Goal: Information Seeking & Learning: Learn about a topic

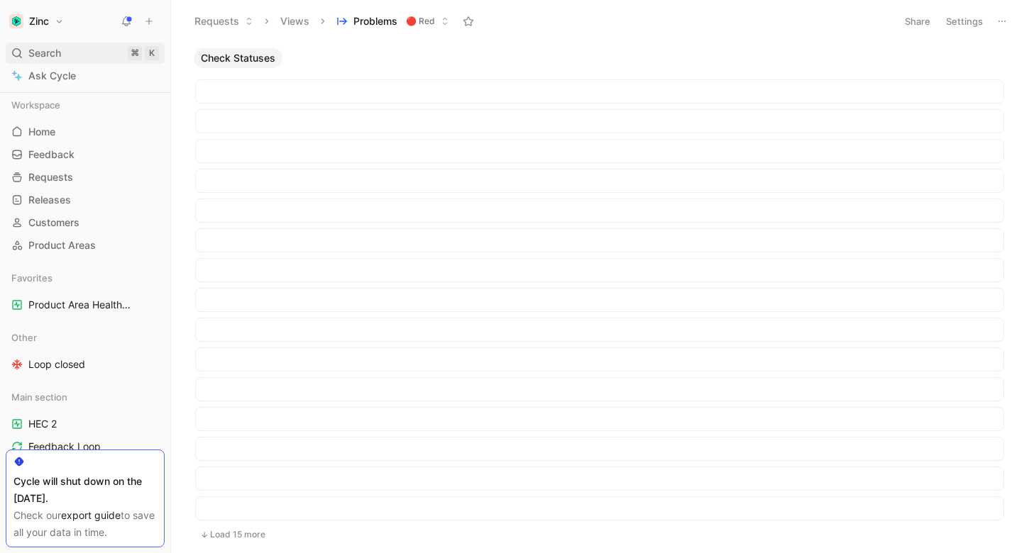
scroll to position [906, 0]
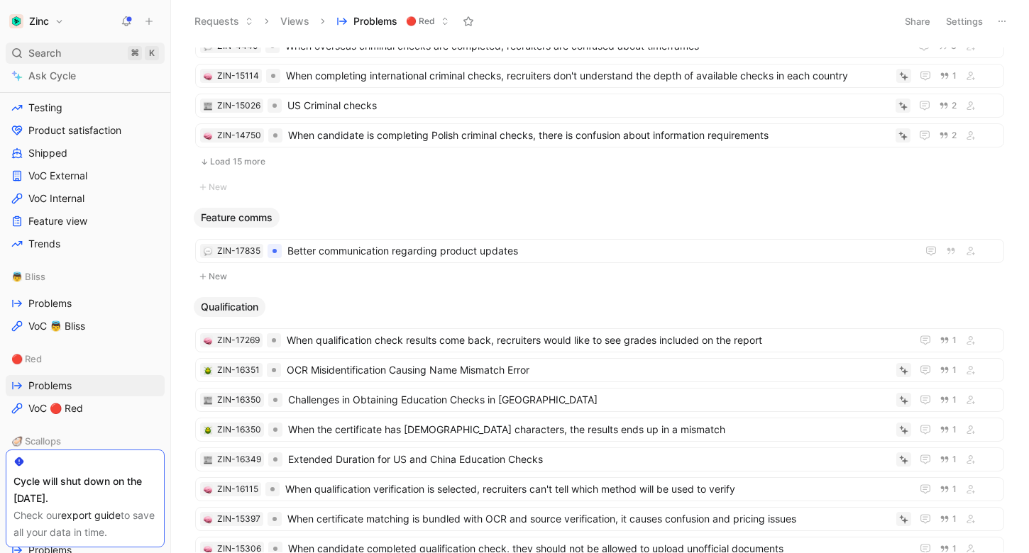
click at [57, 55] on span "Search" at bounding box center [44, 53] width 33 height 17
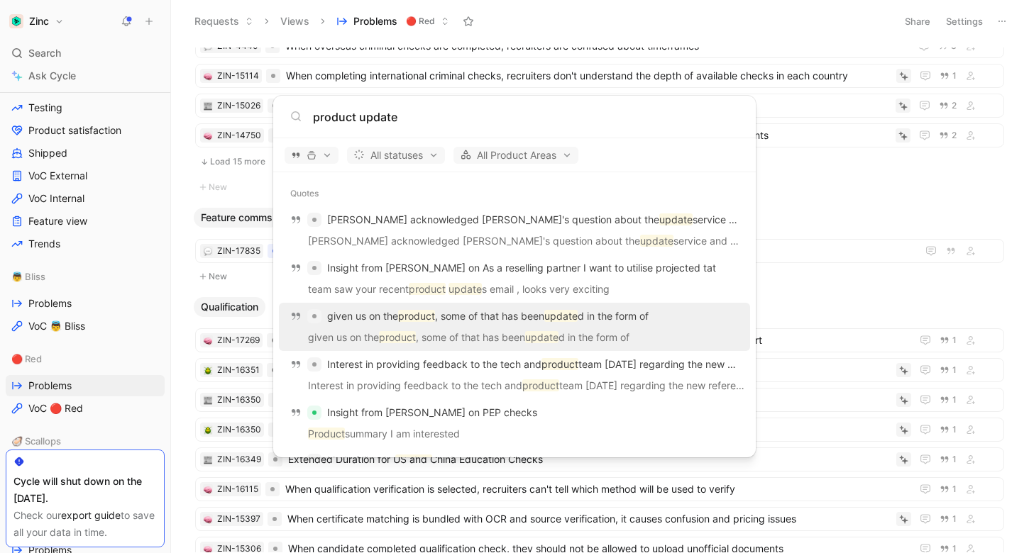
type input "product update"
click at [681, 329] on p "given us on the product , some of that has been update d in the form of" at bounding box center [514, 339] width 463 height 21
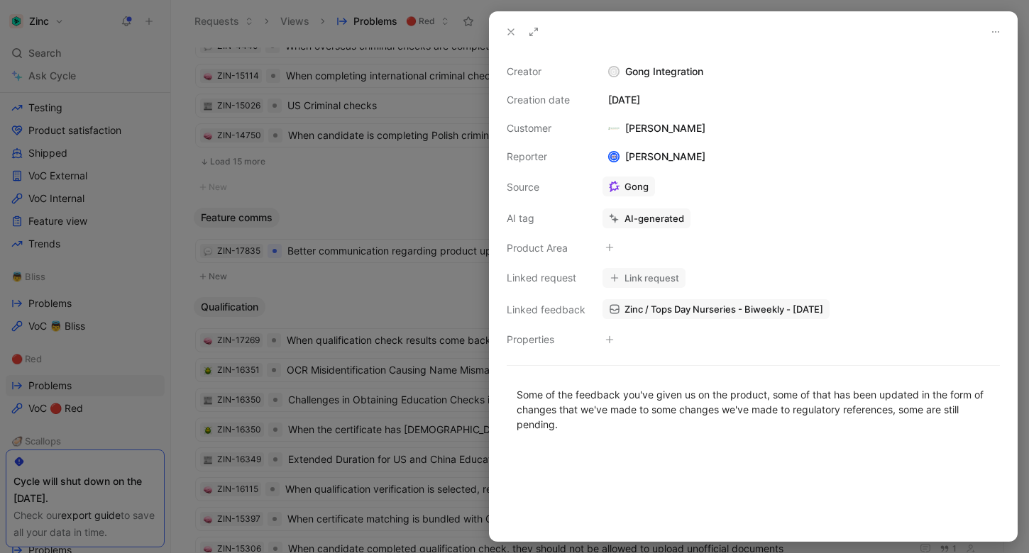
click at [99, 55] on div at bounding box center [514, 276] width 1029 height 553
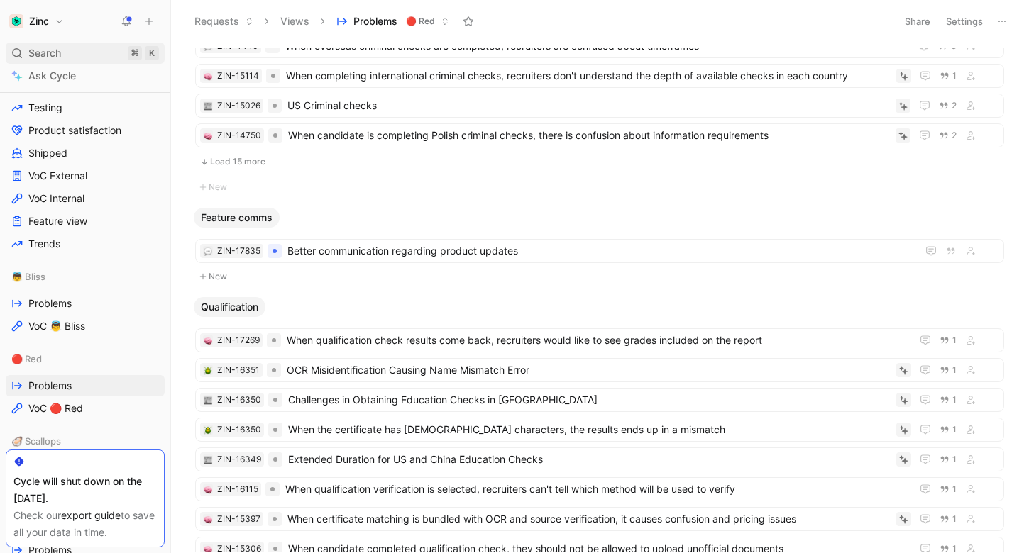
click at [96, 50] on div "Search ⌘ K" at bounding box center [85, 53] width 159 height 21
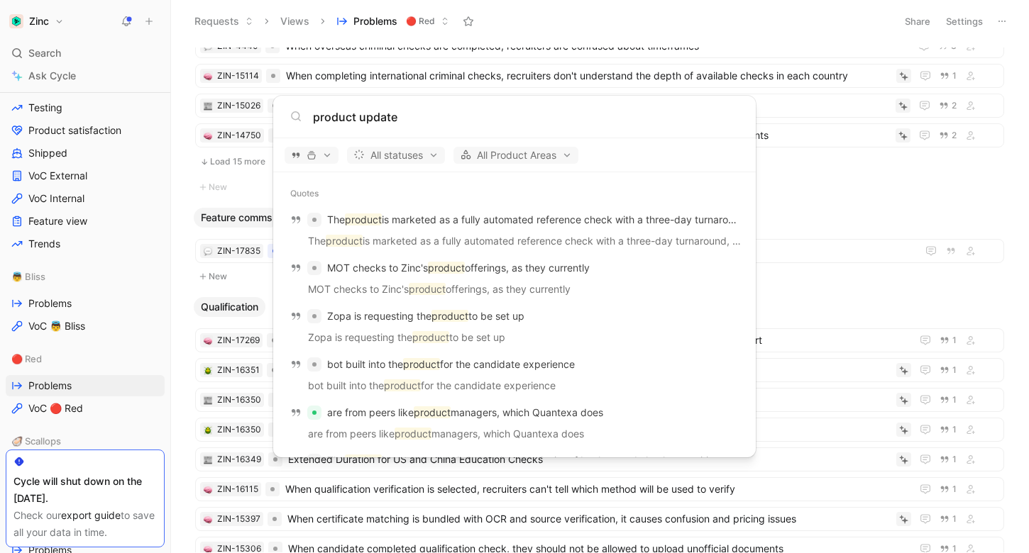
type input "product update"
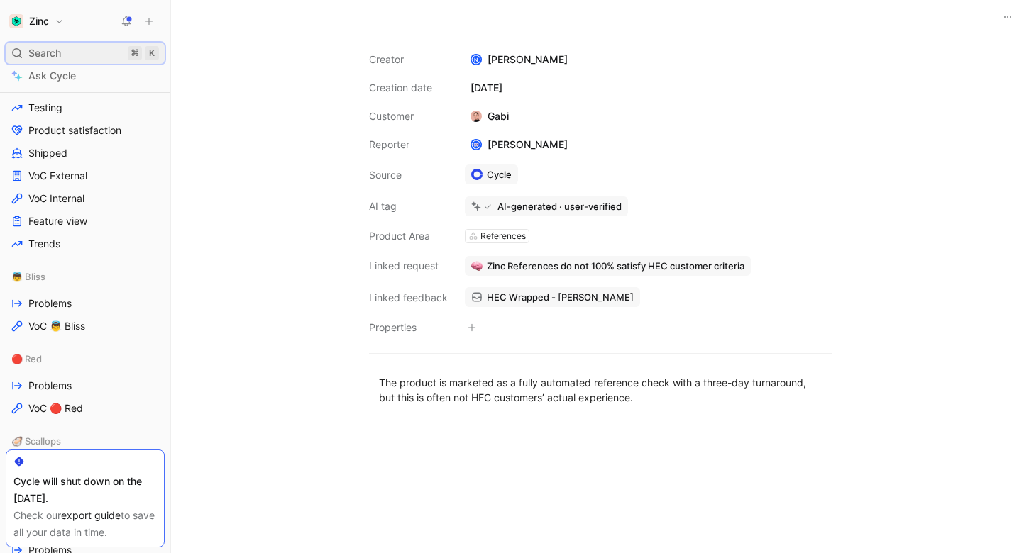
click at [85, 50] on div "Search ⌘ K" at bounding box center [85, 53] width 159 height 21
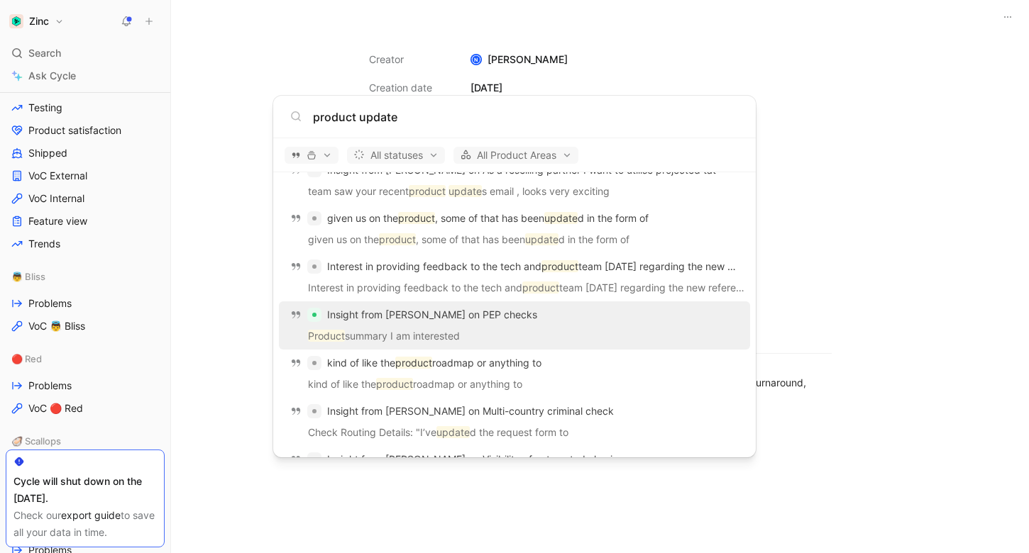
scroll to position [104, 0]
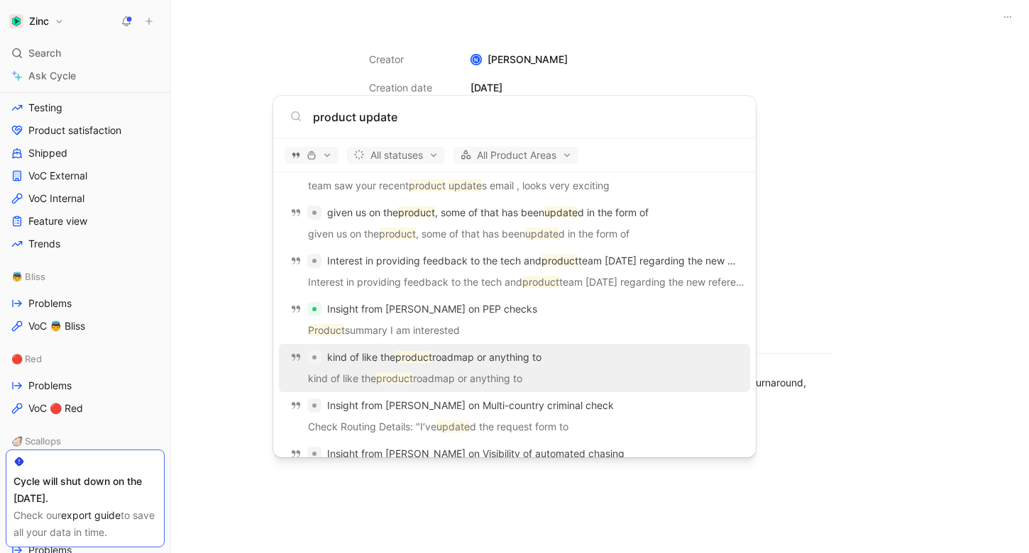
type input "product update"
click at [569, 375] on p "kind of like the product roadmap or anything to" at bounding box center [514, 380] width 463 height 21
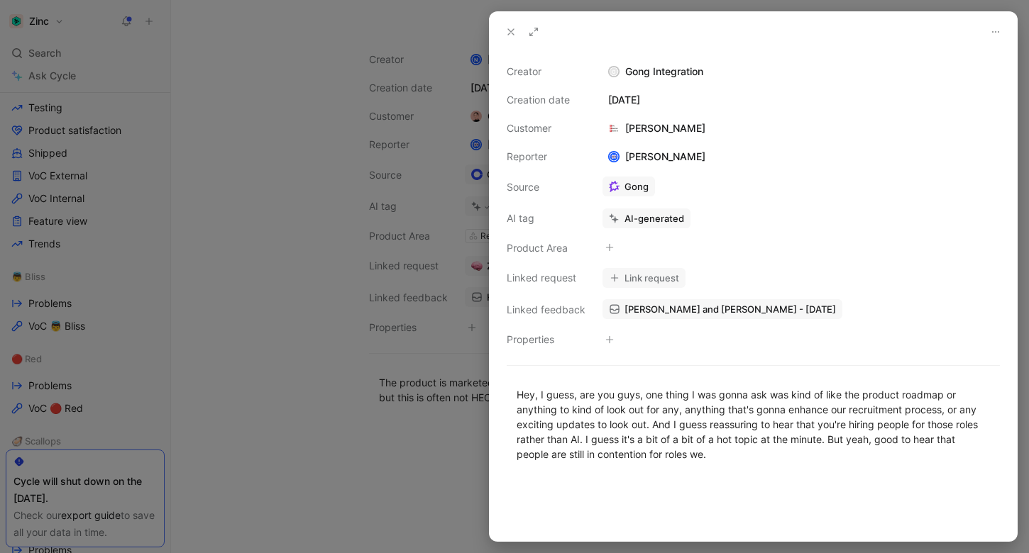
click at [665, 305] on span "[PERSON_NAME] and [PERSON_NAME] - [DATE]" at bounding box center [729, 309] width 211 height 13
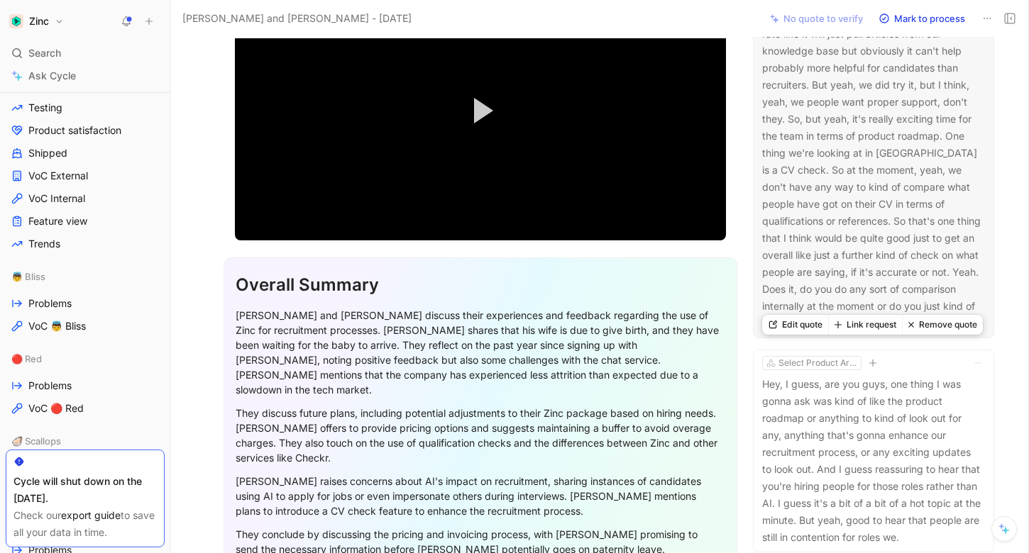
scroll to position [277, 0]
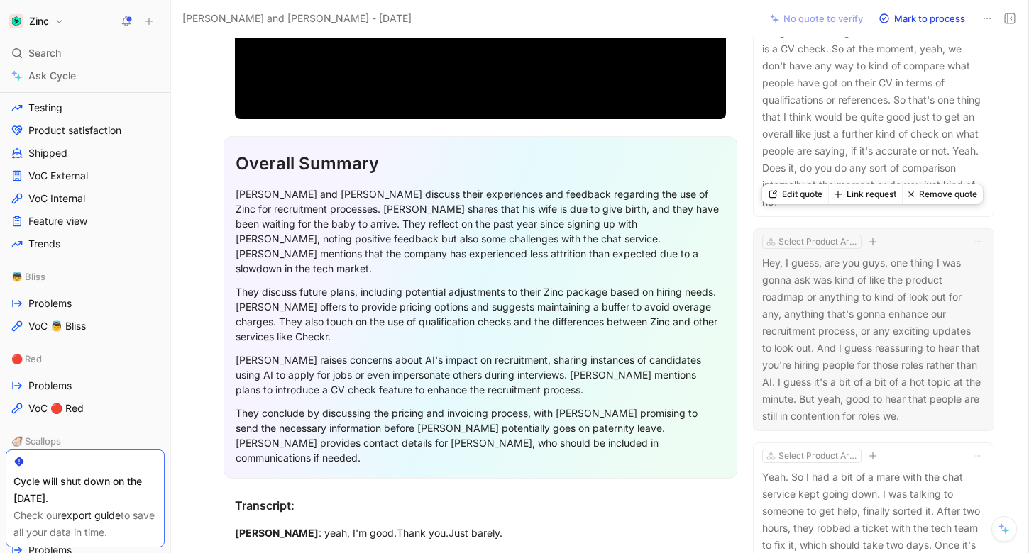
click at [846, 298] on p "Hey, I guess, are you guys, one thing I was gonna ask was kind of like the prod…" at bounding box center [873, 340] width 223 height 170
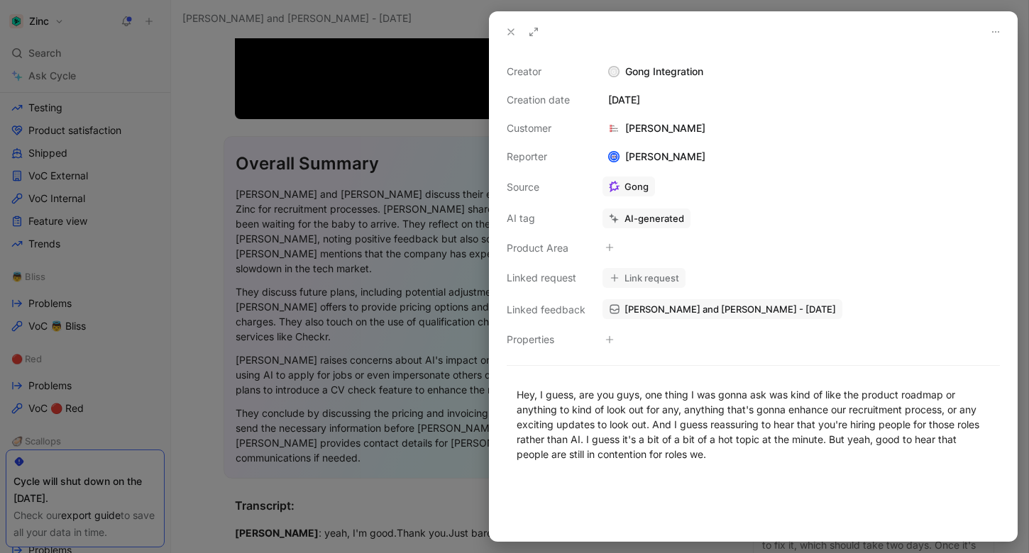
click at [451, 444] on div at bounding box center [514, 276] width 1029 height 553
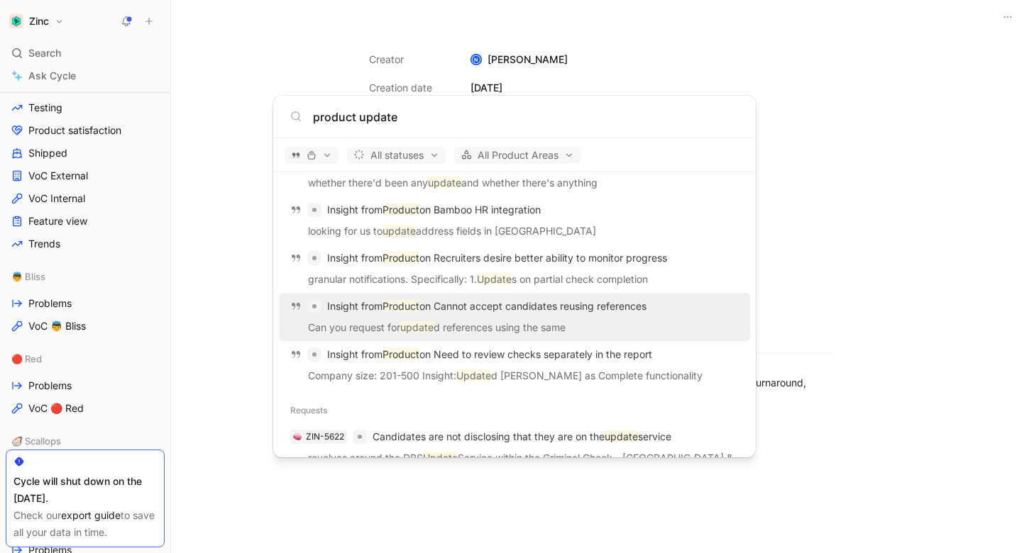
scroll to position [661, 0]
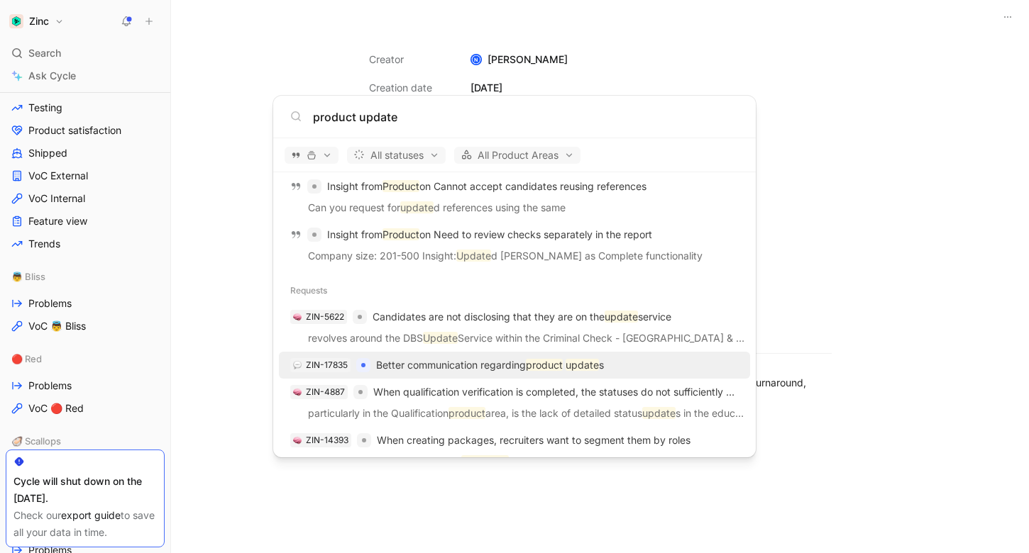
type input "product update"
click at [511, 370] on p "Better communication regarding product update s" at bounding box center [490, 365] width 228 height 17
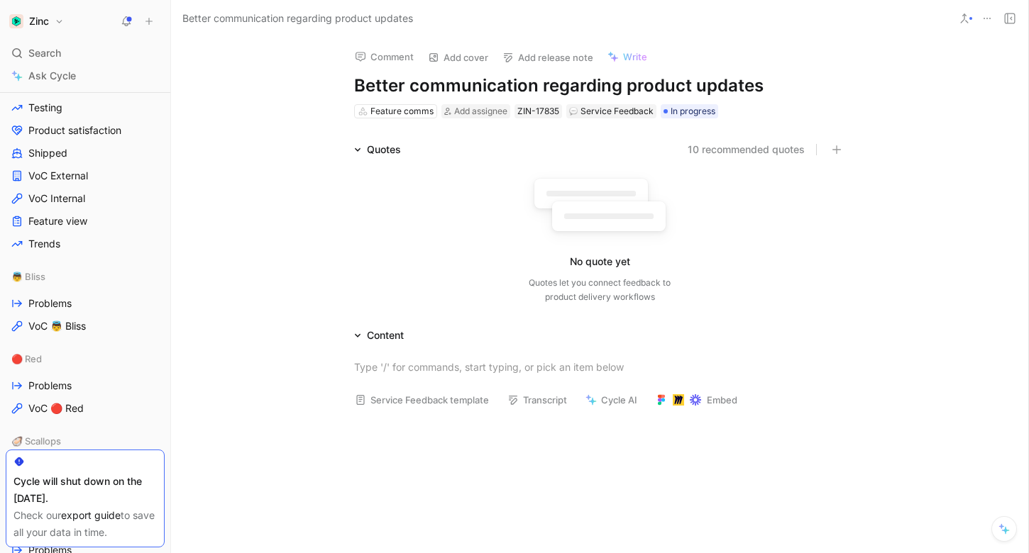
click at [361, 150] on div "Quotes" at bounding box center [377, 149] width 58 height 17
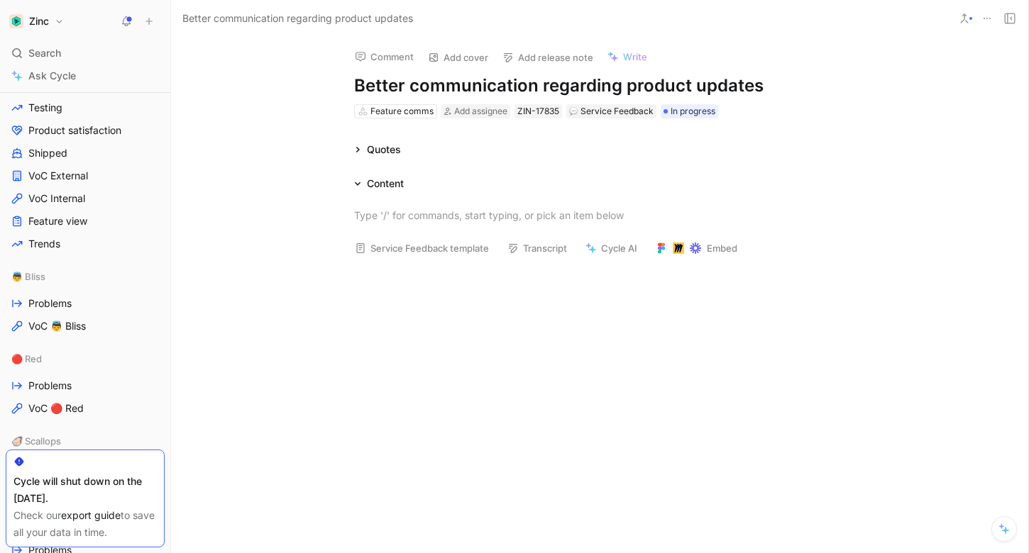
click at [361, 150] on div "Quotes" at bounding box center [377, 149] width 58 height 17
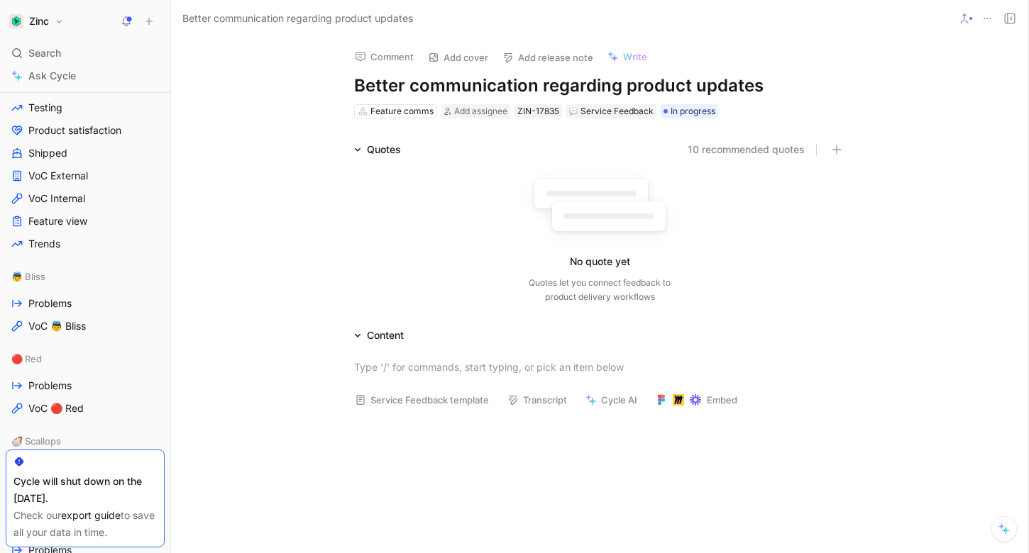
click at [727, 150] on button "10 recommended quotes" at bounding box center [745, 149] width 117 height 17
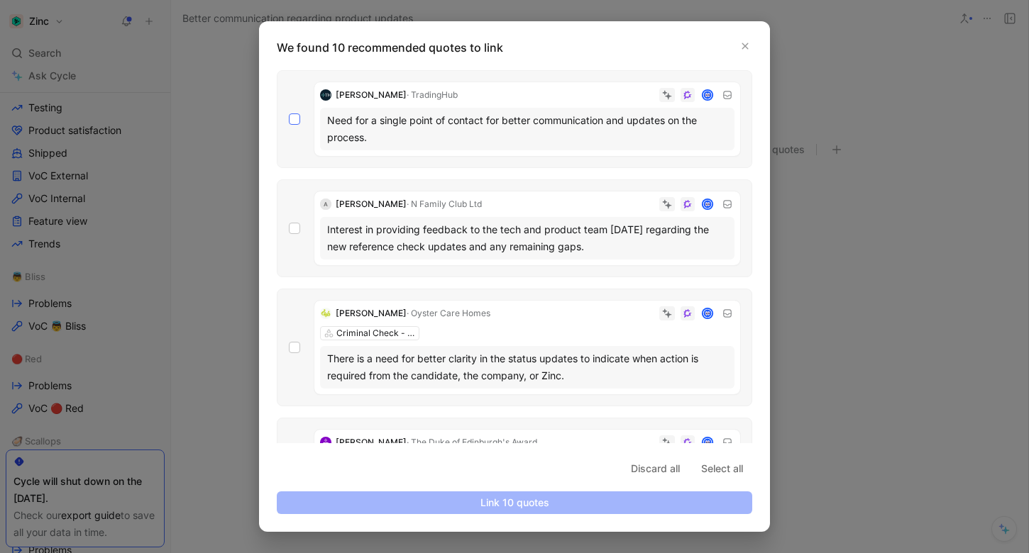
click at [294, 118] on icon at bounding box center [294, 119] width 9 height 9
click at [289, 114] on input "checkbox" at bounding box center [289, 114] width 0 height 0
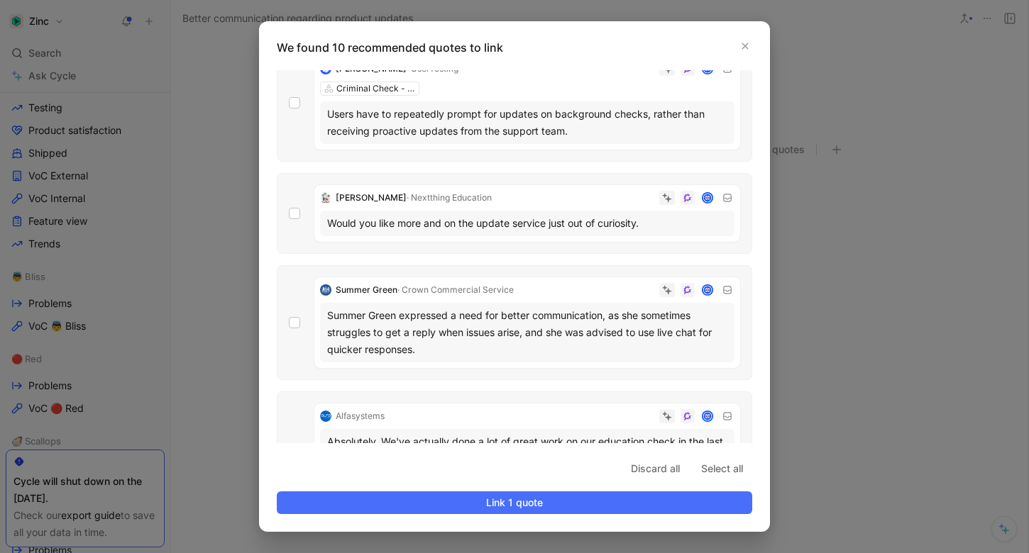
scroll to position [782, 0]
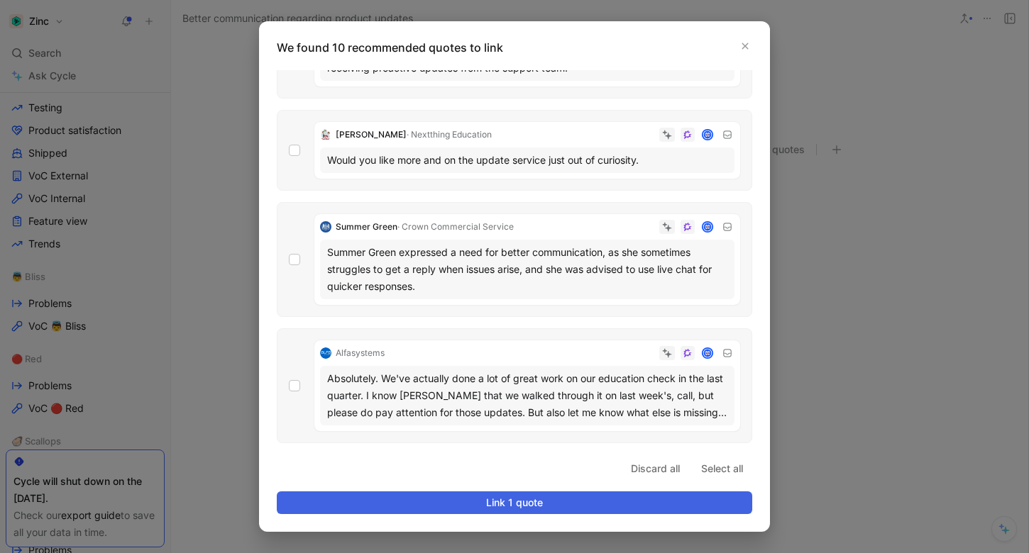
click at [505, 499] on span "Link 1 quote" at bounding box center [514, 502] width 451 height 17
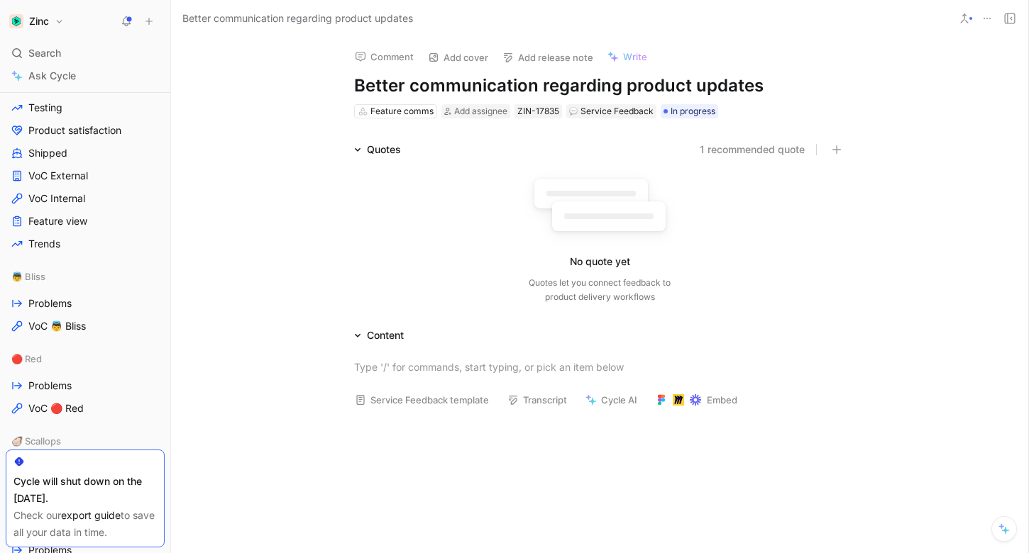
click at [731, 146] on button "1 recommended quote" at bounding box center [752, 149] width 105 height 17
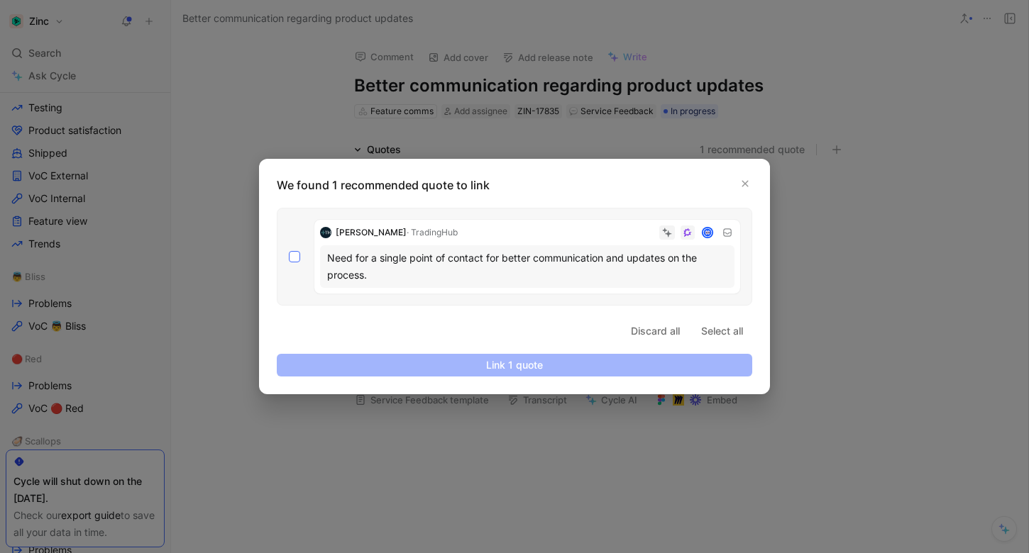
click at [292, 257] on icon at bounding box center [294, 257] width 9 height 9
click at [289, 251] on input "checkbox" at bounding box center [289, 251] width 0 height 0
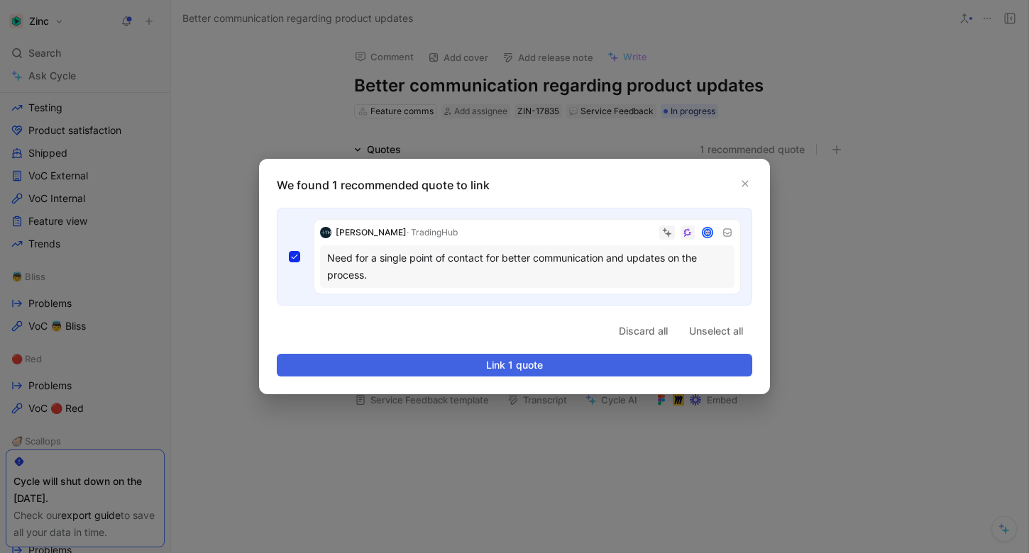
click at [424, 356] on button "Link 1 quote" at bounding box center [514, 365] width 475 height 23
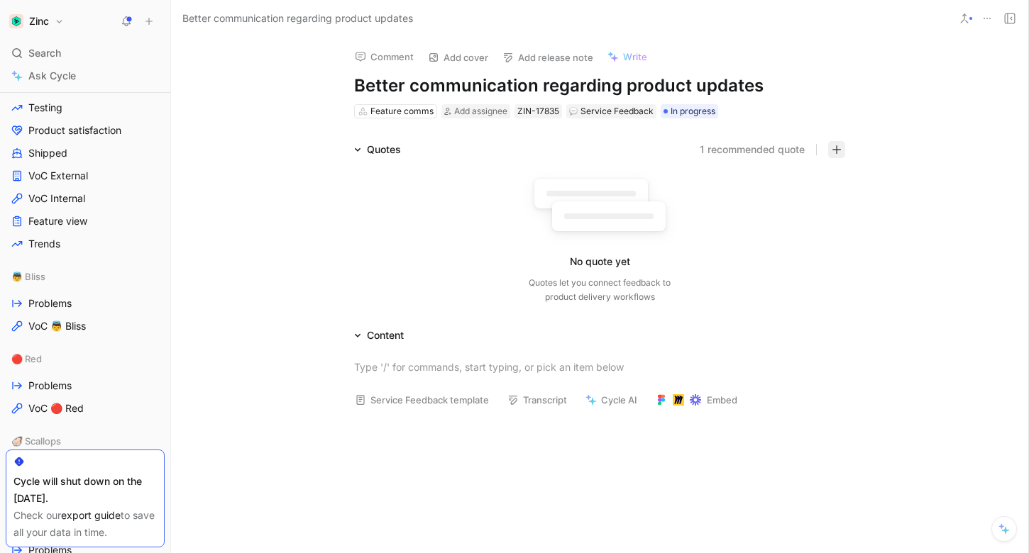
click at [835, 149] on icon "button" at bounding box center [836, 149] width 9 height 1
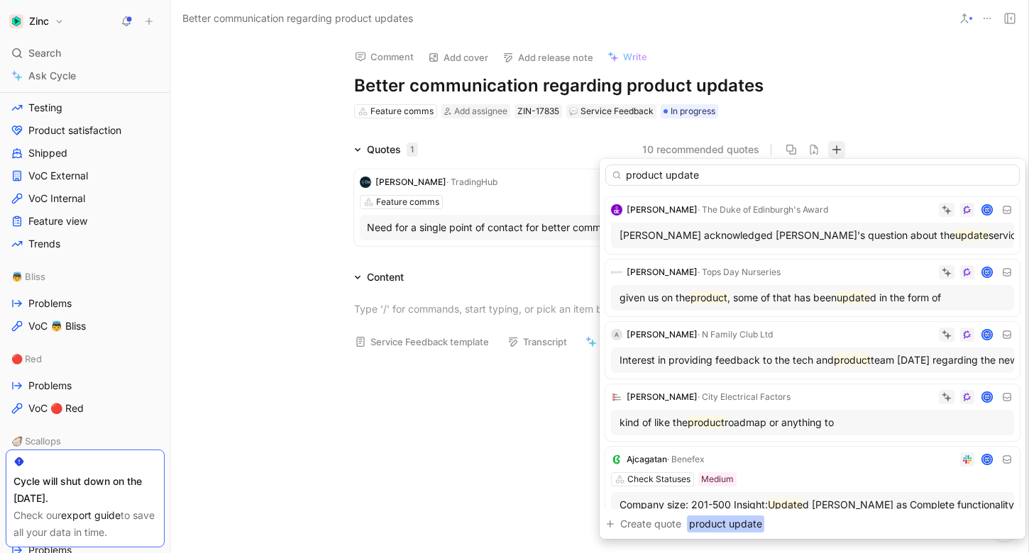
scroll to position [16, 0]
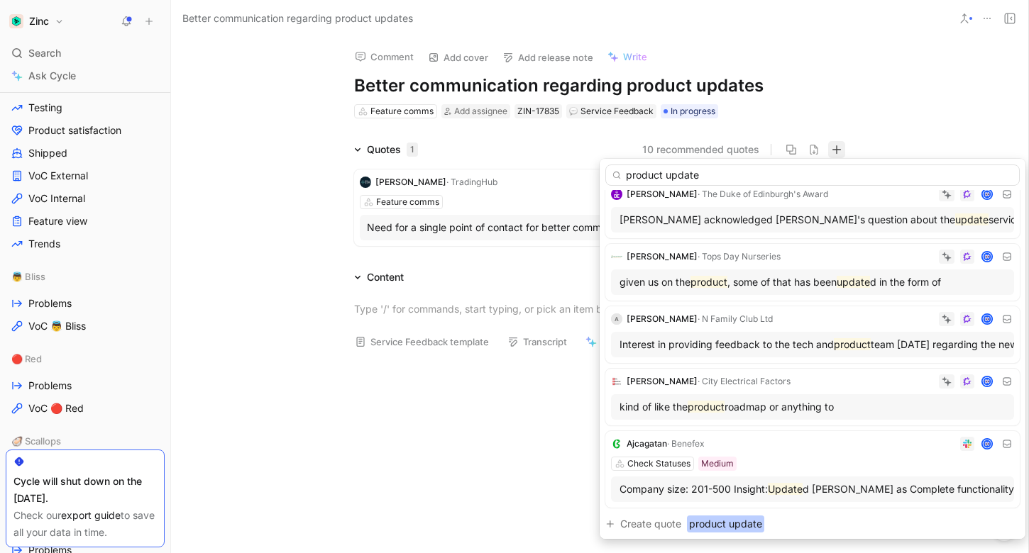
type input "product update"
click at [851, 382] on div at bounding box center [905, 382] width 218 height 14
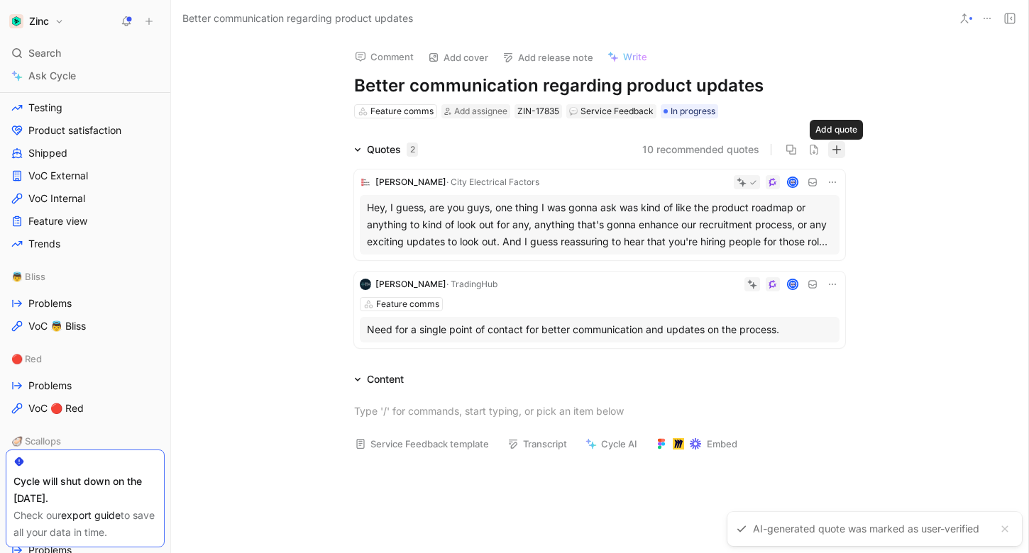
click at [836, 150] on icon "button" at bounding box center [836, 150] width 10 height 10
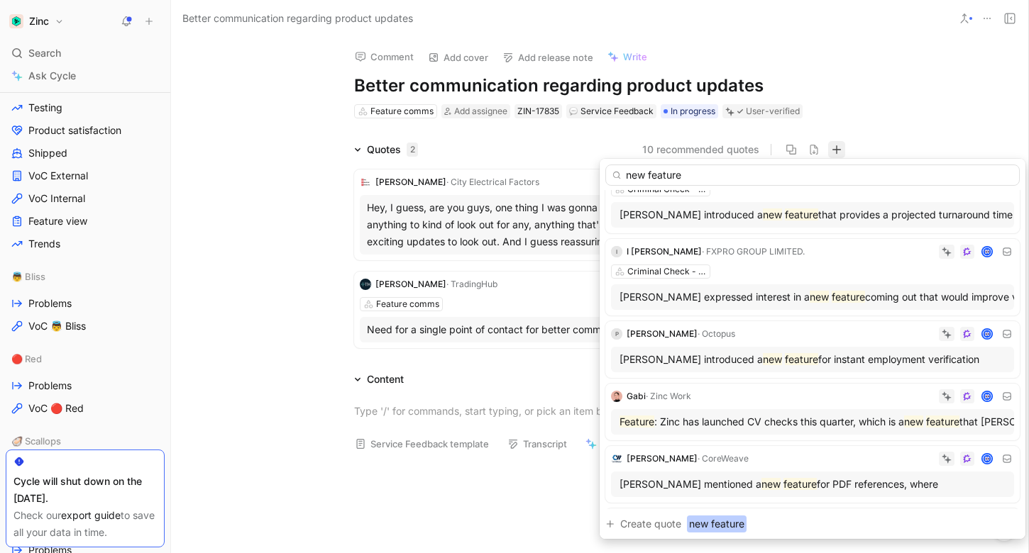
scroll to position [164, 0]
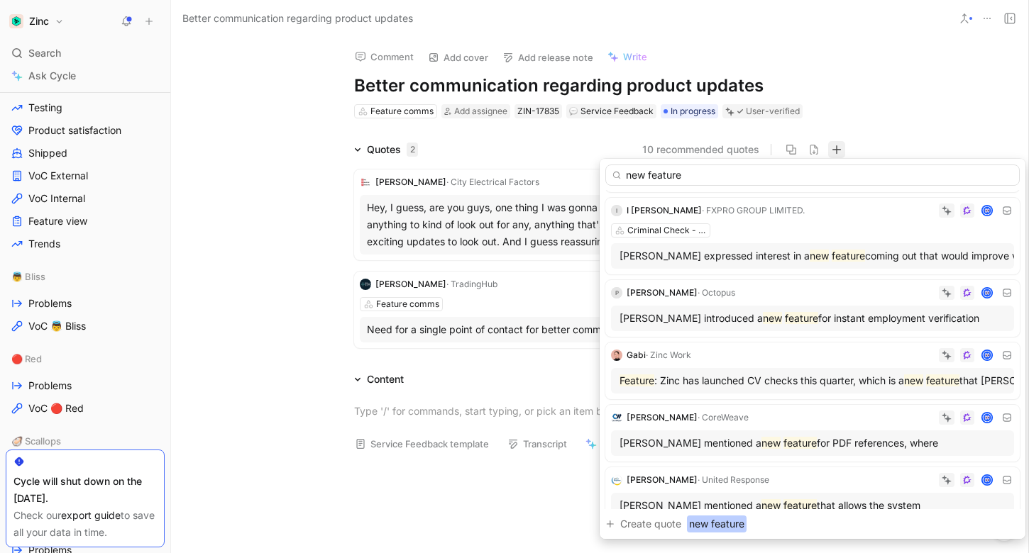
click at [663, 172] on input "new feature" at bounding box center [812, 175] width 414 height 21
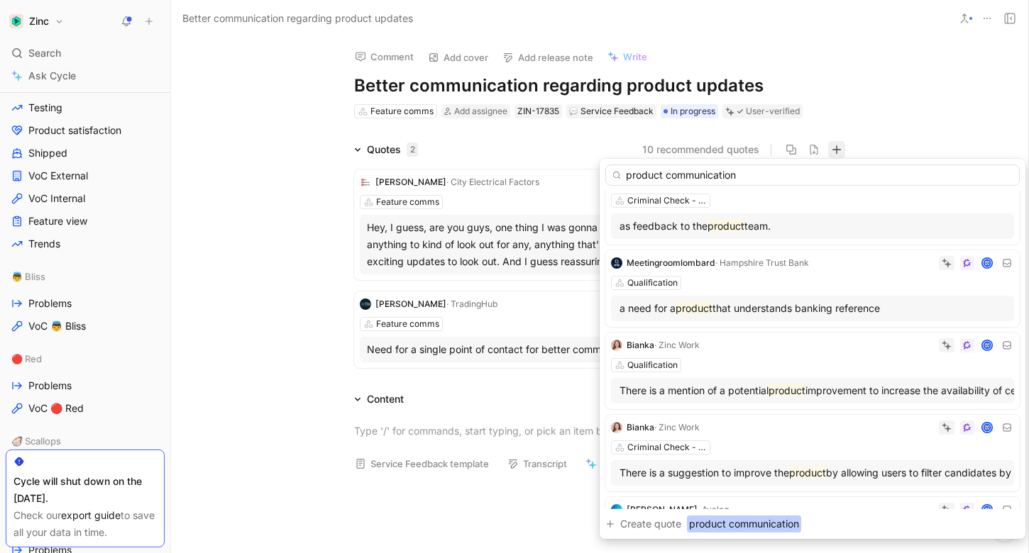
scroll to position [277, 0]
type input "product communication"
click at [748, 353] on div "Bianka · Zinc Work Qualification There is a mention of a potential product impr…" at bounding box center [812, 370] width 414 height 77
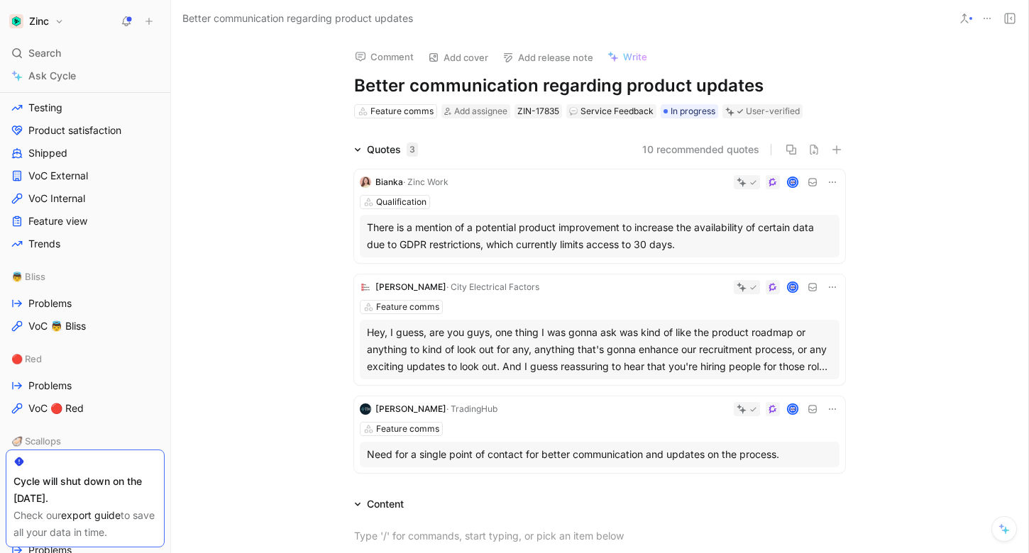
click at [831, 185] on icon at bounding box center [832, 182] width 11 height 11
click at [800, 270] on span "Delete quote" at bounding box center [788, 272] width 60 height 12
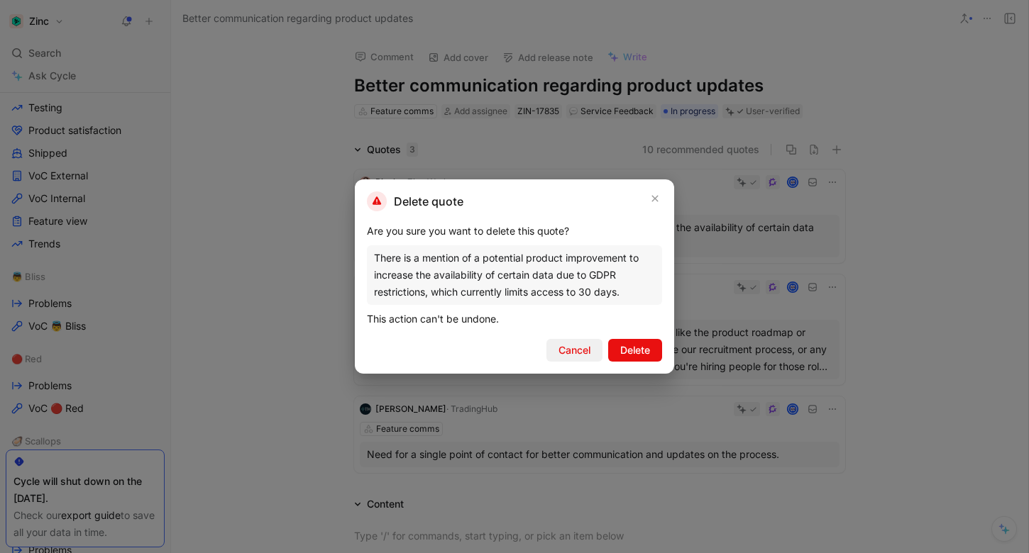
click at [570, 353] on span "Cancel" at bounding box center [574, 350] width 32 height 17
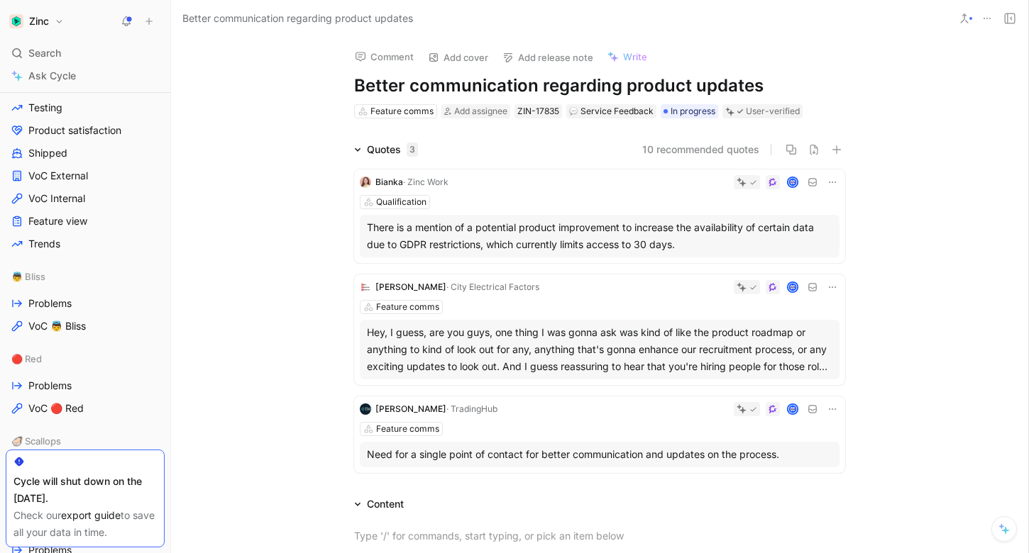
click at [835, 181] on icon at bounding box center [832, 182] width 11 height 11
click at [817, 207] on span "Edit property" at bounding box center [788, 208] width 61 height 12
click at [360, 237] on icon at bounding box center [360, 236] width 4 height 3
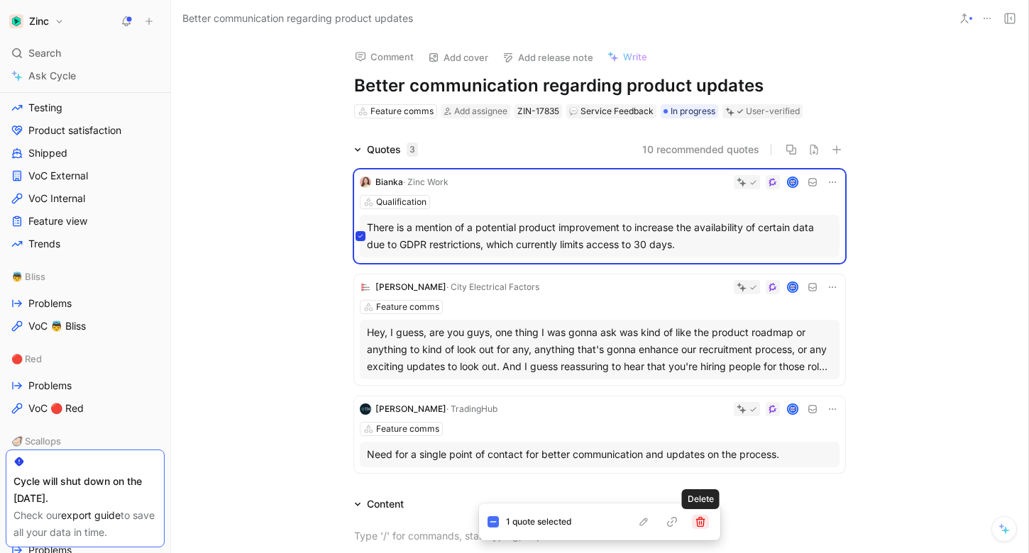
click at [696, 521] on icon "button" at bounding box center [700, 521] width 11 height 11
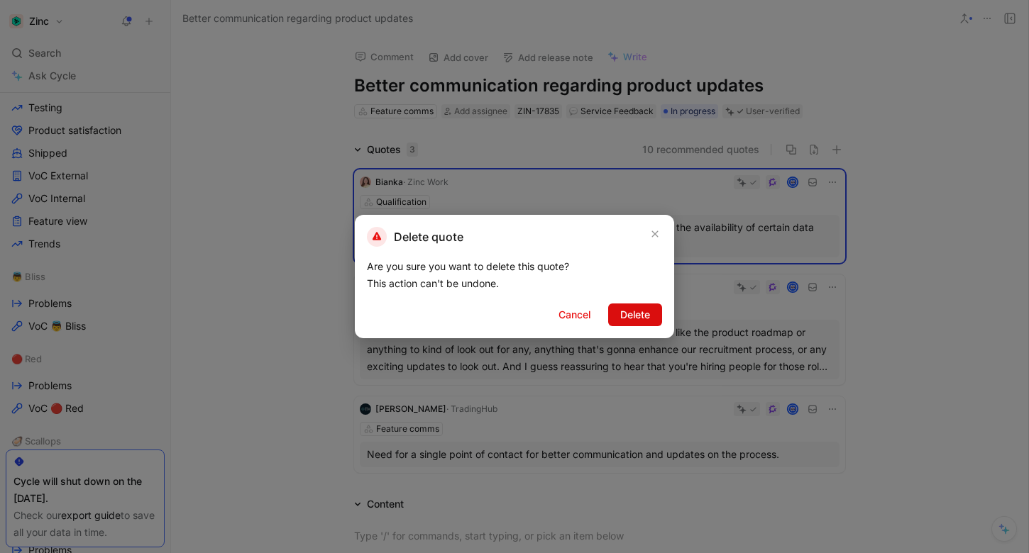
click at [641, 318] on span "Delete" at bounding box center [635, 314] width 30 height 17
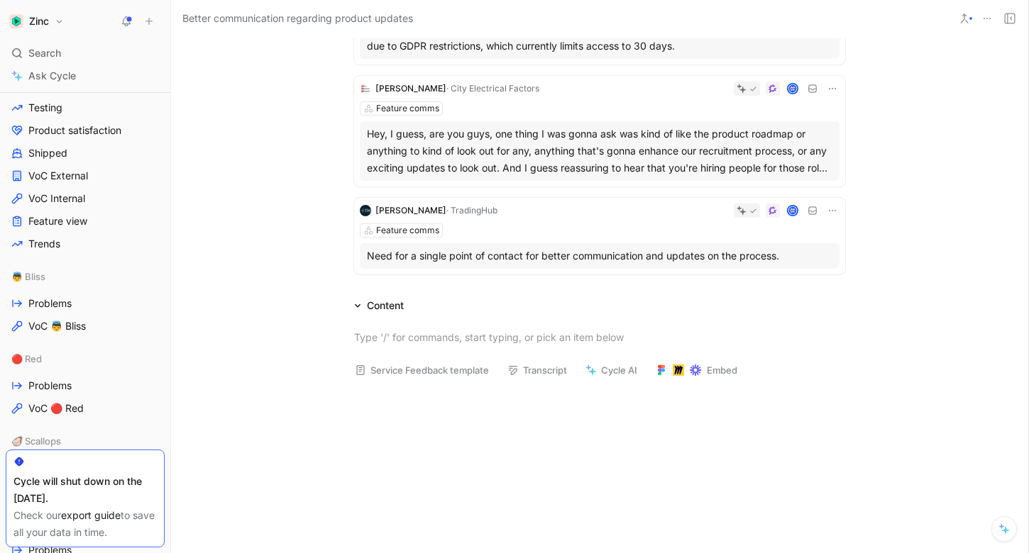
scroll to position [0, 0]
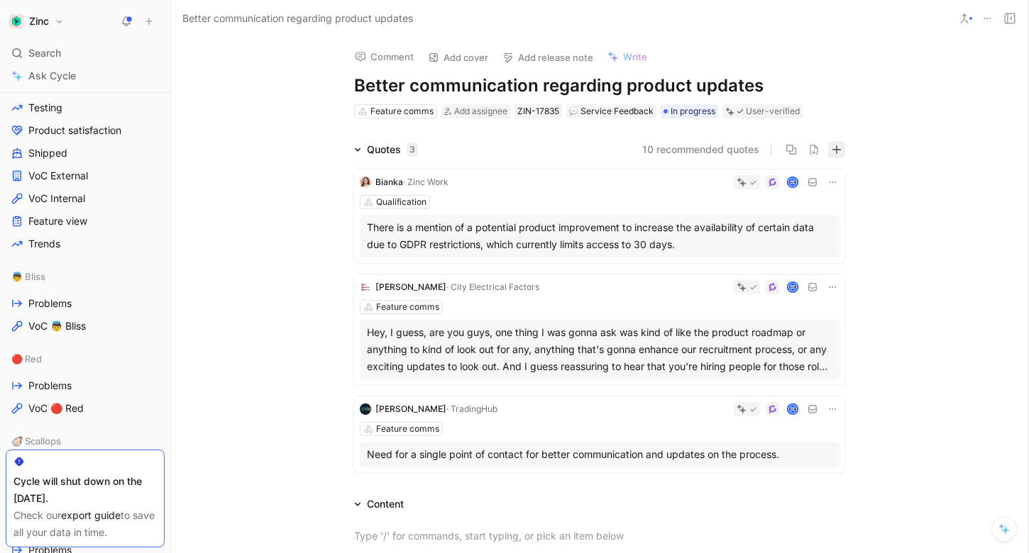
click at [835, 143] on button "button" at bounding box center [836, 149] width 17 height 17
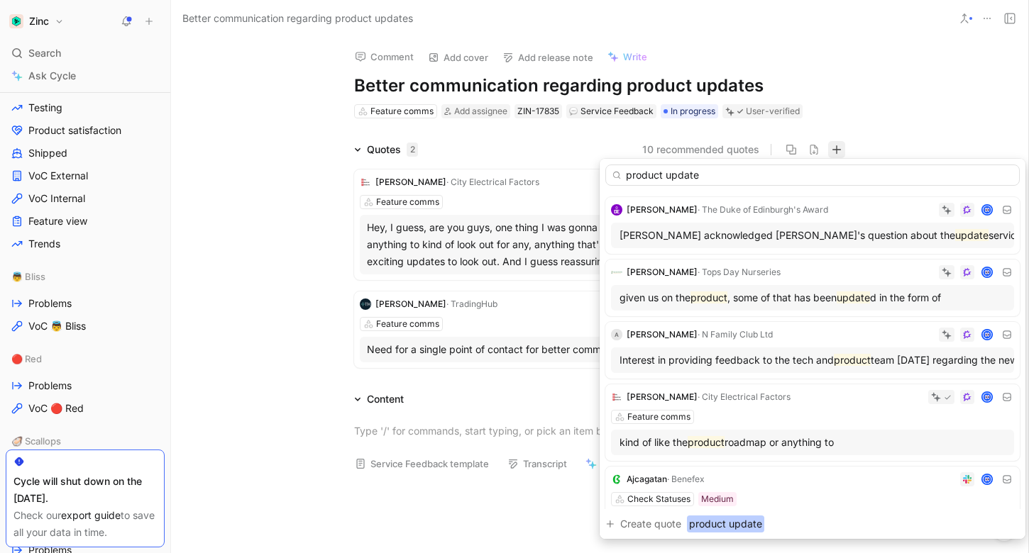
scroll to position [35, 0]
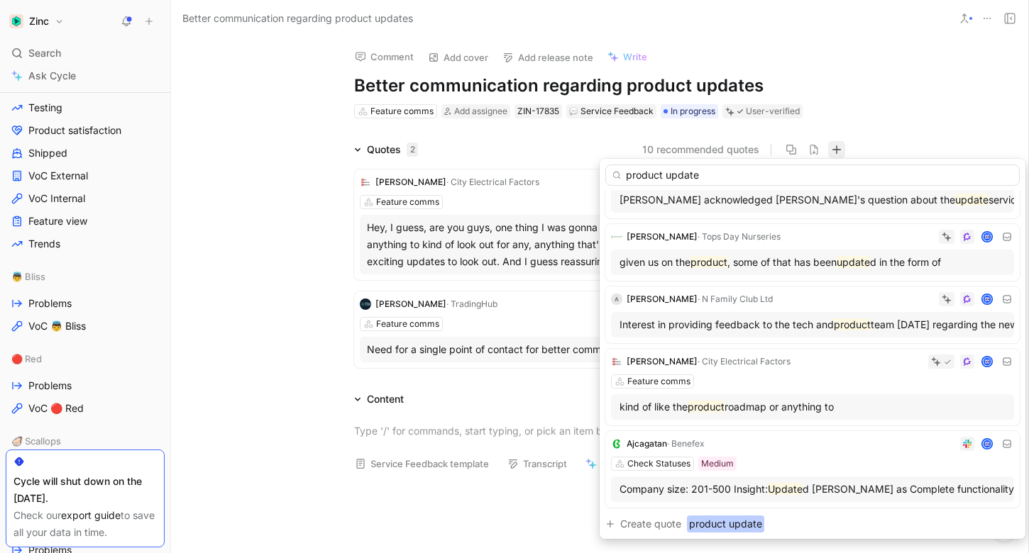
click at [685, 175] on input "product update" at bounding box center [812, 175] width 414 height 21
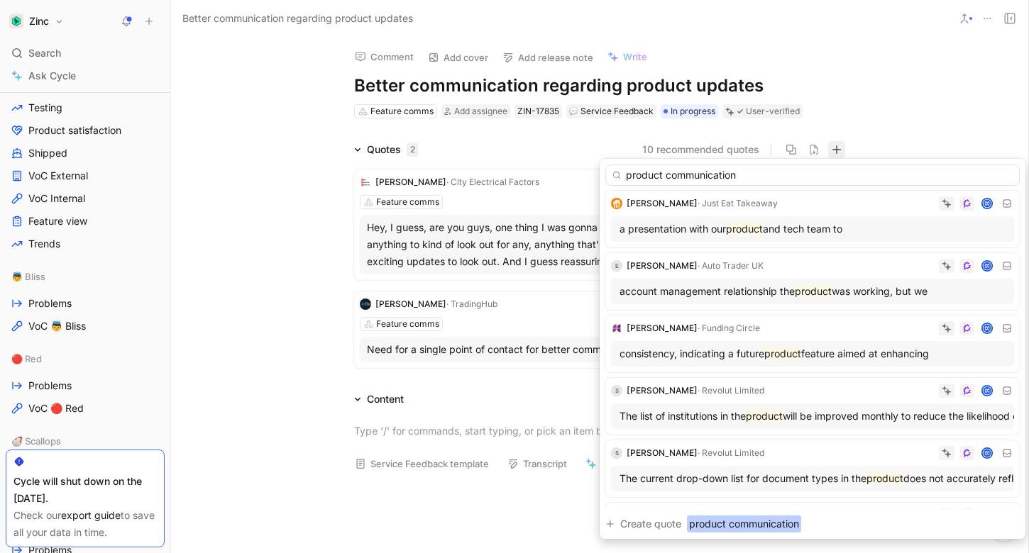
scroll to position [2700, 0]
click at [682, 182] on input "product communication" at bounding box center [812, 175] width 414 height 21
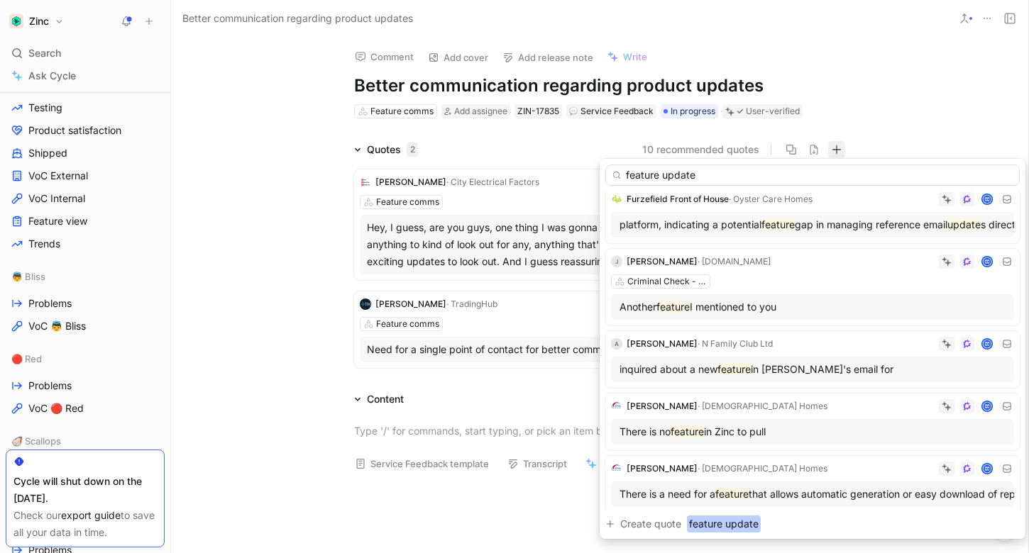
scroll to position [368, 0]
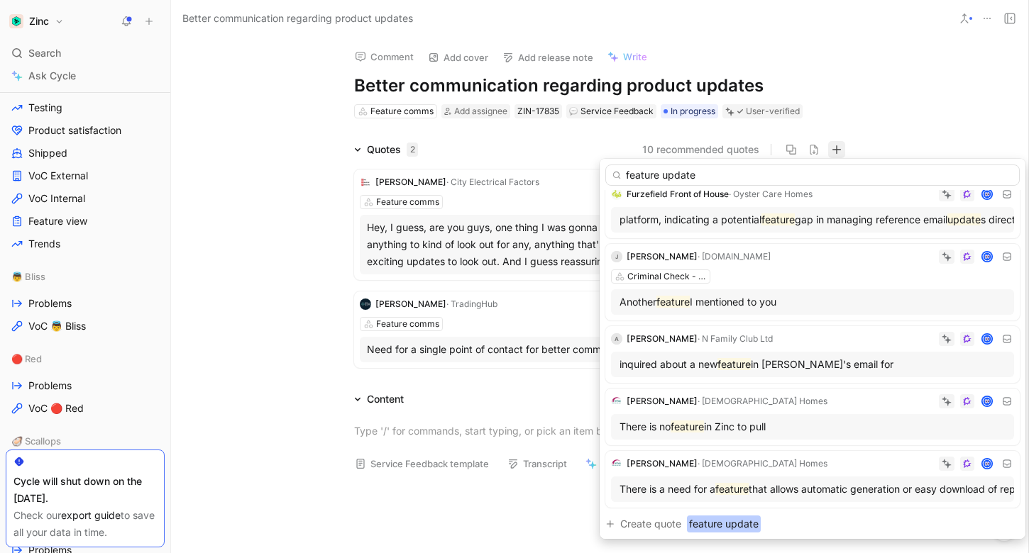
click at [683, 176] on input "feature update" at bounding box center [812, 175] width 414 height 21
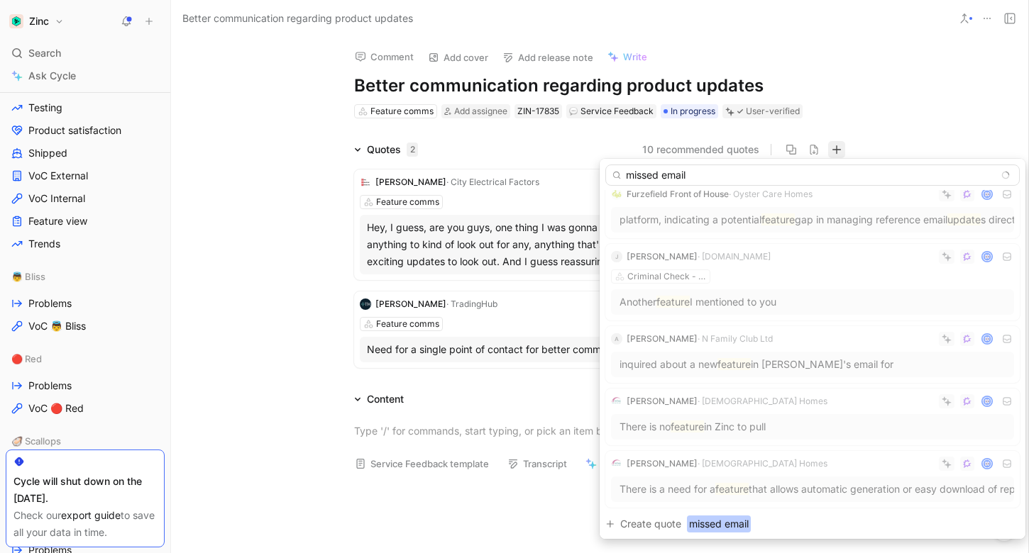
scroll to position [0, 0]
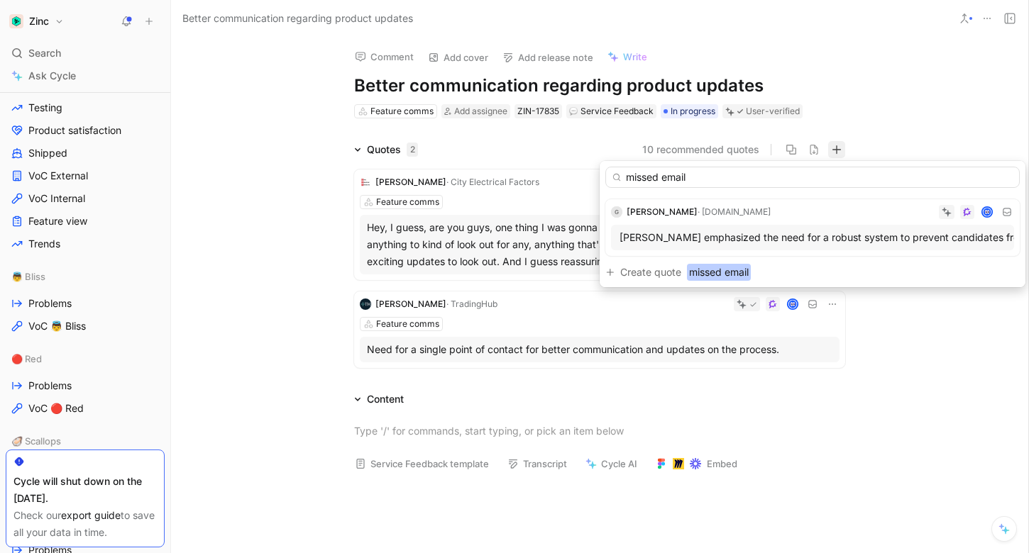
type input "missed email"
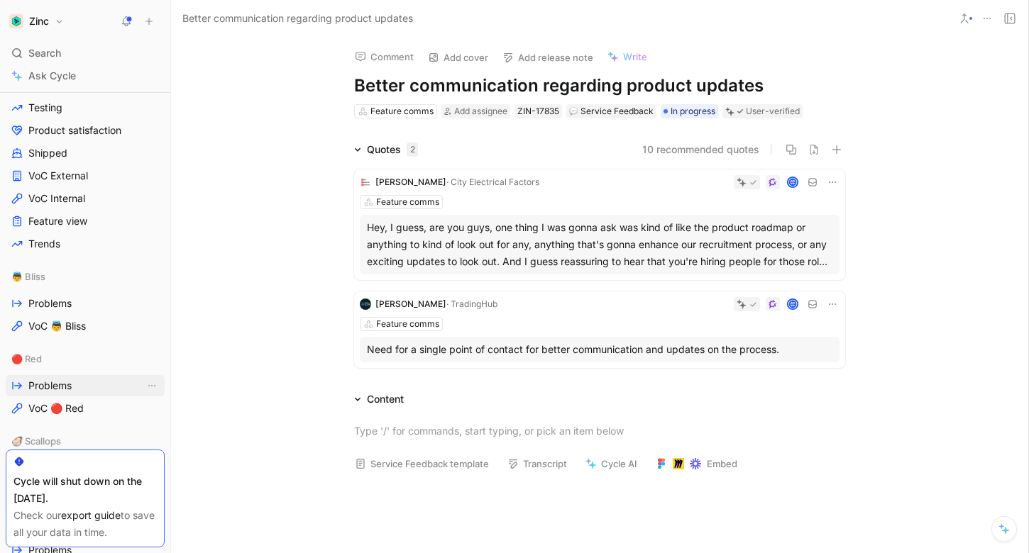
click at [67, 377] on link "Problems" at bounding box center [85, 385] width 159 height 21
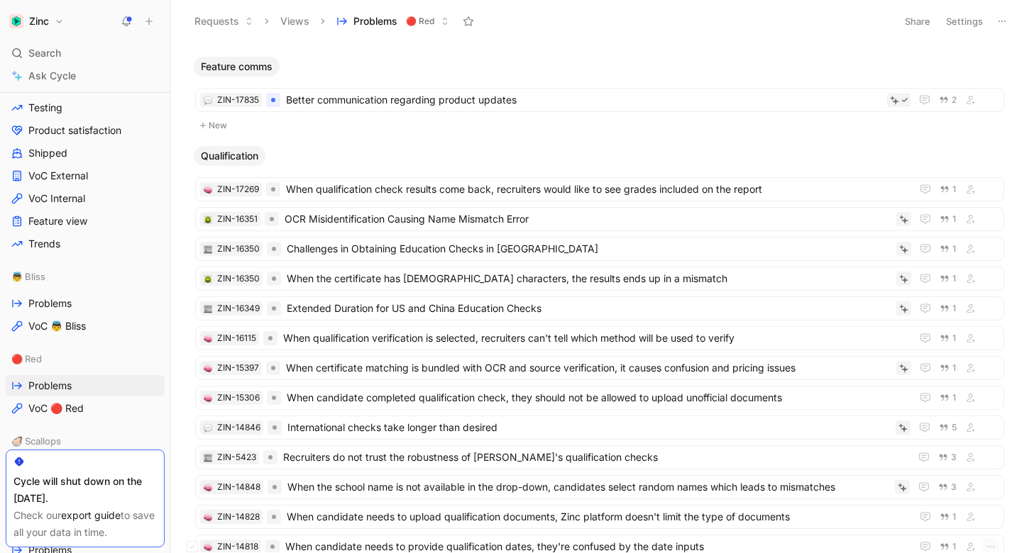
scroll to position [1271, 0]
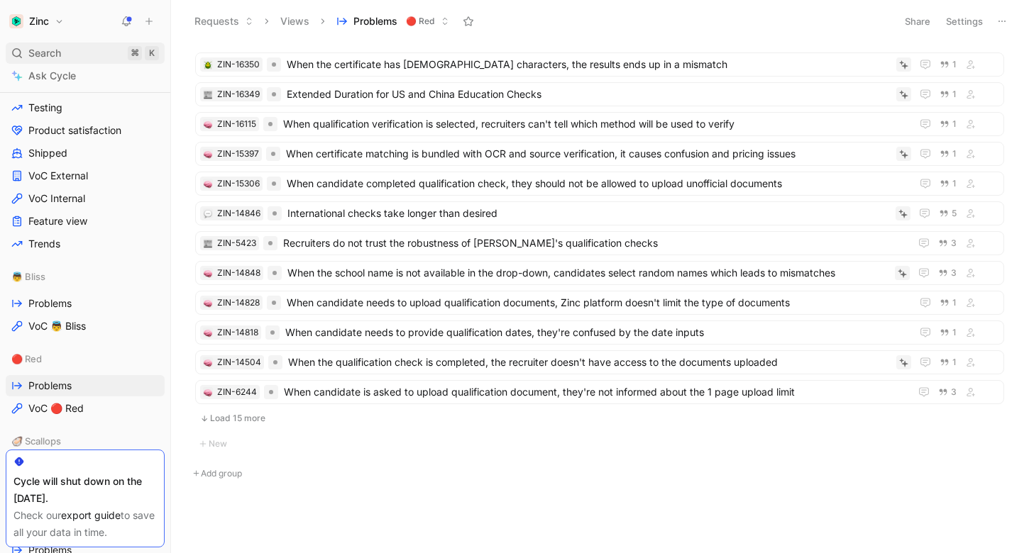
click at [56, 50] on span "Search" at bounding box center [44, 53] width 33 height 17
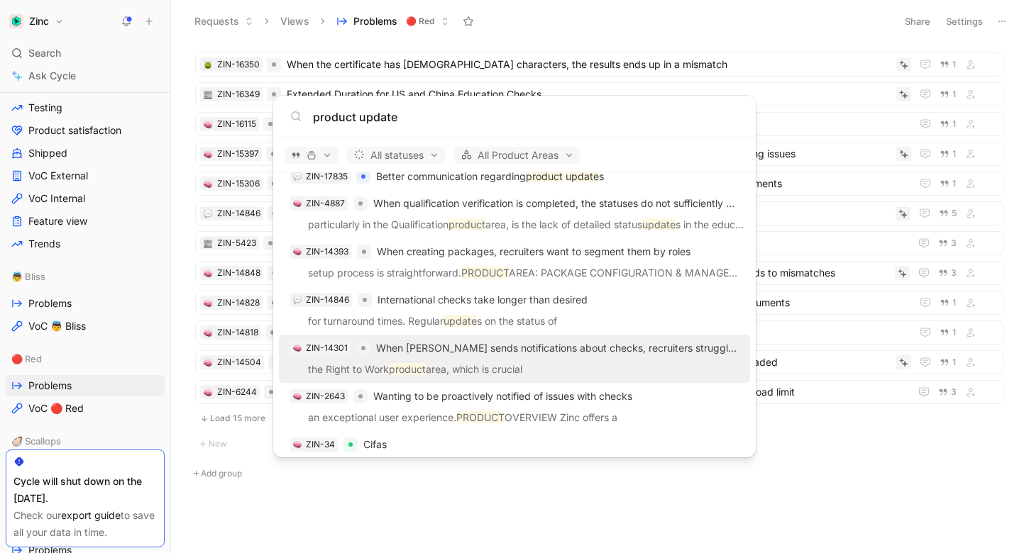
scroll to position [856, 0]
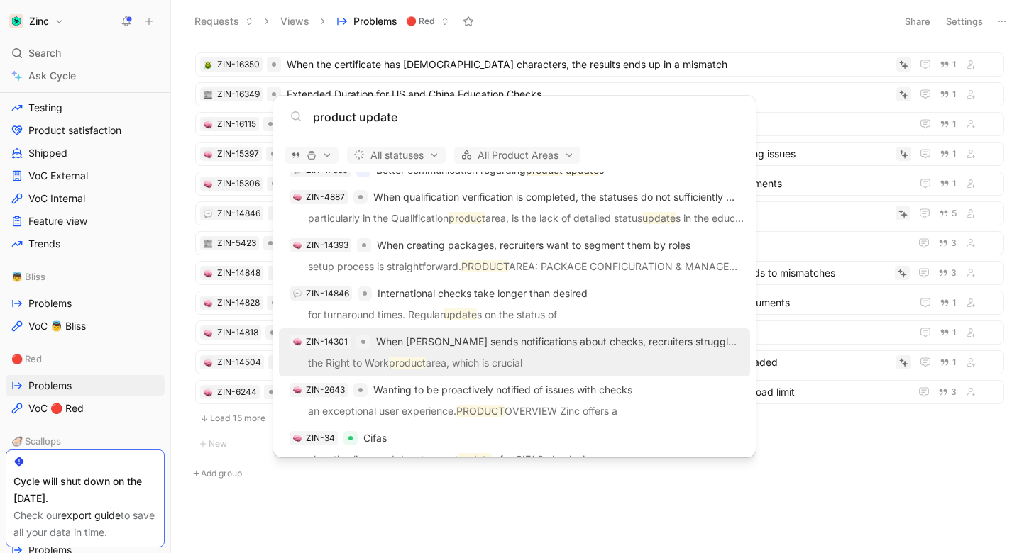
type input "product update"
click at [559, 355] on p "the Right to Work product area, which is crucial" at bounding box center [514, 365] width 463 height 21
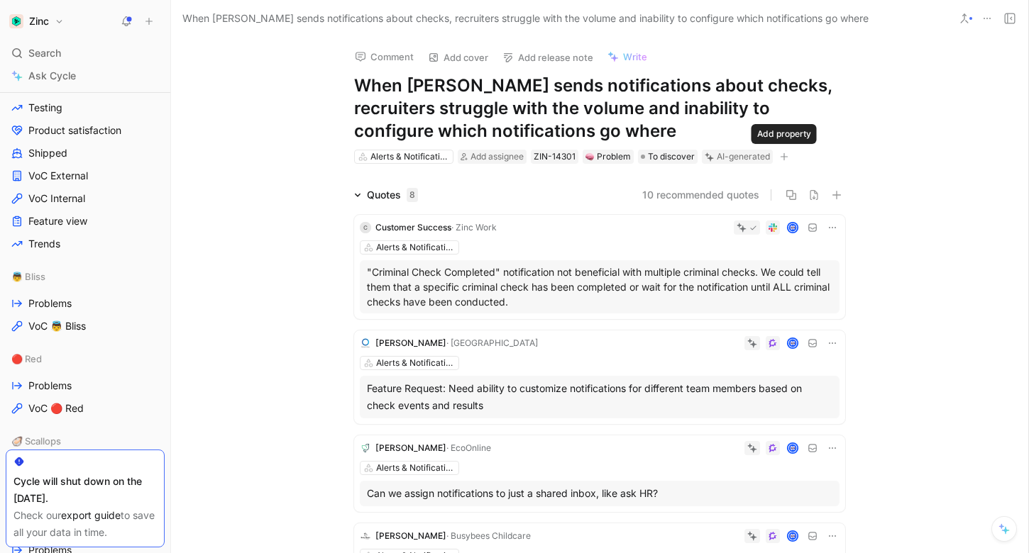
click at [784, 156] on icon "button" at bounding box center [784, 157] width 9 height 9
click at [503, 160] on span "Add assignee" at bounding box center [496, 156] width 53 height 11
type input "r"
click at [473, 90] on h1 "When [PERSON_NAME] sends notifications about checks, recruiters struggle with t…" at bounding box center [599, 108] width 491 height 68
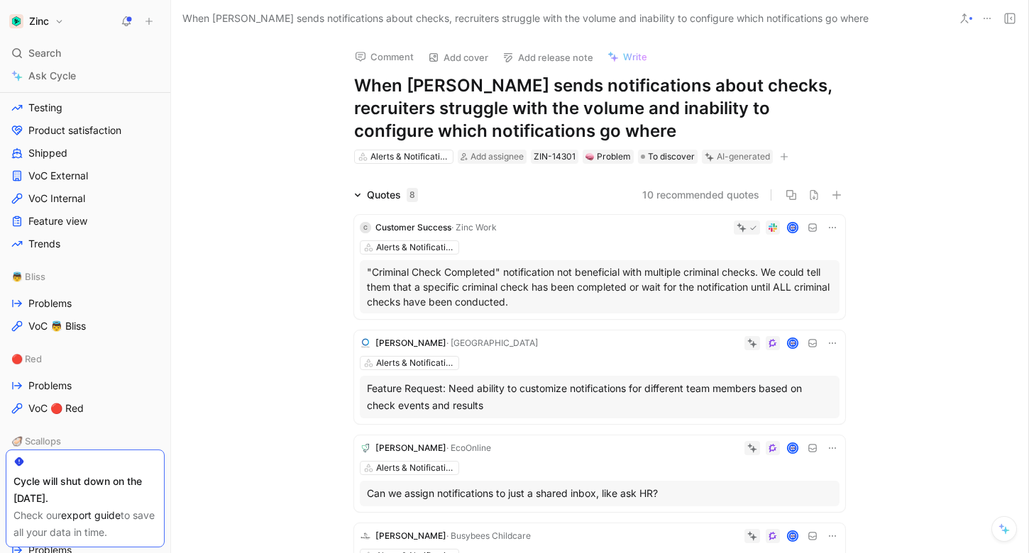
copy h1 "When [PERSON_NAME] sends notifications about checks, recruiters struggle with t…"
click at [35, 424] on div "🔴 Red Problems VoC 🔴 Red" at bounding box center [85, 389] width 159 height 82
click at [35, 410] on span "VoC 🔴 Red" at bounding box center [55, 409] width 55 height 14
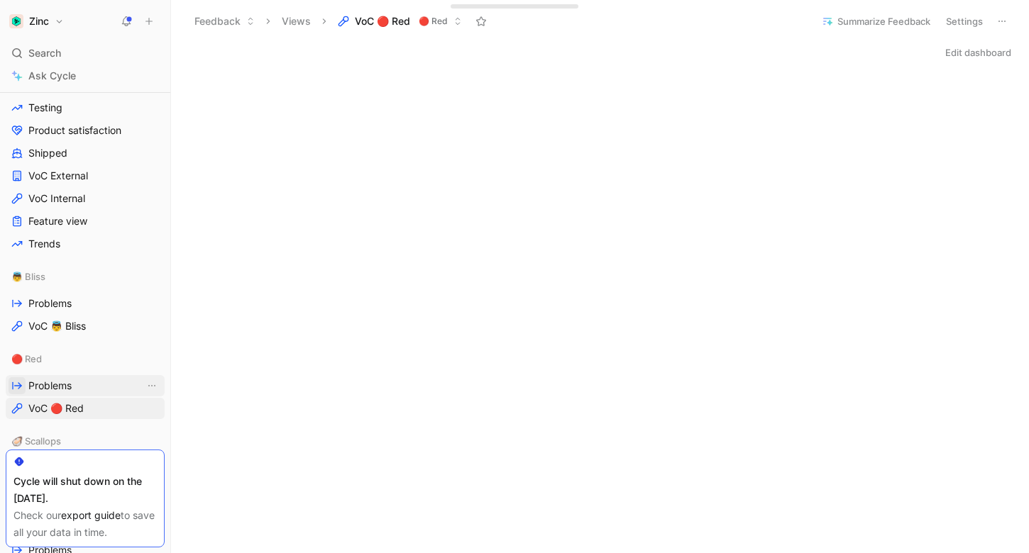
click at [23, 382] on button "button" at bounding box center [17, 385] width 17 height 17
click at [85, 388] on link "Problems" at bounding box center [85, 385] width 159 height 21
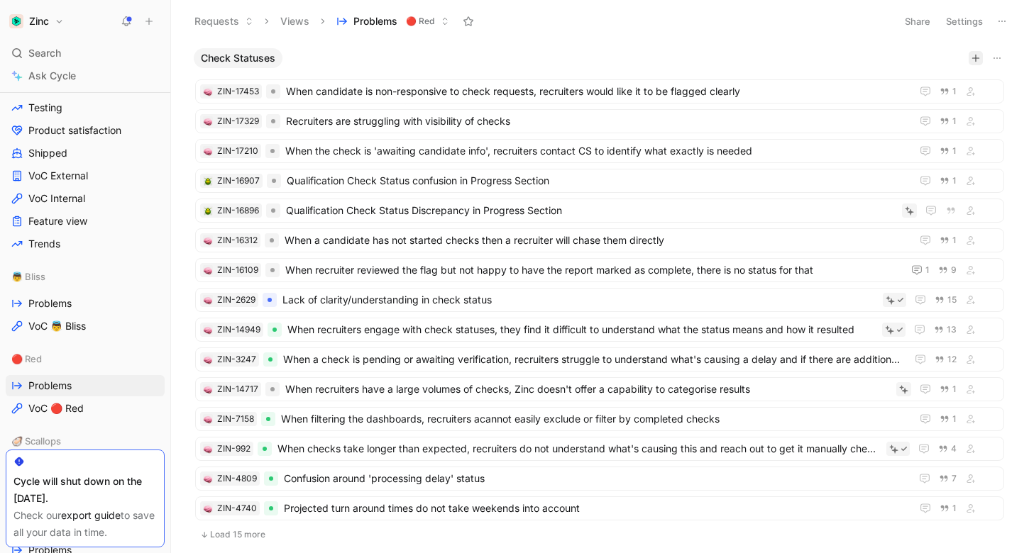
click at [975, 58] on icon "button" at bounding box center [976, 57] width 8 height 1
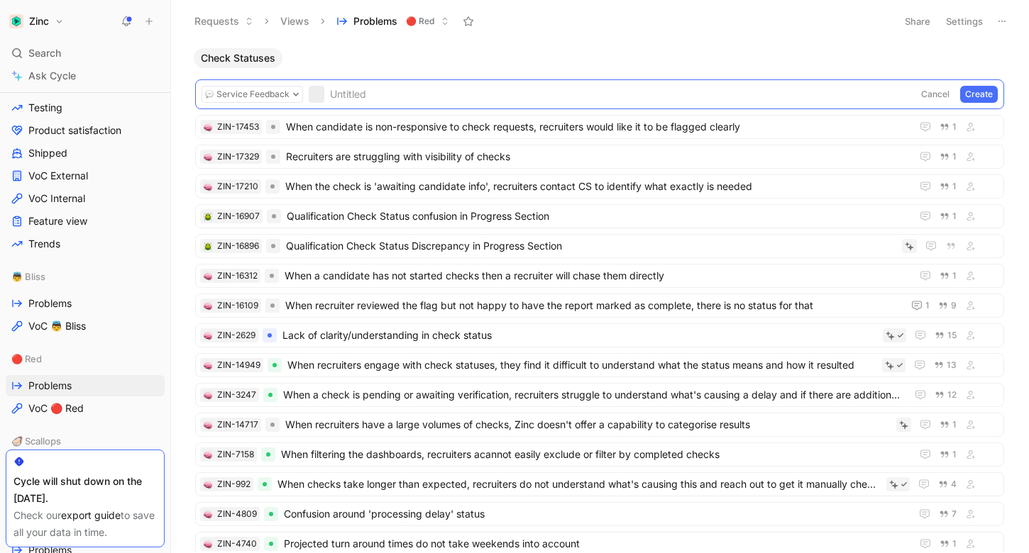
click at [690, 55] on div "Check Statuses" at bounding box center [599, 58] width 823 height 20
click at [936, 94] on button "Cancel" at bounding box center [935, 94] width 38 height 17
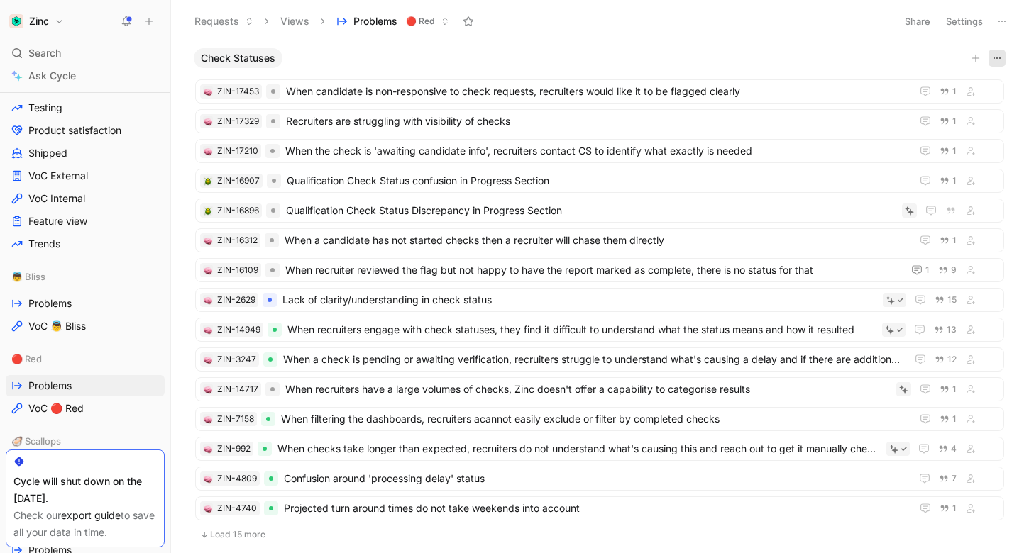
click at [991, 60] on icon "button" at bounding box center [996, 58] width 11 height 11
click at [1002, 21] on use at bounding box center [1001, 21] width 7 height 1
click at [981, 60] on button "button" at bounding box center [975, 58] width 14 height 14
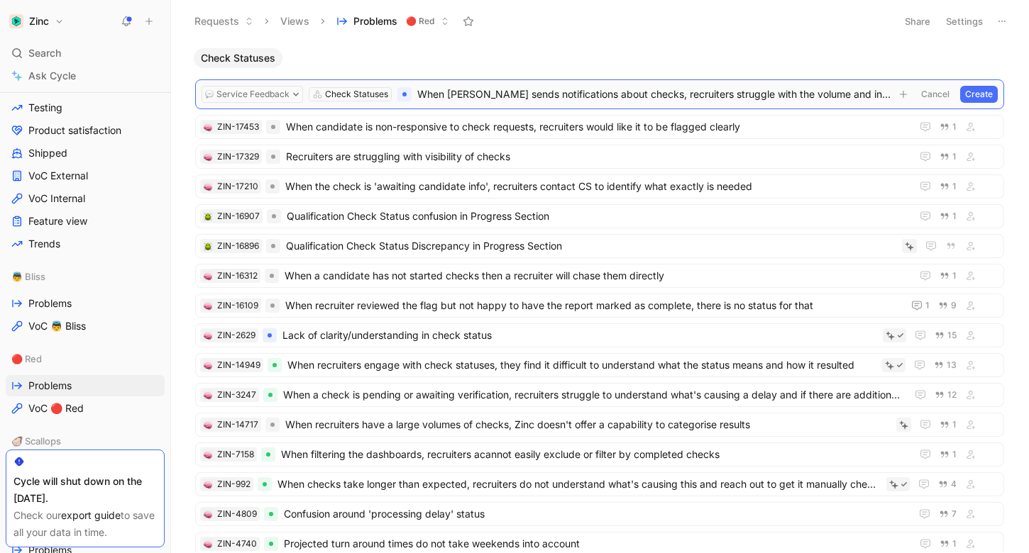
click at [932, 92] on button "Cancel" at bounding box center [935, 94] width 38 height 17
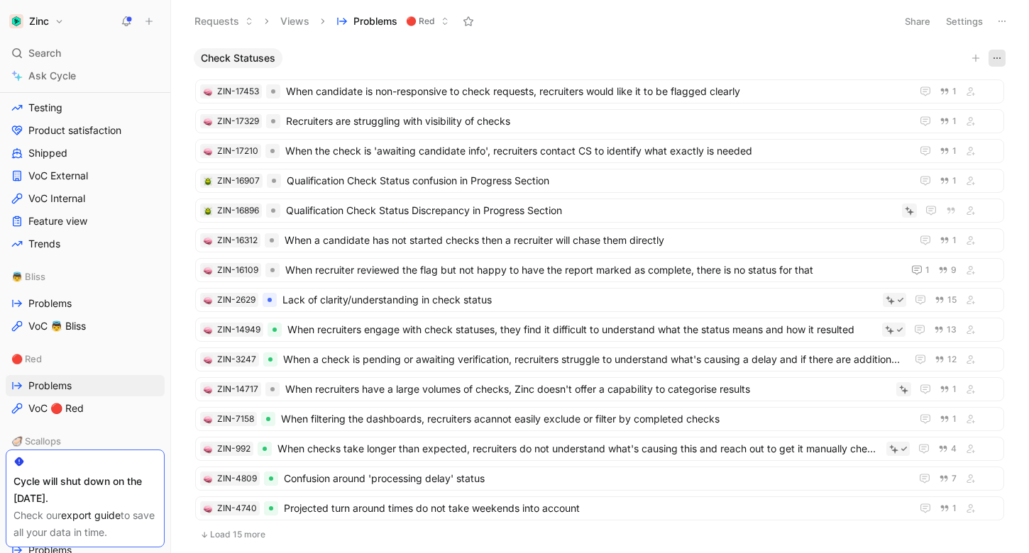
click at [997, 55] on icon "button" at bounding box center [996, 58] width 11 height 11
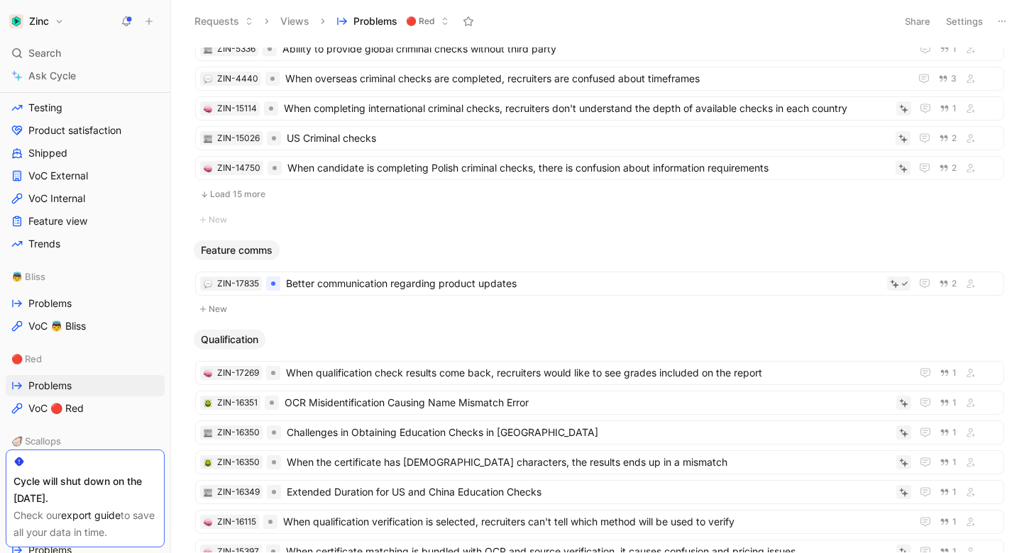
scroll to position [875, 0]
click at [218, 304] on button "New" at bounding box center [600, 307] width 812 height 17
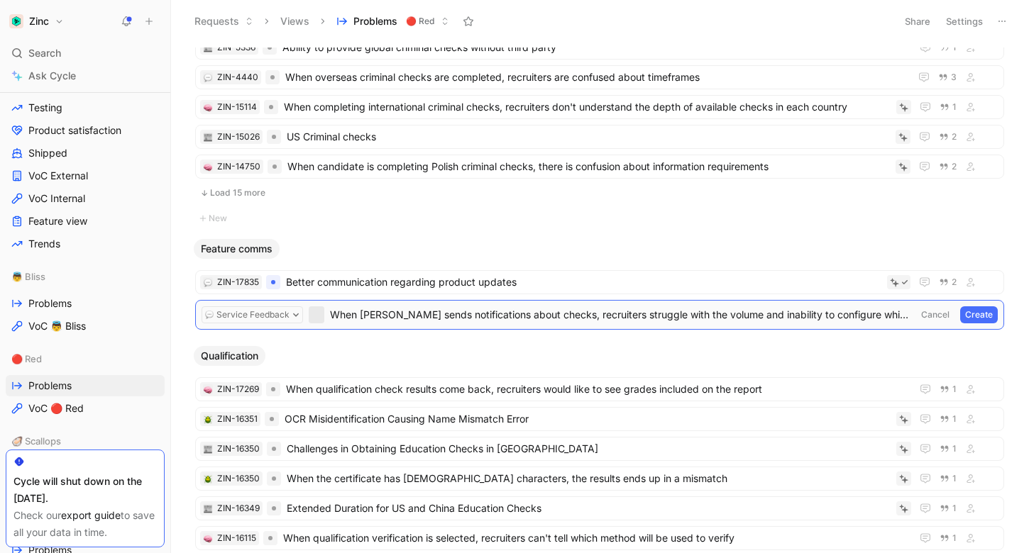
click at [976, 317] on button "Create" at bounding box center [979, 314] width 38 height 17
click at [933, 314] on button "Cancel" at bounding box center [935, 314] width 38 height 17
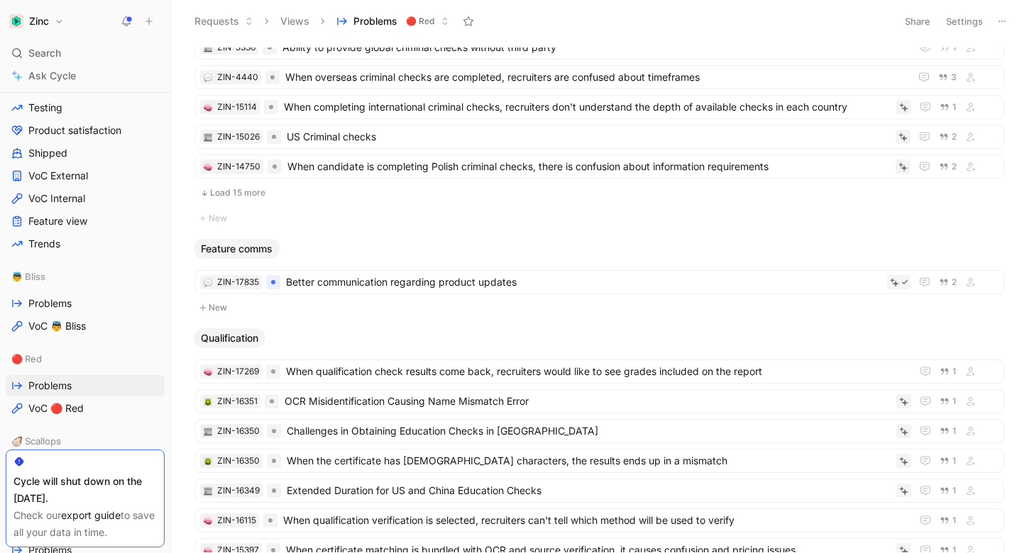
click at [234, 314] on button "New" at bounding box center [600, 307] width 812 height 17
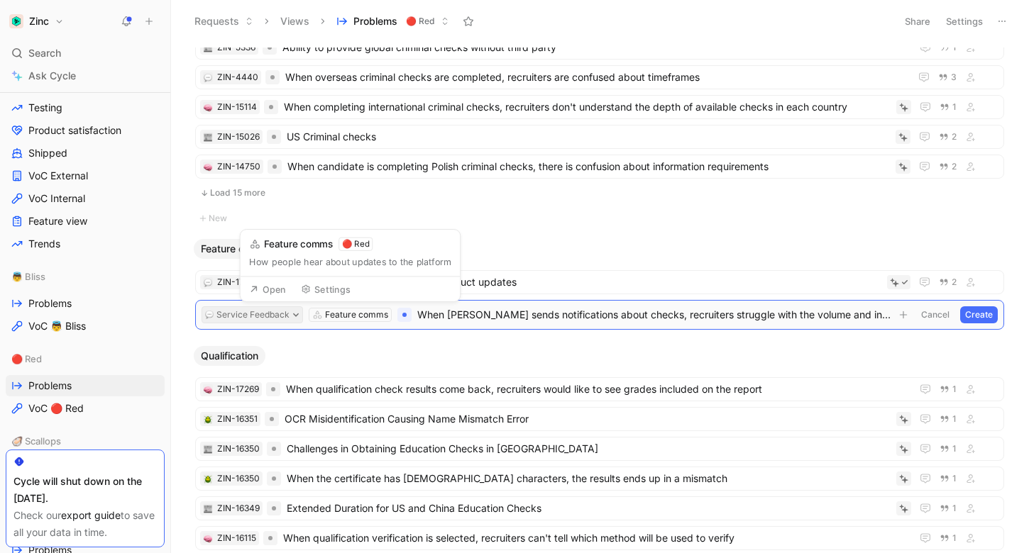
click at [269, 314] on button "Service Feedback" at bounding box center [251, 314] width 101 height 17
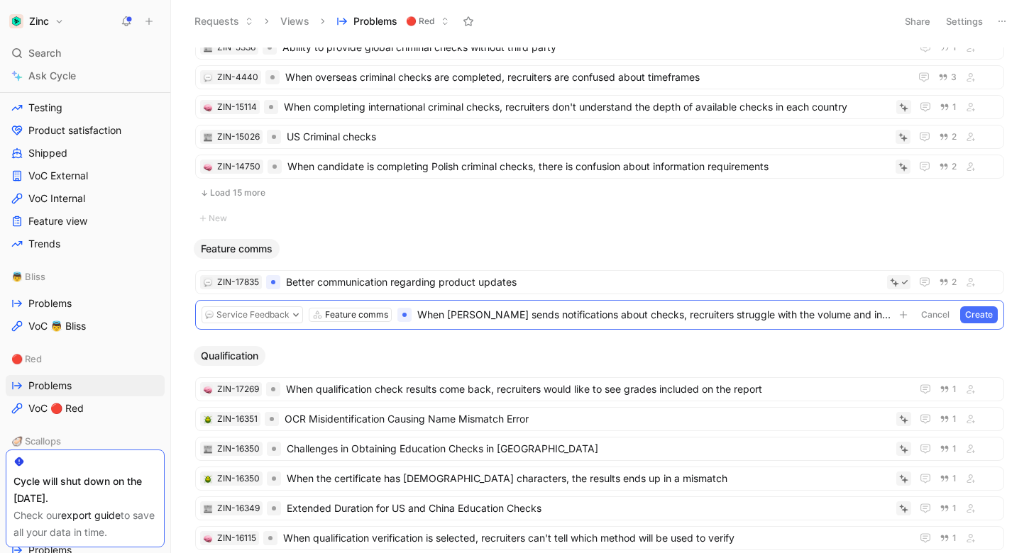
click at [309, 336] on body "Zinc Search ⌘ K Ask Cycle Workspace Home G then H Feedback G then F Requests G …" at bounding box center [514, 276] width 1029 height 553
click at [381, 238] on body "Zinc Search ⌘ K Ask Cycle Workspace Home G then H Feedback G then F Requests G …" at bounding box center [514, 276] width 1029 height 553
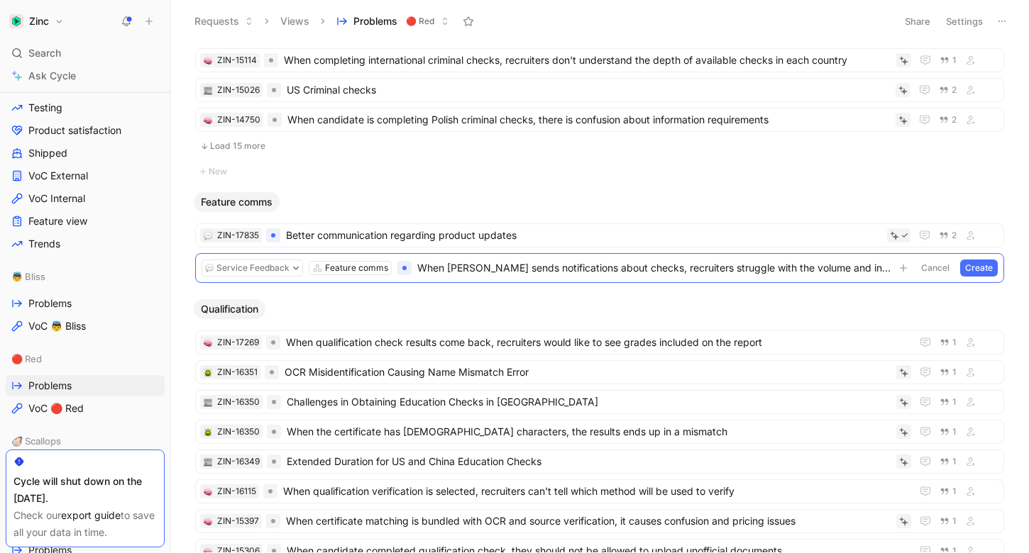
scroll to position [969, 0]
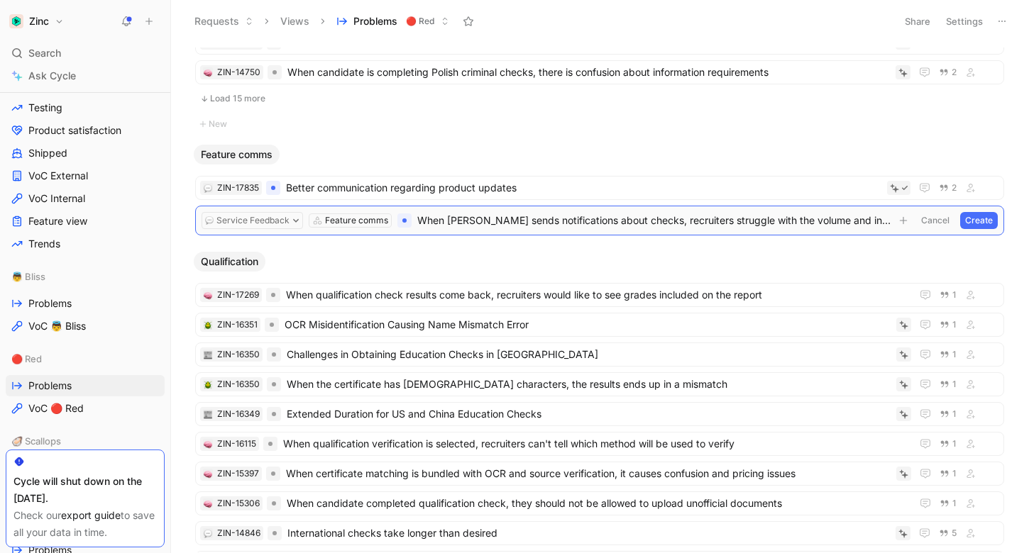
click at [984, 217] on button "Create" at bounding box center [979, 220] width 38 height 17
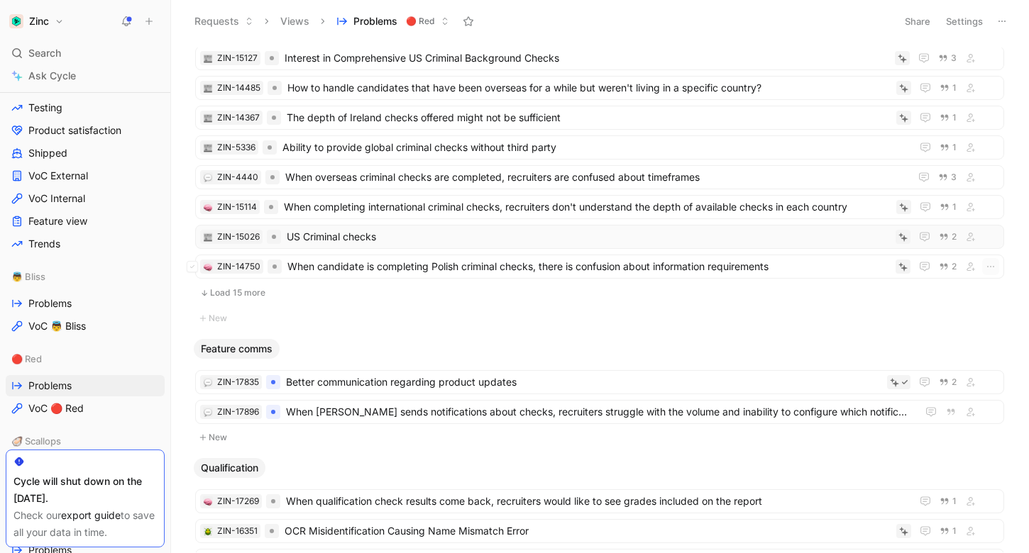
scroll to position [793, 0]
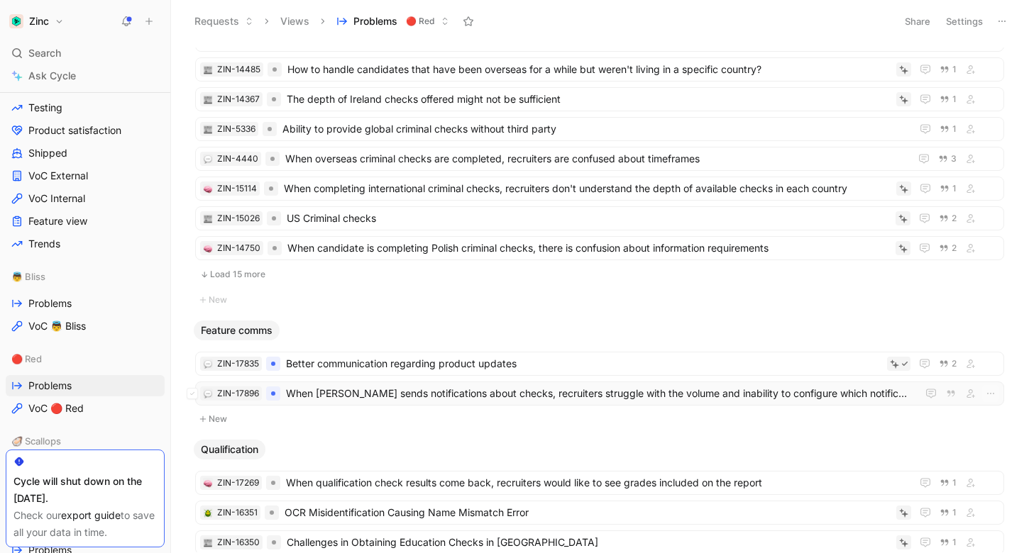
click at [341, 388] on span "When [PERSON_NAME] sends notifications about checks, recruiters struggle with t…" at bounding box center [598, 393] width 625 height 17
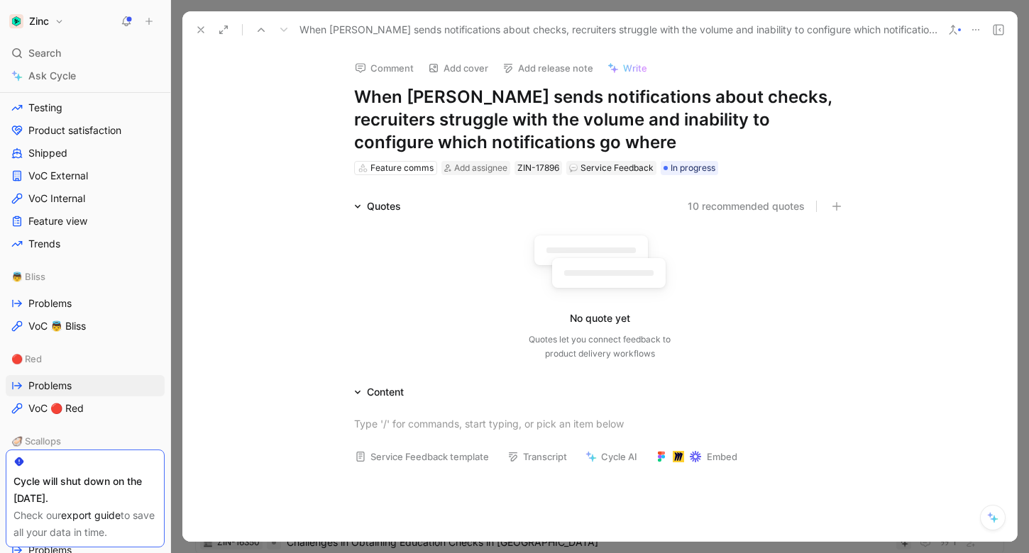
click at [977, 28] on icon at bounding box center [975, 29] width 11 height 11
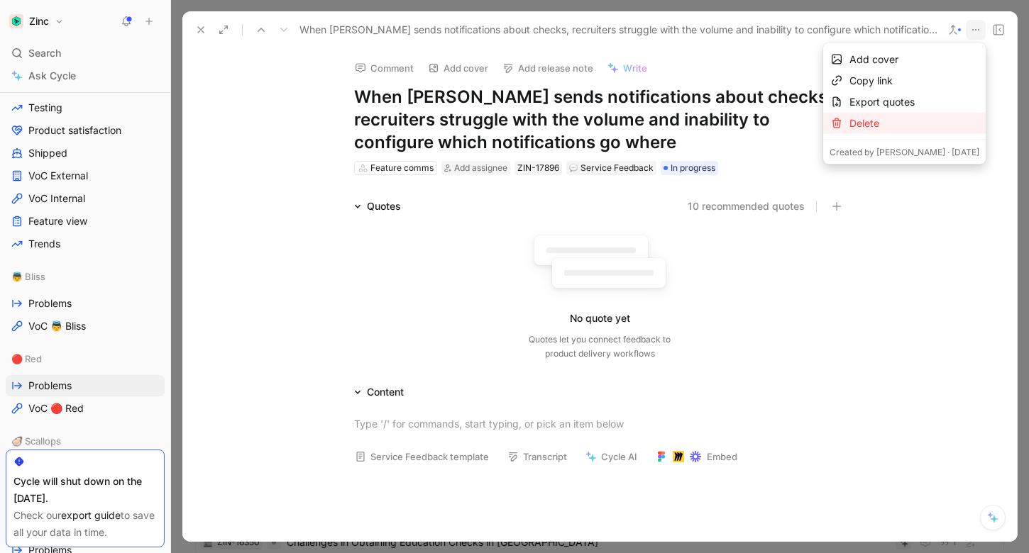
click at [917, 116] on div "Delete" at bounding box center [914, 123] width 130 height 17
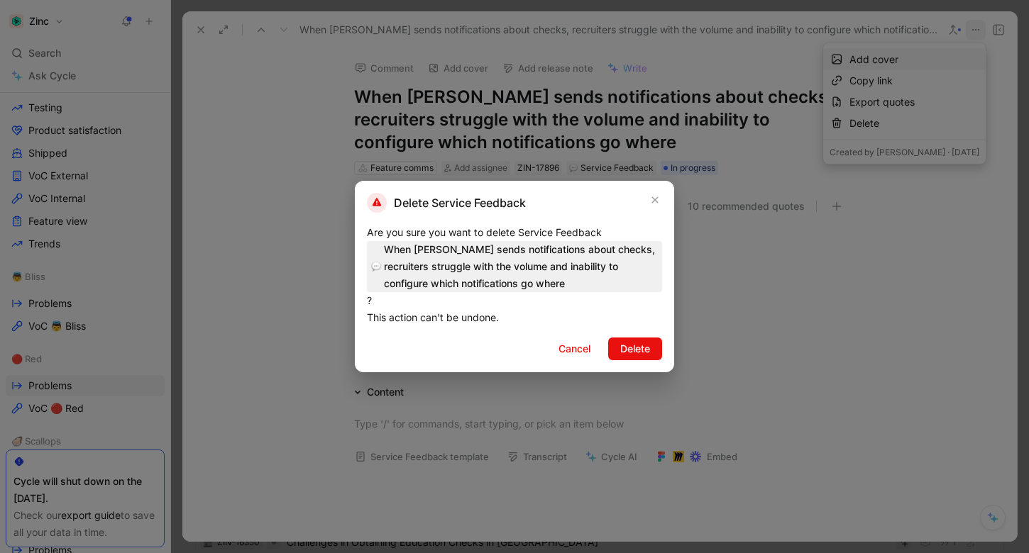
click at [629, 361] on div "Delete Service Feedback Are you sure you want to delete Service Feedback When Z…" at bounding box center [514, 277] width 319 height 192
click at [638, 350] on span "Delete" at bounding box center [635, 349] width 30 height 17
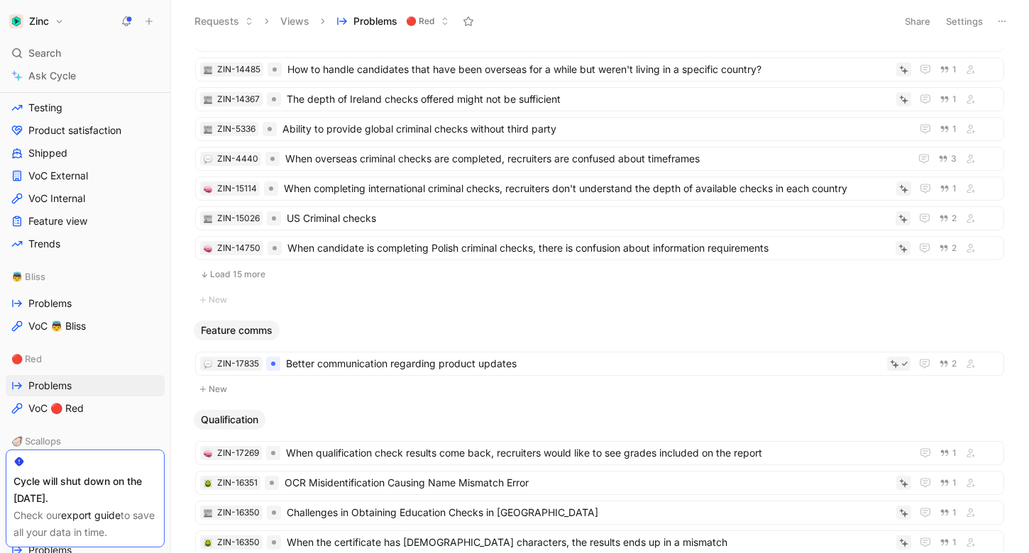
click at [243, 331] on span "Feature comms" at bounding box center [237, 331] width 72 height 14
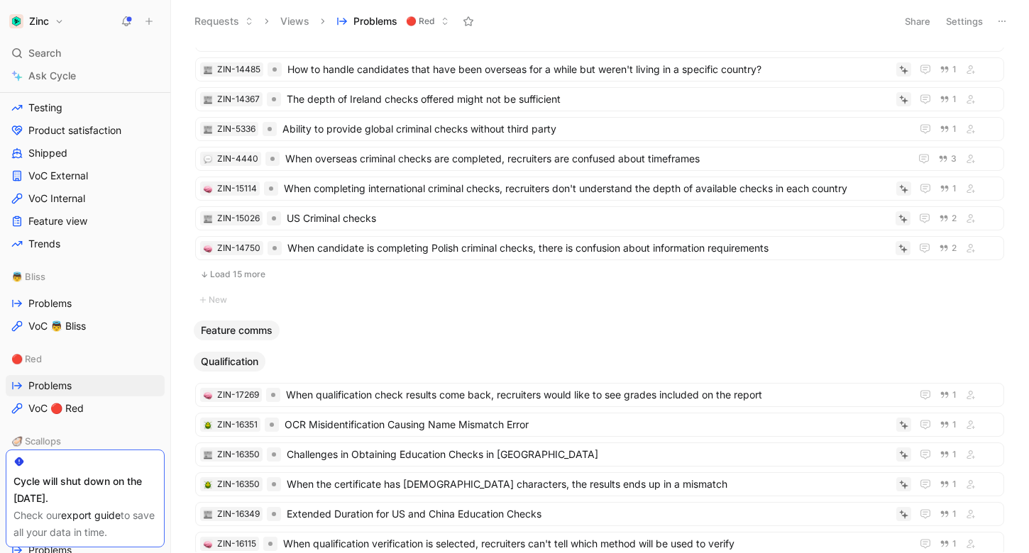
click at [243, 331] on span "Feature comms" at bounding box center [237, 331] width 72 height 14
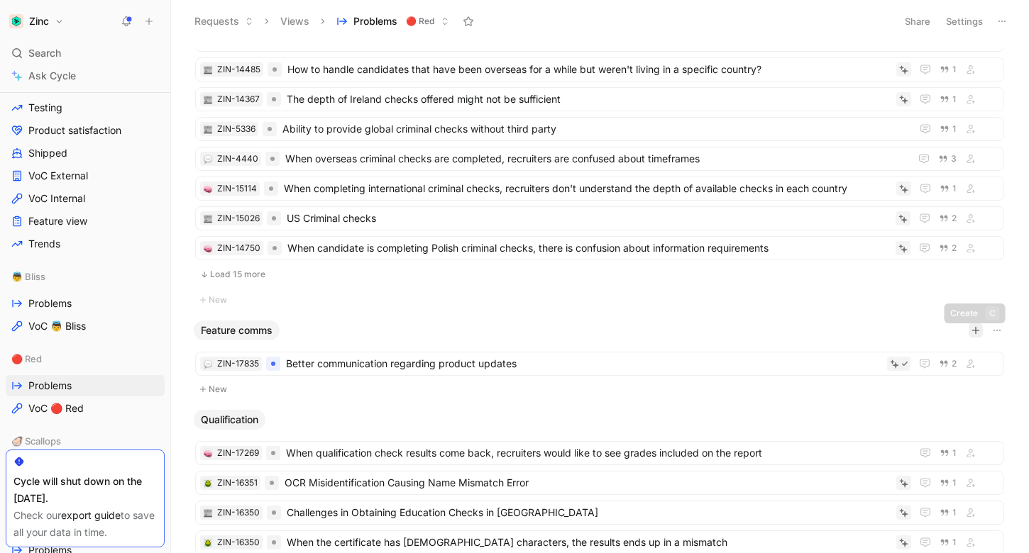
click at [975, 331] on icon "button" at bounding box center [975, 331] width 1 height 8
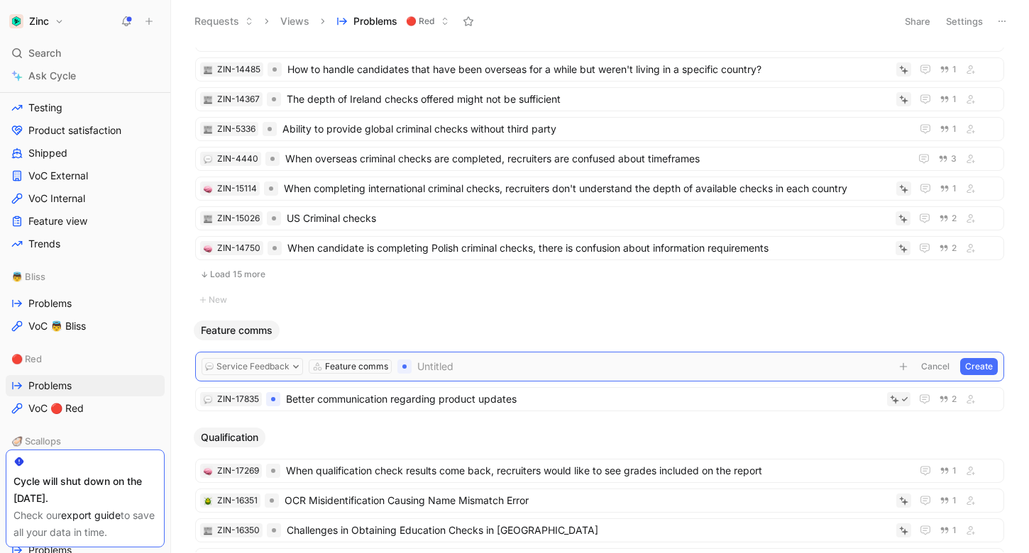
click at [934, 370] on button "Cancel" at bounding box center [935, 366] width 38 height 17
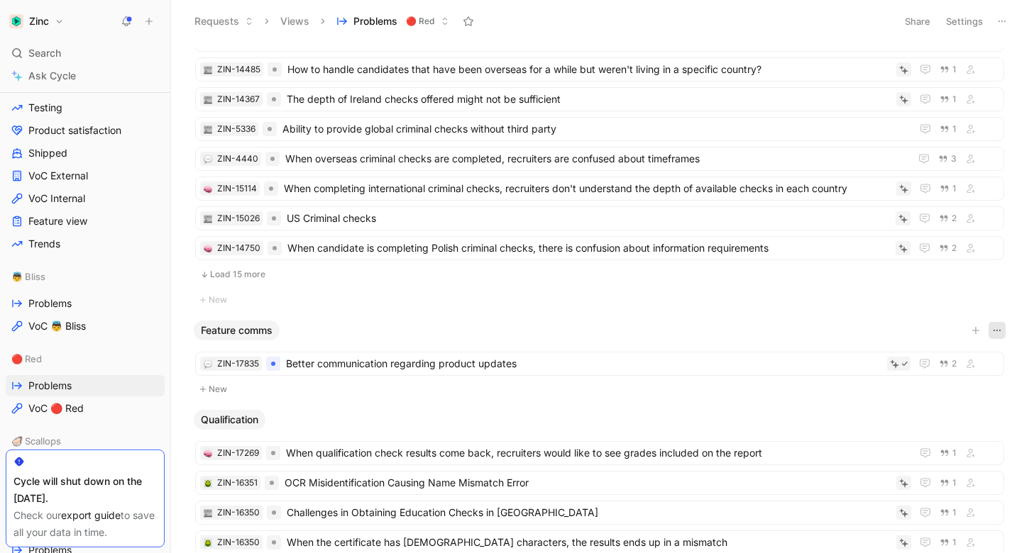
click at [998, 331] on icon "button" at bounding box center [996, 330] width 11 height 11
click at [89, 45] on div "Search ⌘ K" at bounding box center [85, 53] width 159 height 21
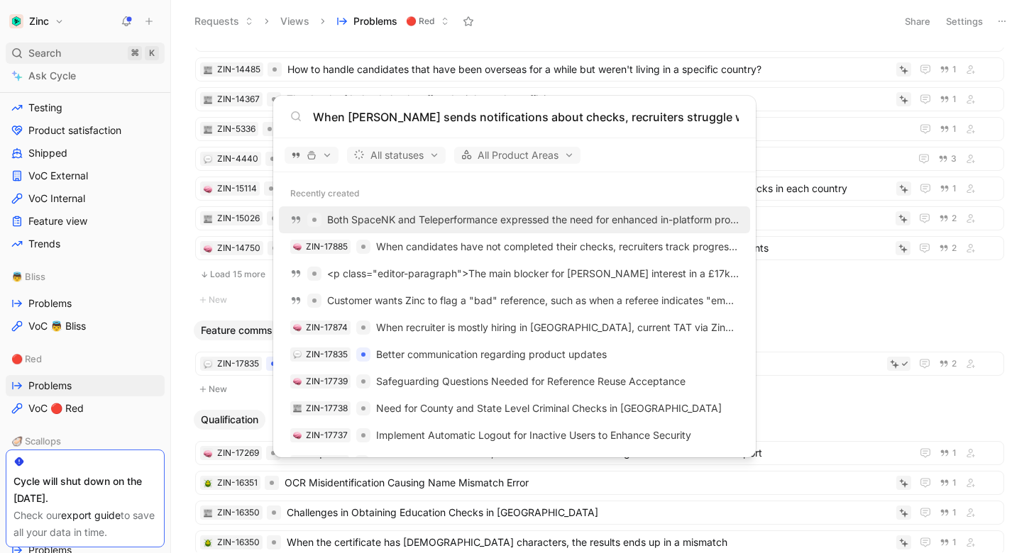
scroll to position [0, 306]
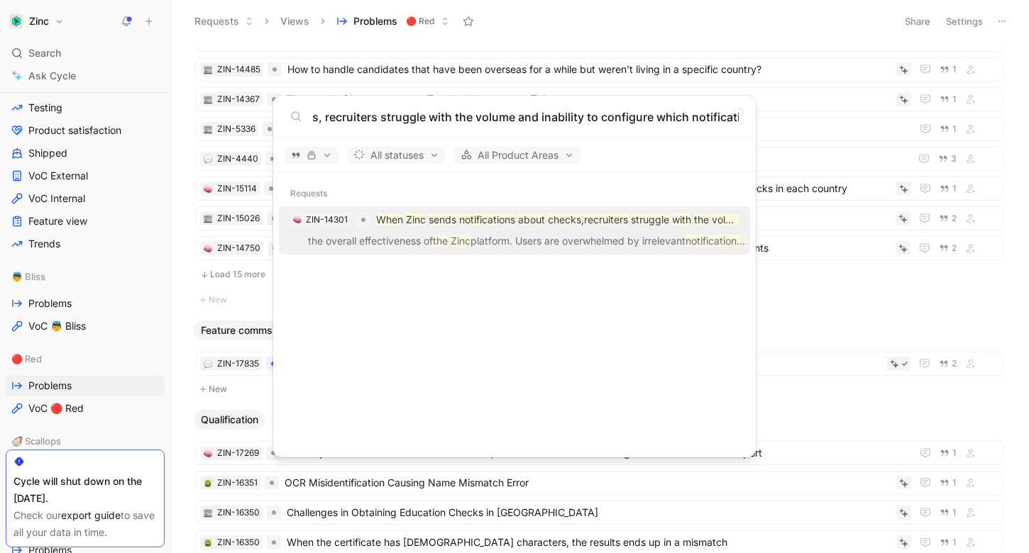
type input "When [PERSON_NAME] sends notifications about checks, recruiters struggle with t…"
click at [356, 216] on div at bounding box center [363, 220] width 14 height 14
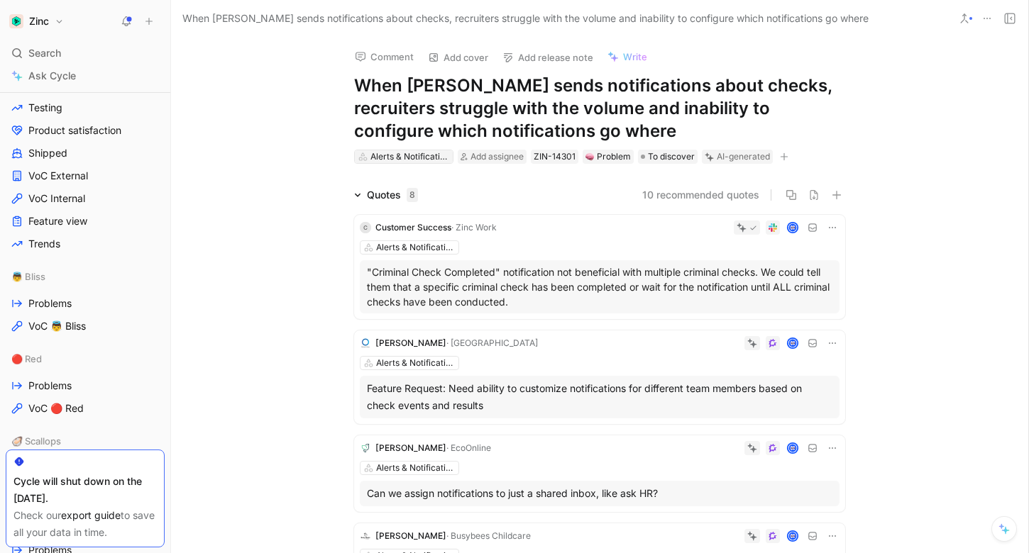
click at [428, 158] on div "Alerts & Notifications" at bounding box center [409, 157] width 79 height 14
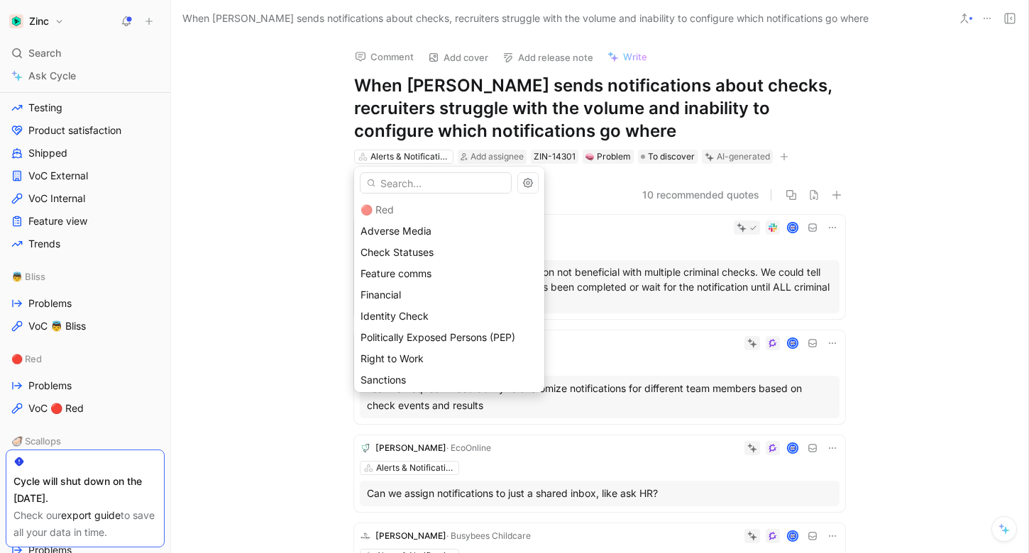
scroll to position [259, 0]
click at [424, 269] on span "Feature comms" at bounding box center [395, 270] width 71 height 12
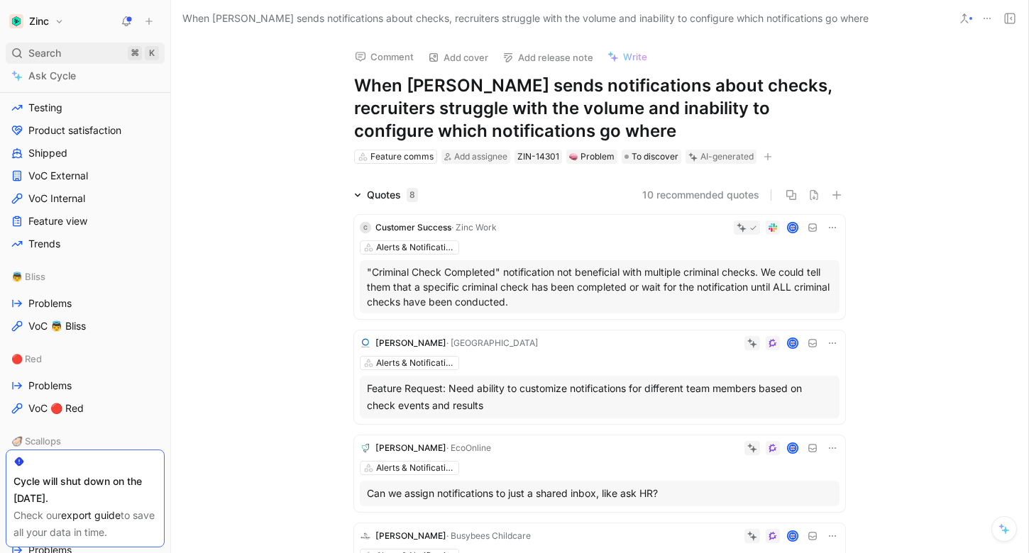
click at [86, 45] on div "Search ⌘ K" at bounding box center [85, 53] width 159 height 21
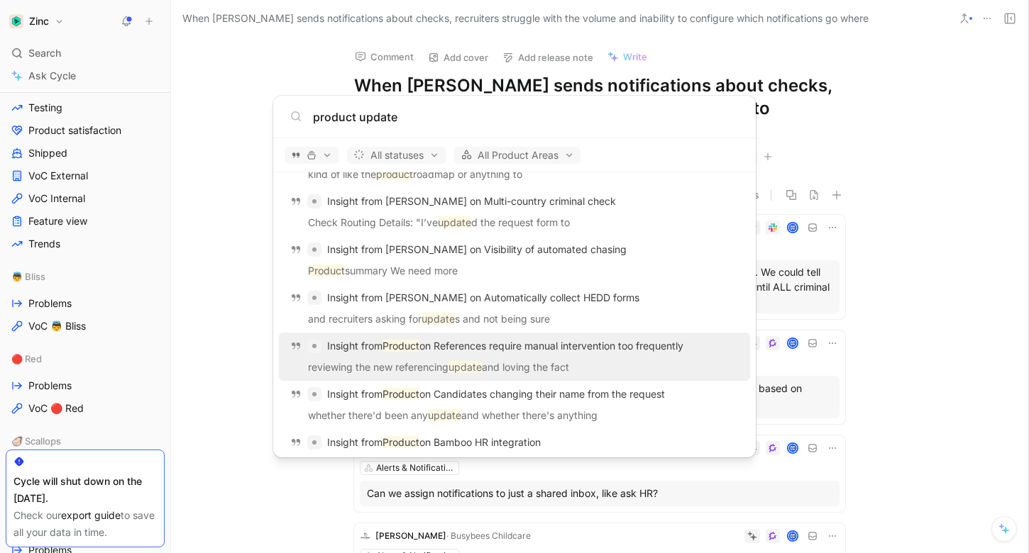
scroll to position [294, 0]
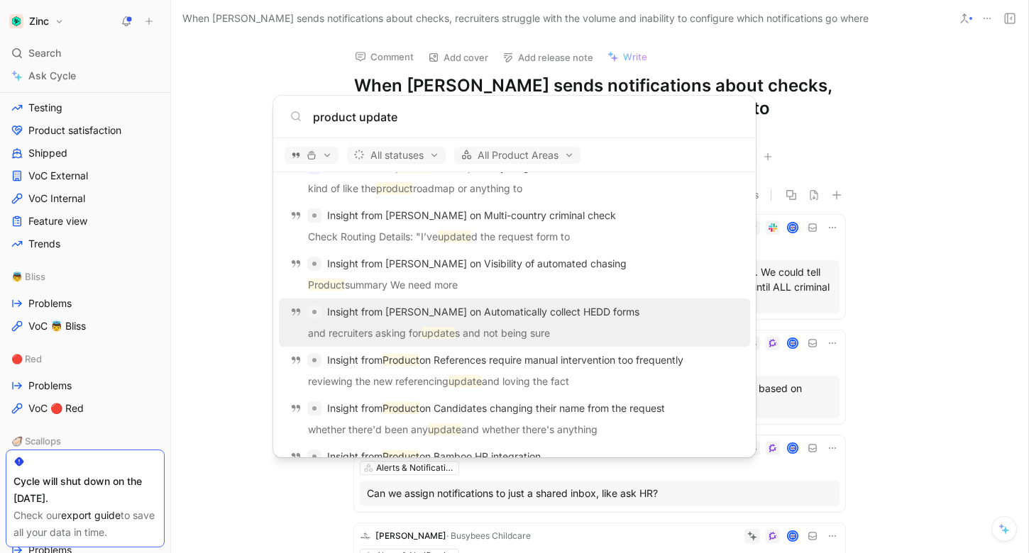
type input "product update"
click at [578, 327] on p "and recruiters asking for update s and not being sure" at bounding box center [514, 335] width 463 height 21
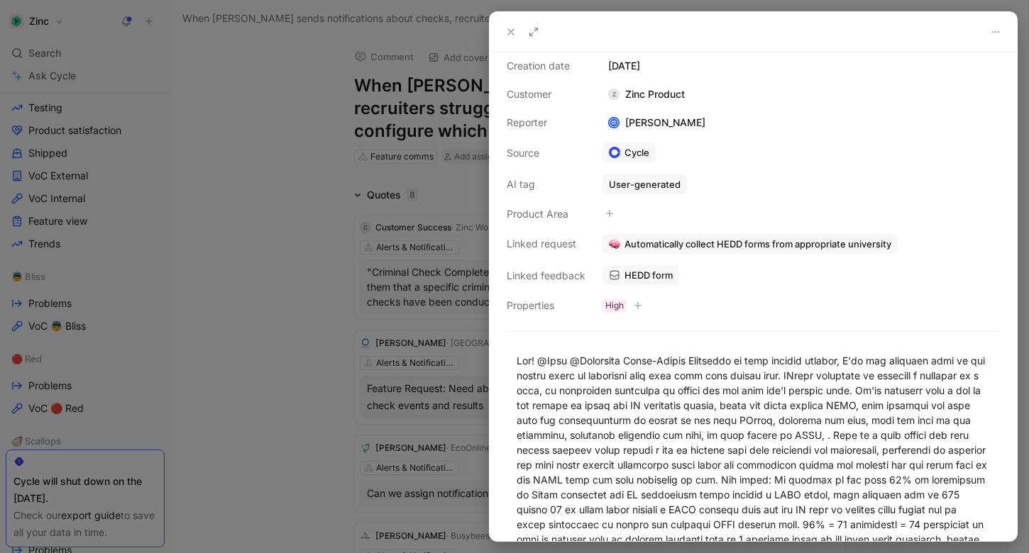
scroll to position [24, 0]
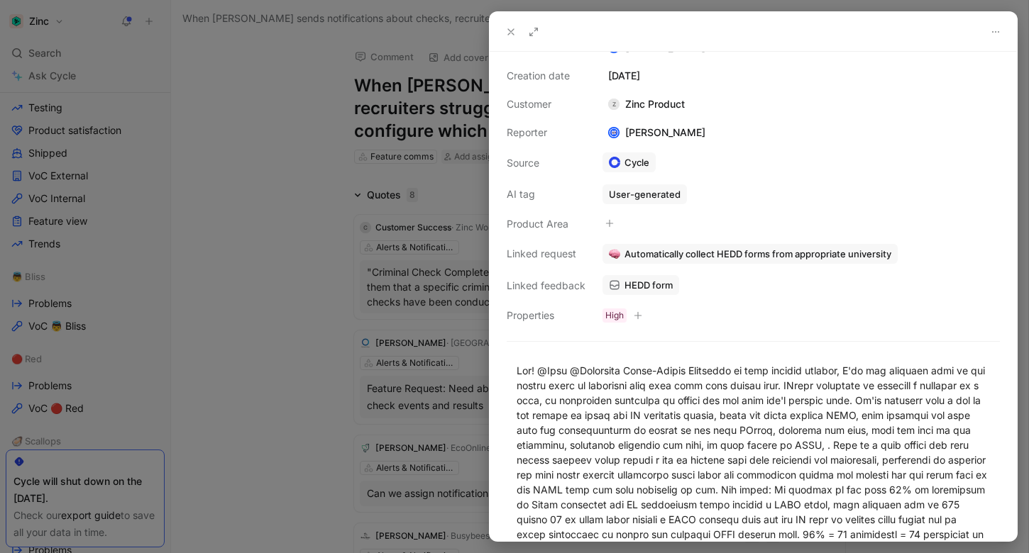
click at [513, 29] on use at bounding box center [511, 32] width 6 height 6
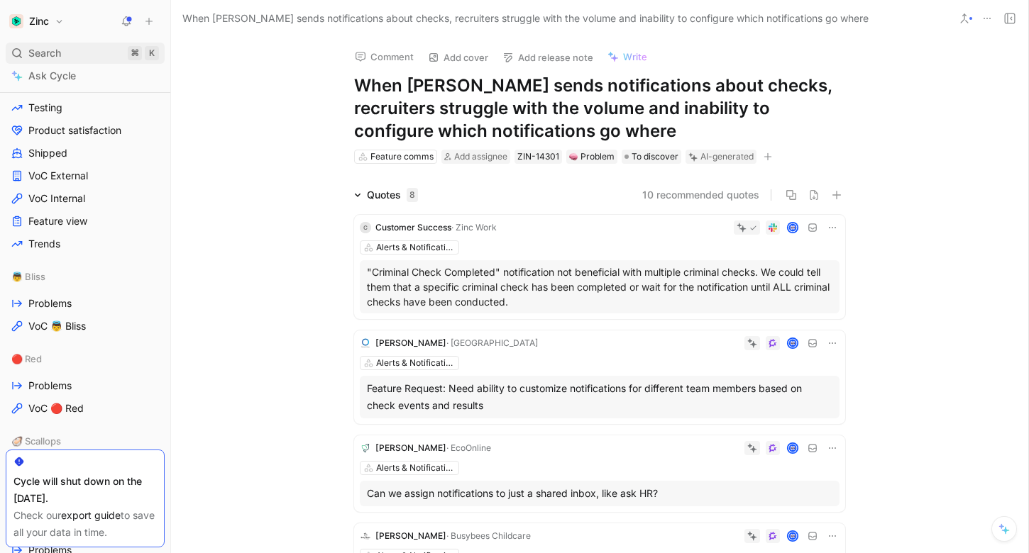
click at [94, 44] on div "Search ⌘ K" at bounding box center [85, 53] width 159 height 21
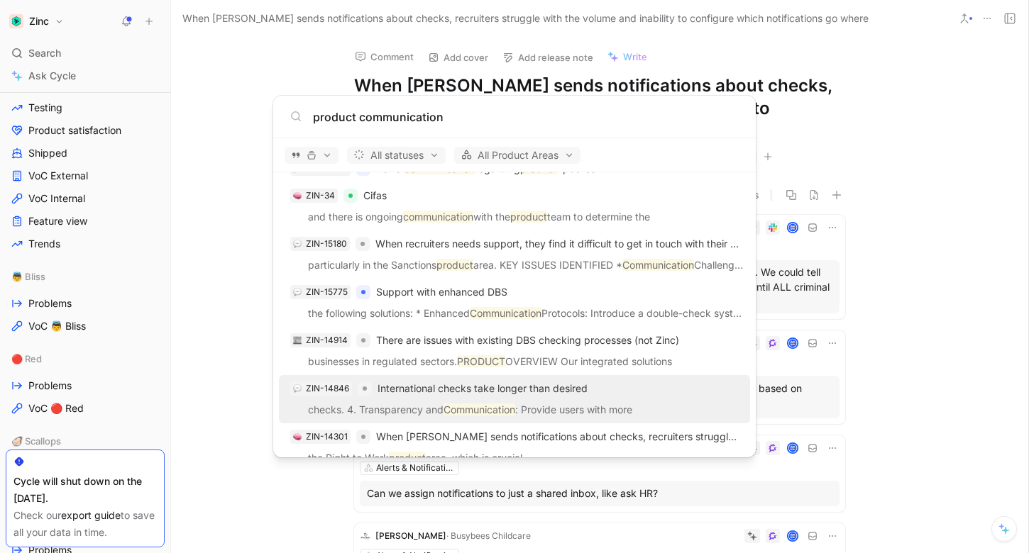
scroll to position [1124, 0]
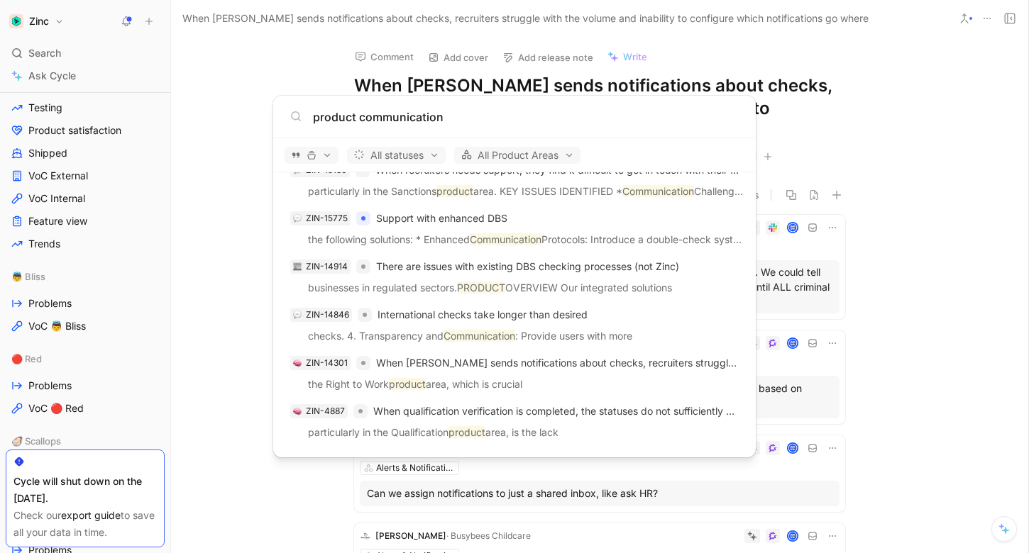
type input "product communication"
click at [221, 80] on body "Zinc Search ⌘ K Ask Cycle Workspace Home G then H Feedback G then F Requests G …" at bounding box center [514, 276] width 1029 height 553
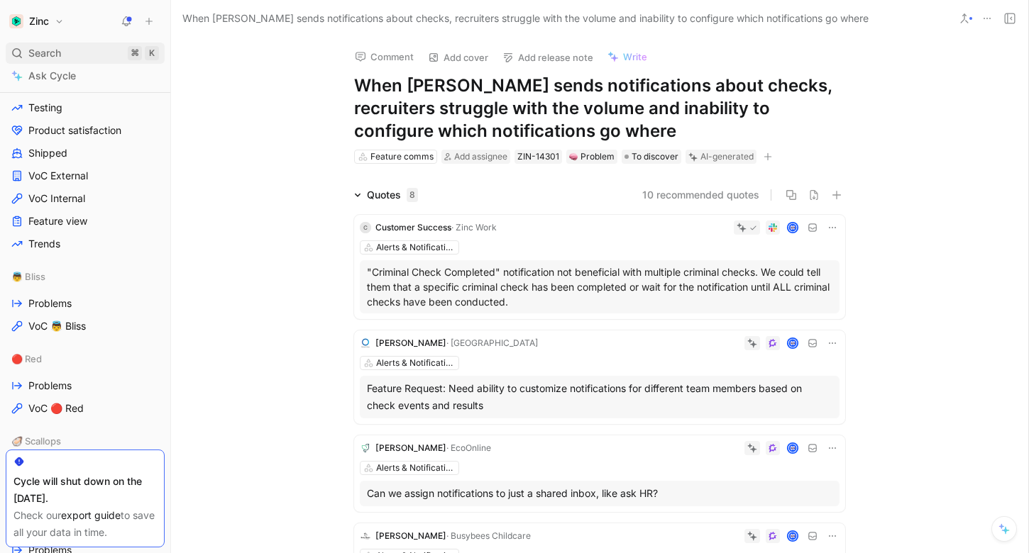
click at [104, 54] on div "Search ⌘ K" at bounding box center [85, 53] width 159 height 21
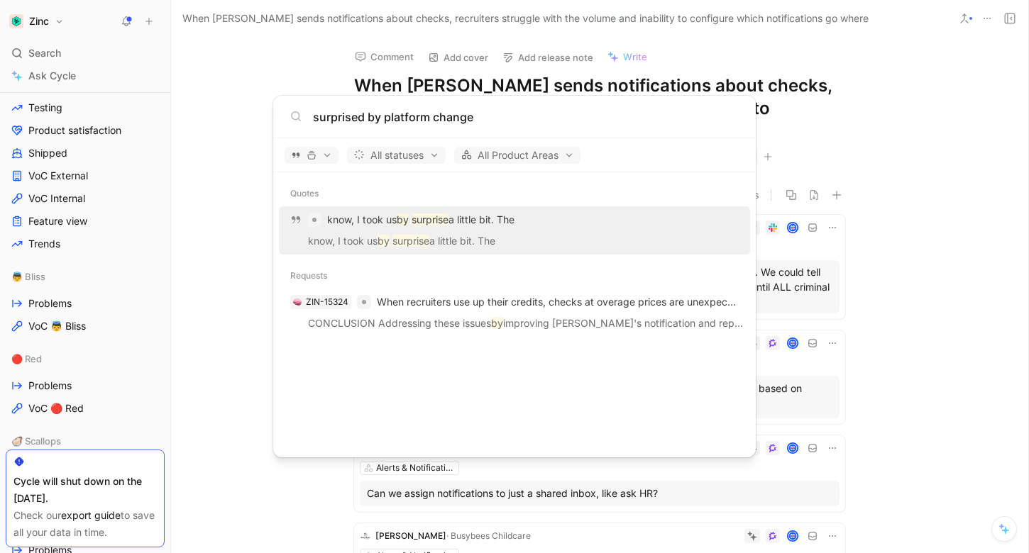
type input "surprised by platform change"
click at [580, 230] on div "know, I took us by surprise a little bit. The" at bounding box center [514, 220] width 463 height 26
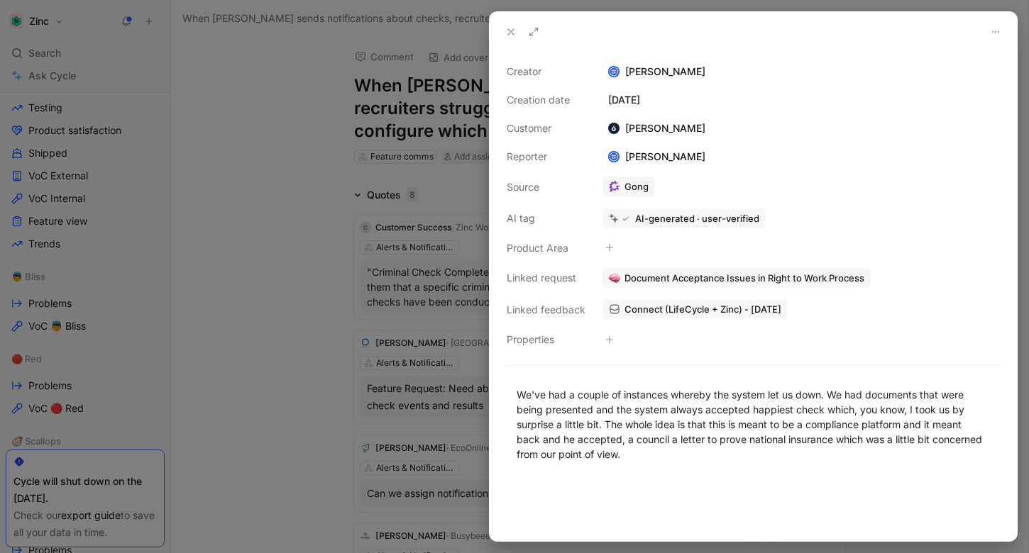
click at [328, 295] on div at bounding box center [514, 276] width 1029 height 553
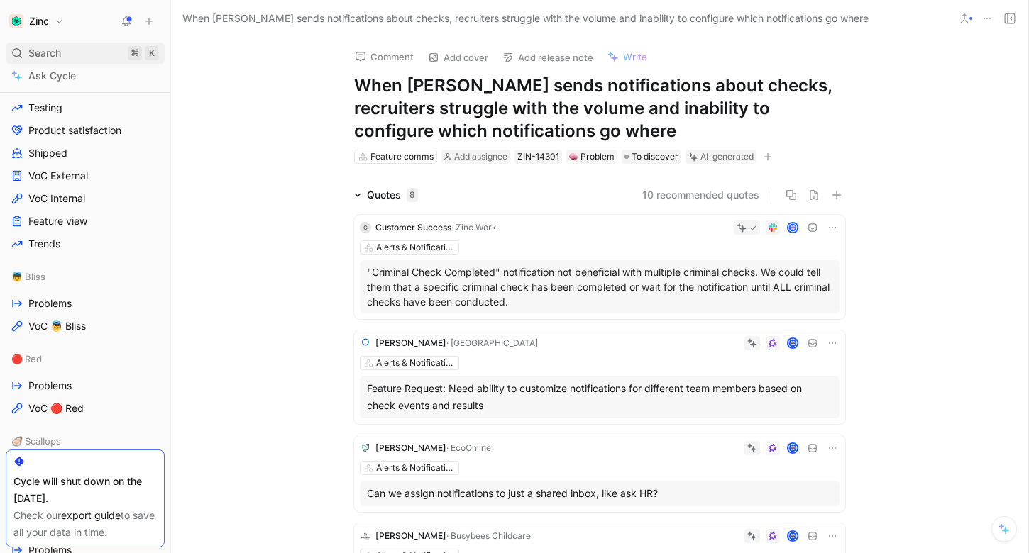
click at [88, 60] on div "Search ⌘ K" at bounding box center [85, 53] width 159 height 21
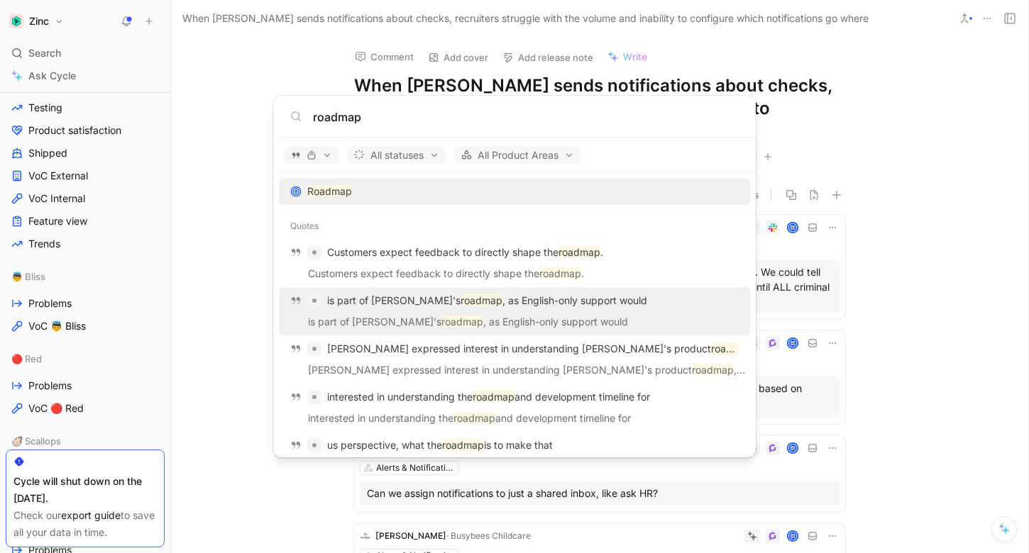
scroll to position [29, 0]
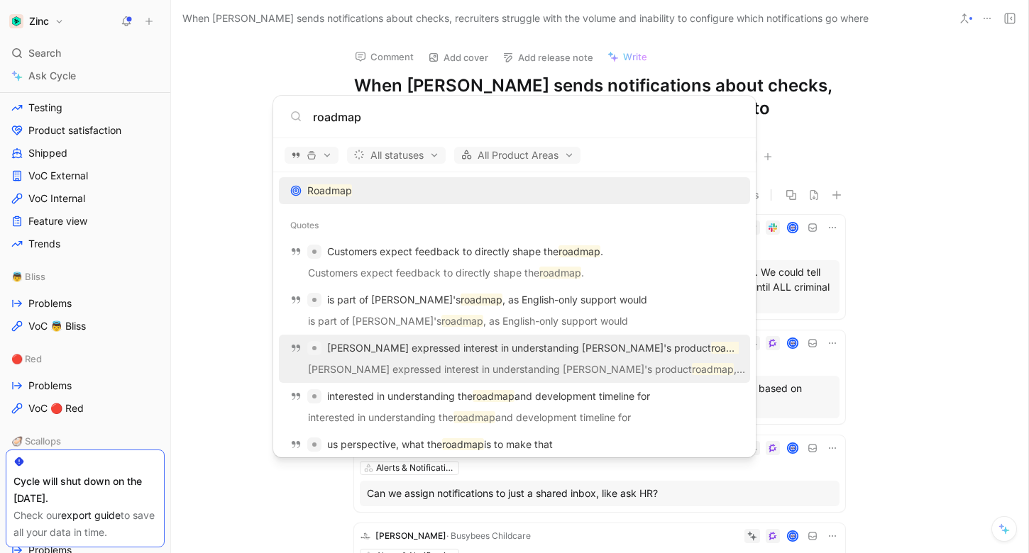
type input "roadmap"
click at [534, 350] on p "[PERSON_NAME] expressed interest in understanding [PERSON_NAME]'s product roadm…" at bounding box center [532, 348] width 411 height 17
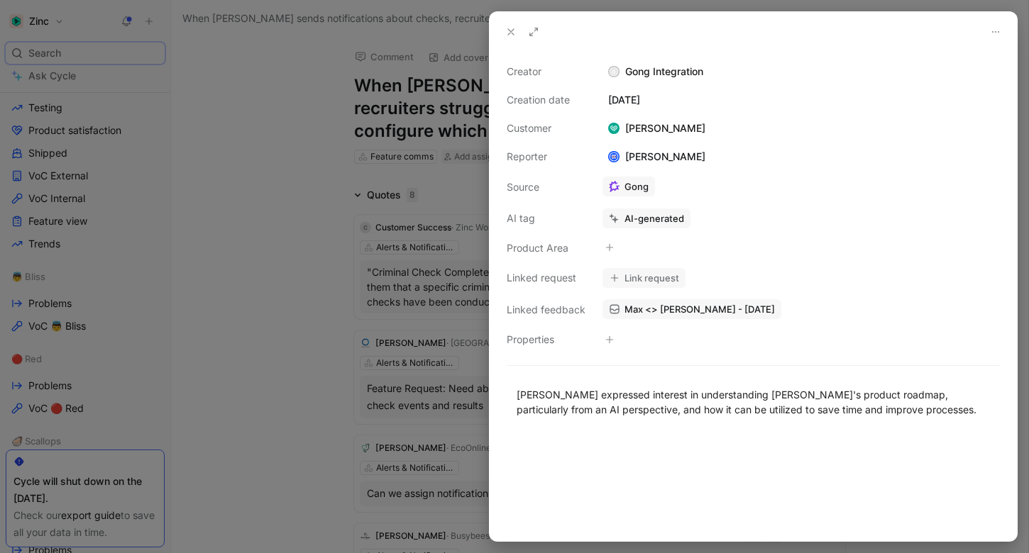
click at [434, 453] on div at bounding box center [514, 276] width 1029 height 553
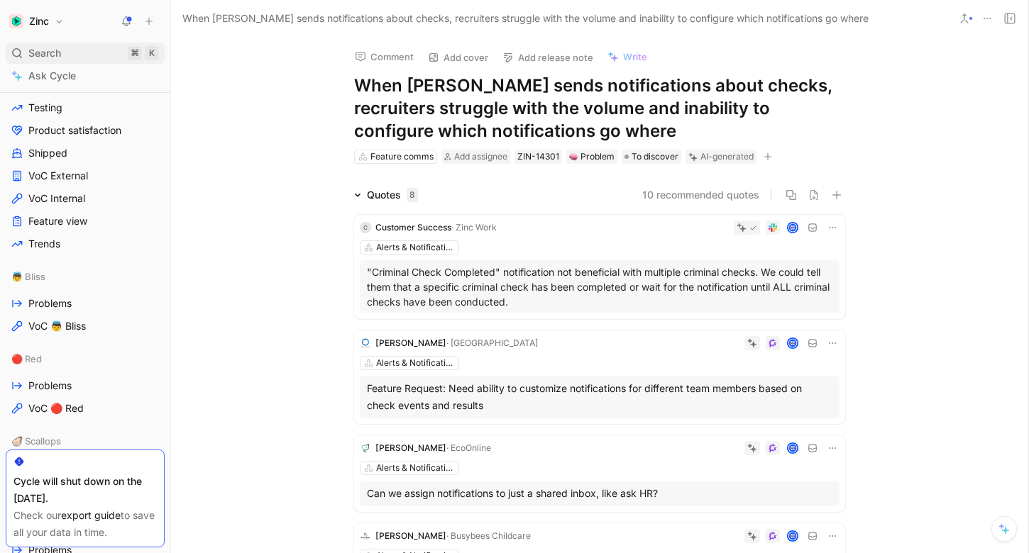
click at [79, 53] on div "Search ⌘ K" at bounding box center [85, 53] width 159 height 21
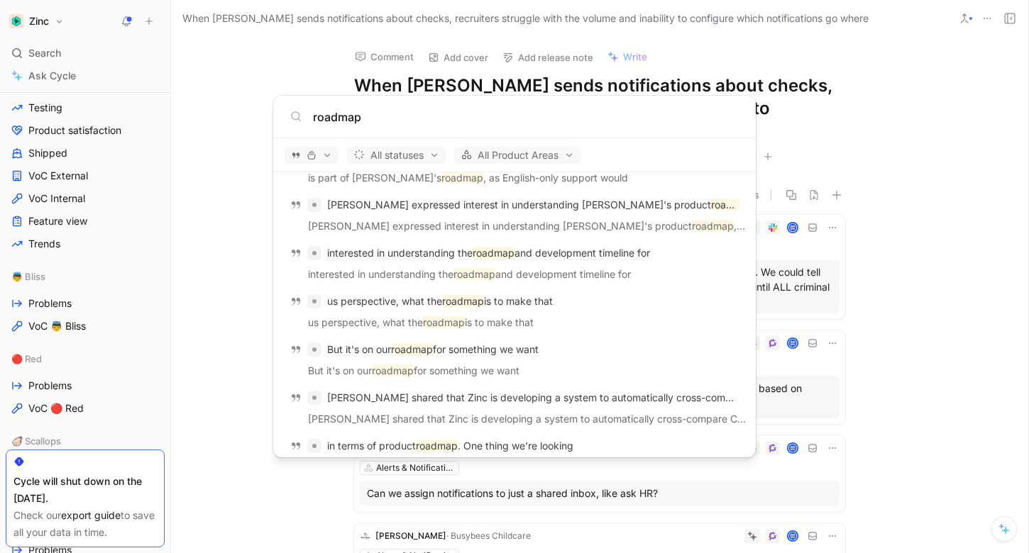
scroll to position [174, 0]
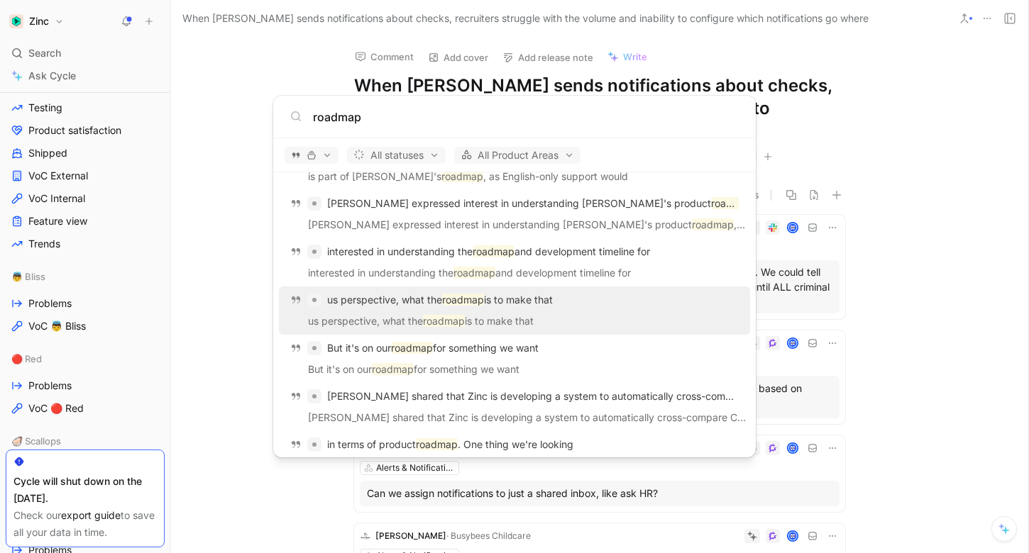
type input "roadmap"
click at [568, 321] on p "us perspective, what the roadmap is to make that" at bounding box center [514, 323] width 463 height 21
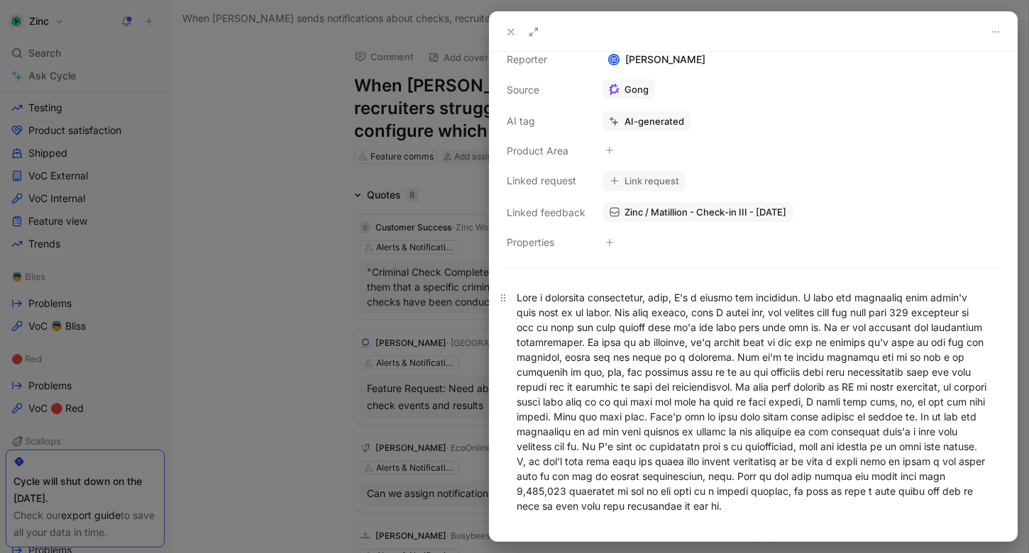
scroll to position [103, 0]
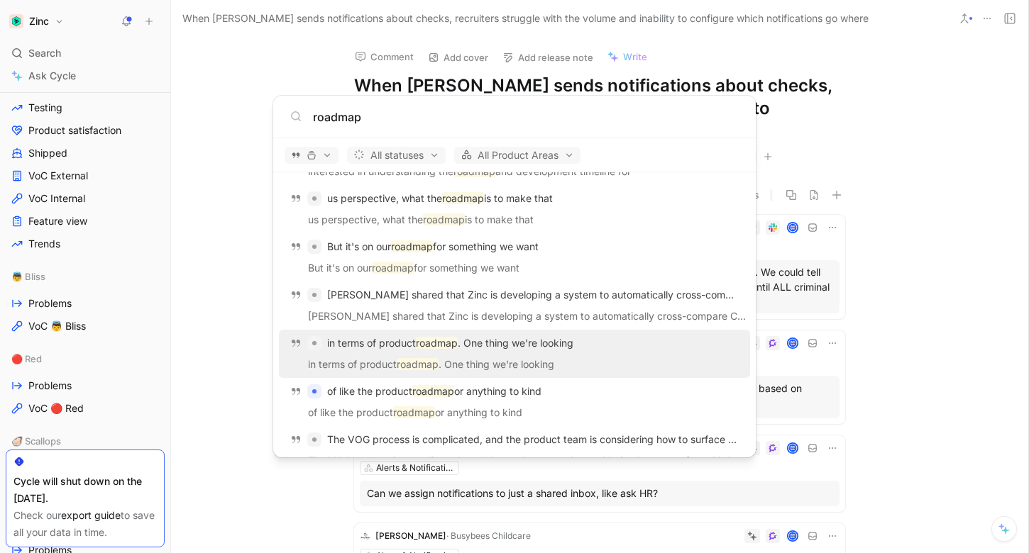
scroll to position [280, 0]
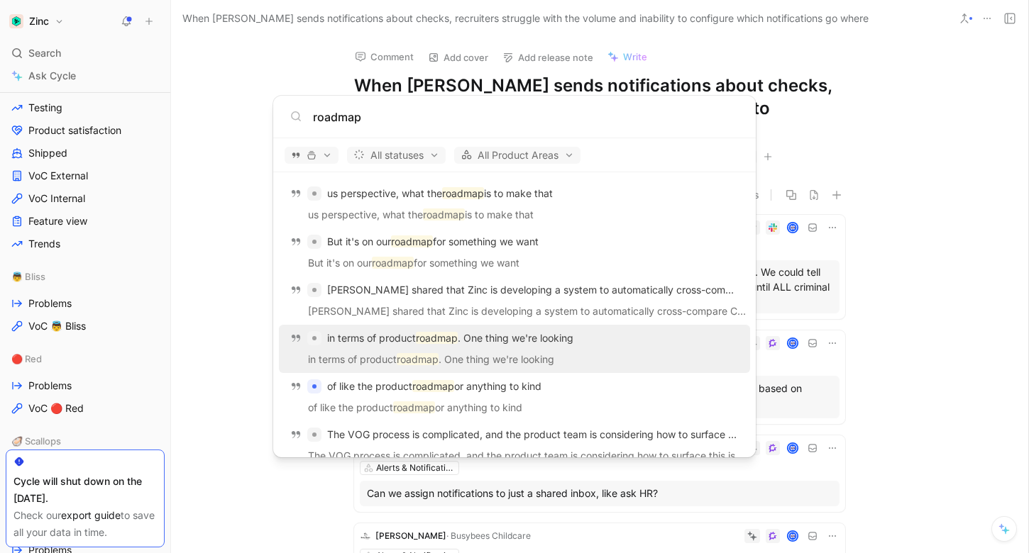
type input "roadmap"
click at [592, 364] on p "in terms of product roadmap . One thing we're looking" at bounding box center [514, 361] width 463 height 21
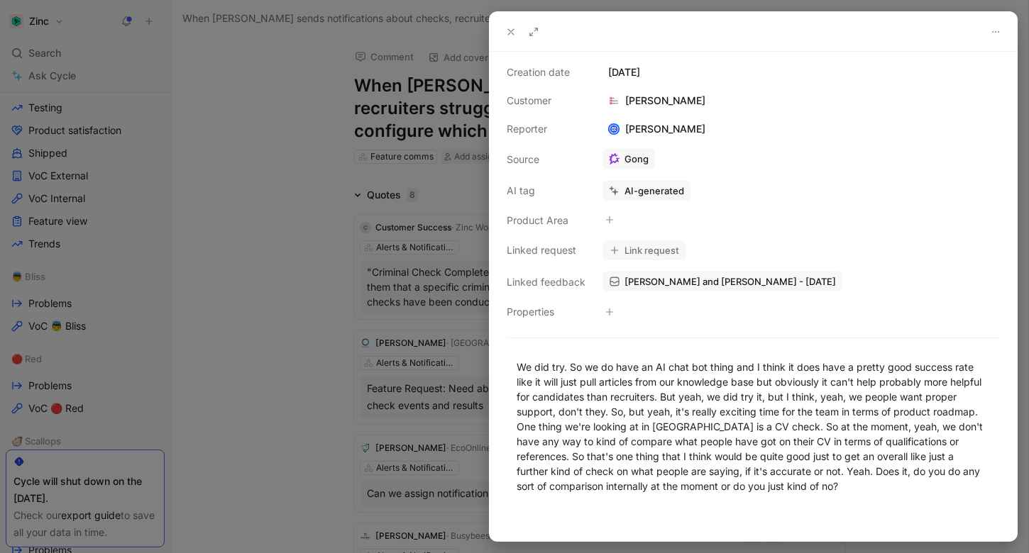
scroll to position [40, 0]
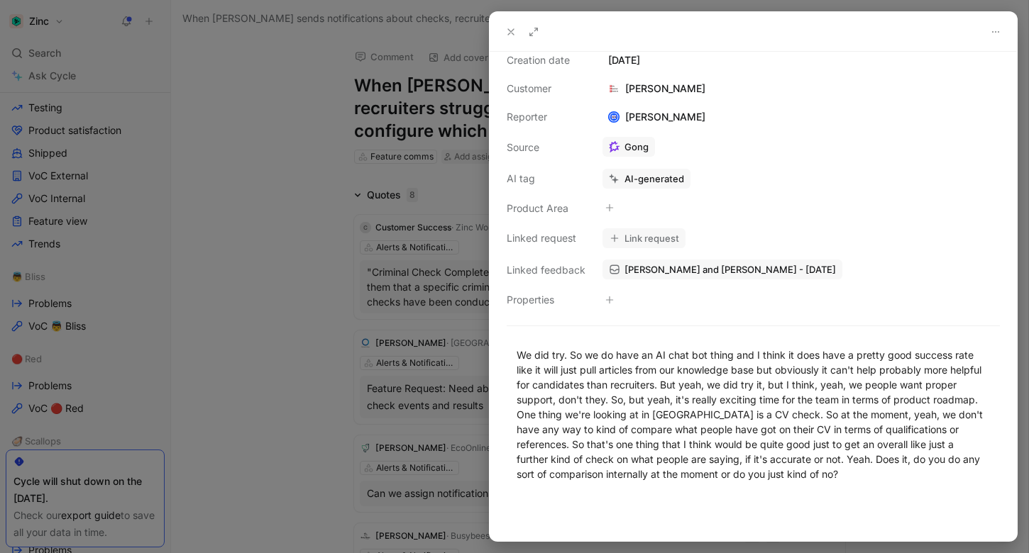
click at [67, 18] on div at bounding box center [514, 276] width 1029 height 553
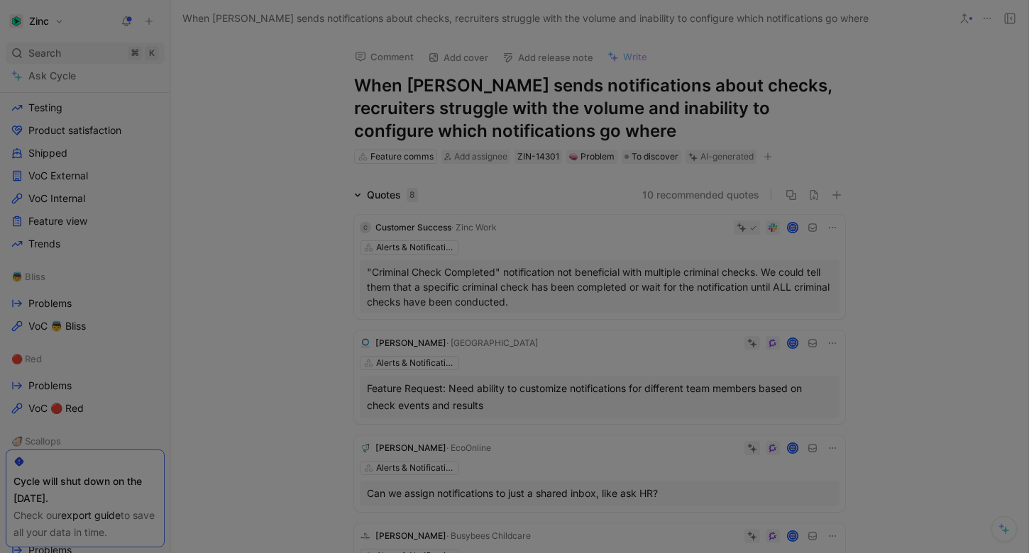
click at [65, 53] on div "Search ⌘ K" at bounding box center [85, 53] width 159 height 21
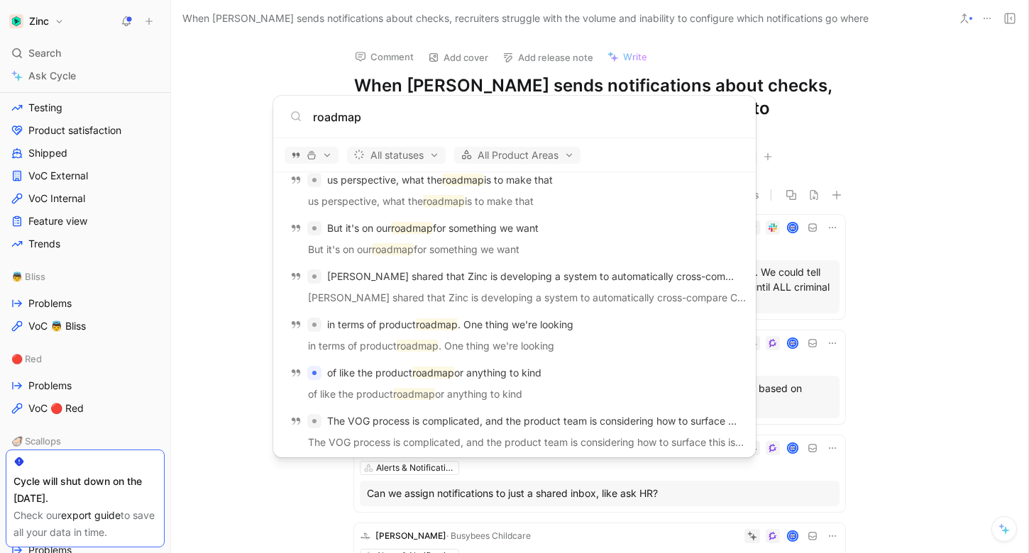
scroll to position [314, 0]
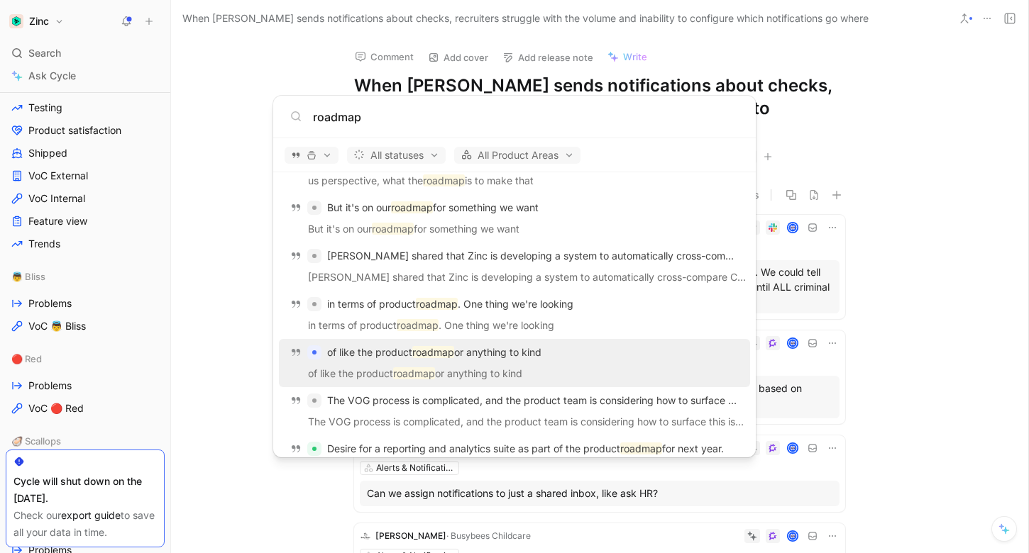
type input "roadmap"
click at [427, 352] on mark "roadmap" at bounding box center [433, 352] width 42 height 12
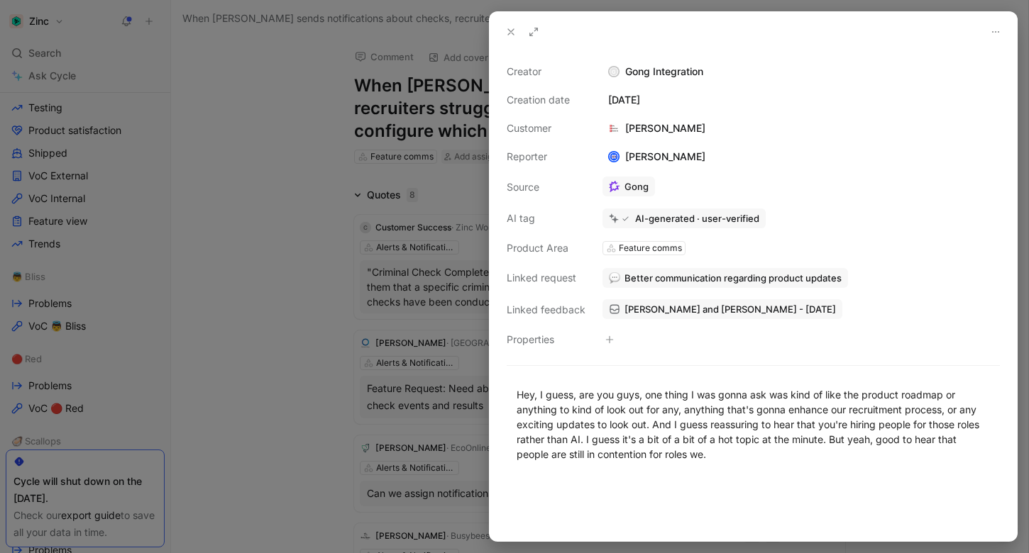
click at [438, 322] on div at bounding box center [514, 276] width 1029 height 553
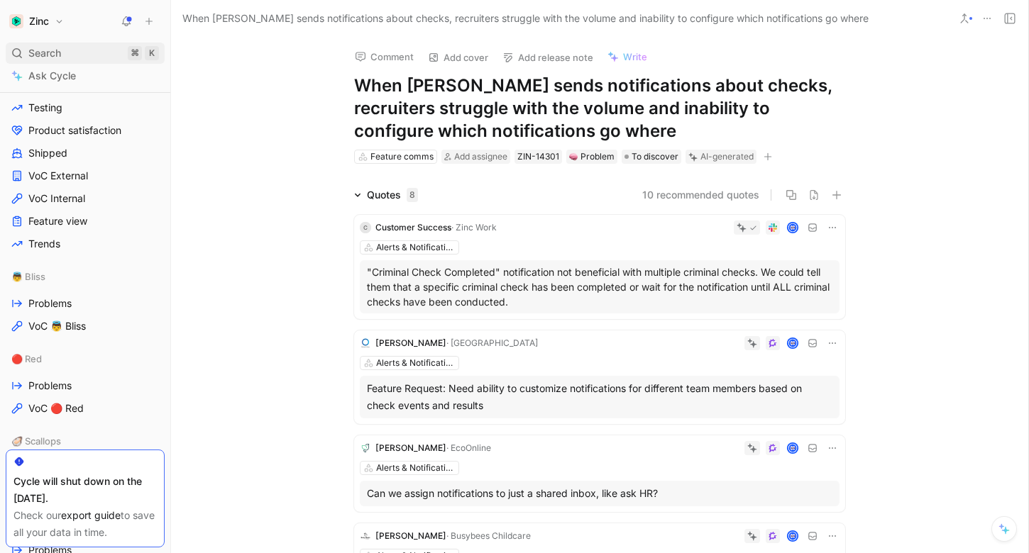
click at [83, 56] on div "Search ⌘ K" at bounding box center [85, 53] width 159 height 21
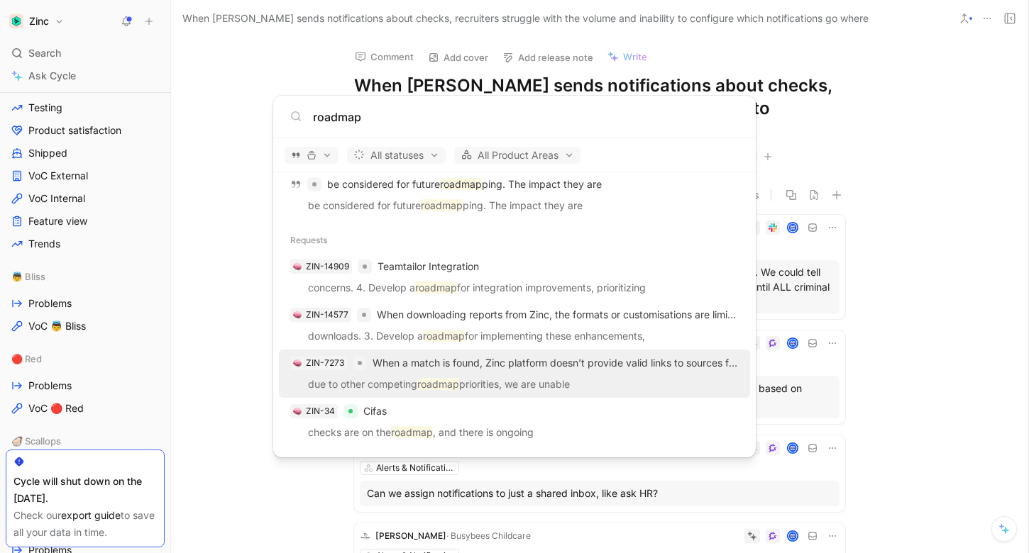
scroll to position [916, 0]
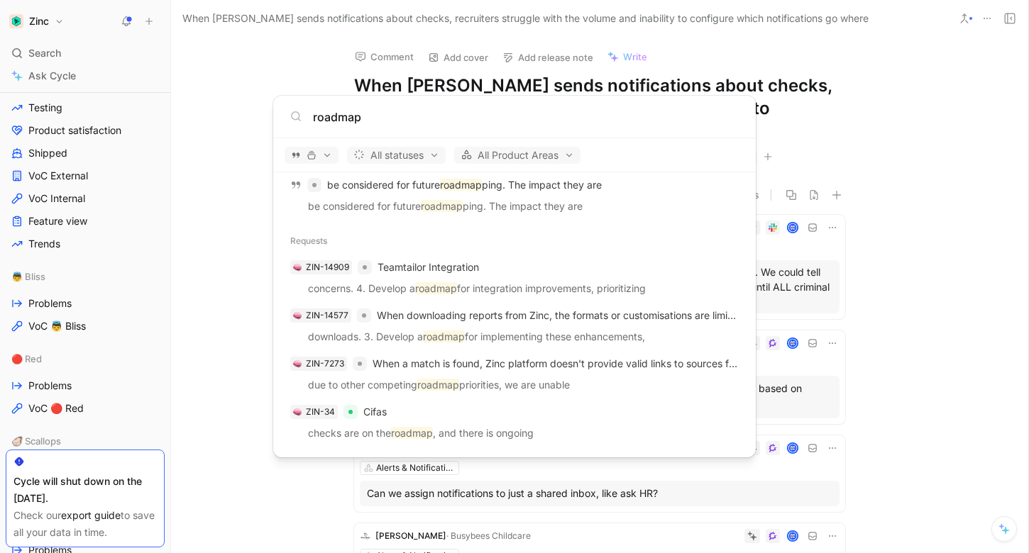
click at [395, 112] on input "roadmap" at bounding box center [526, 117] width 426 height 17
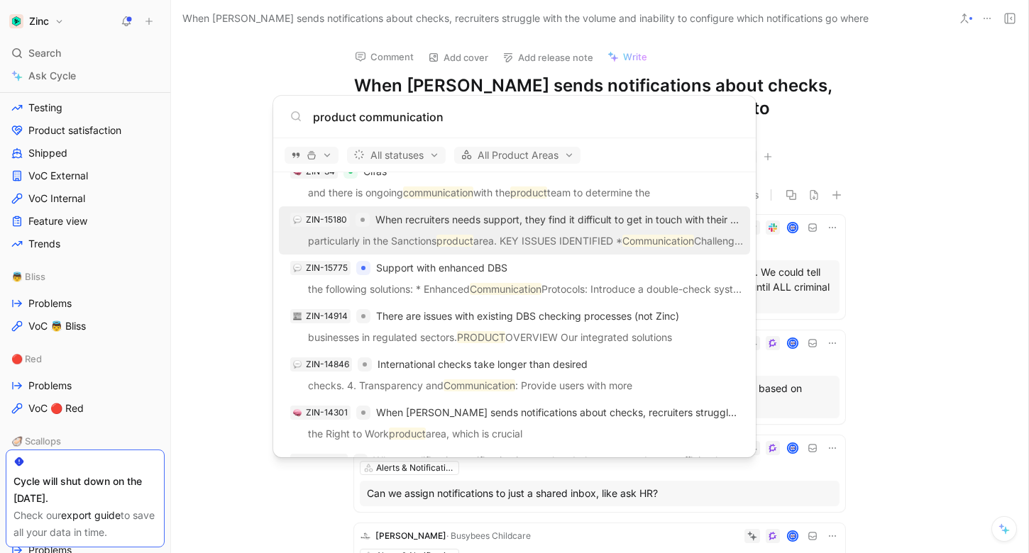
scroll to position [1124, 0]
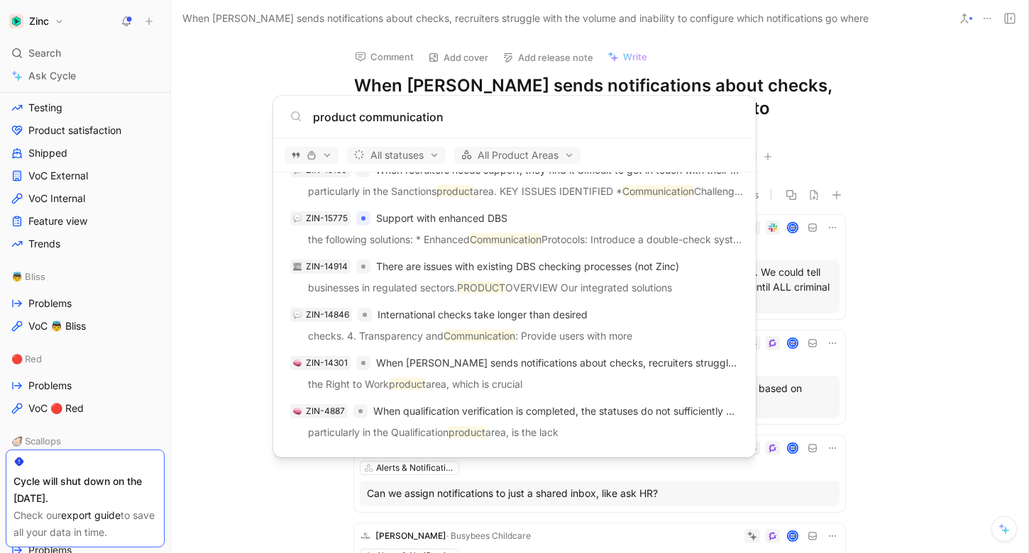
click at [451, 112] on input "product communication" at bounding box center [526, 117] width 426 height 17
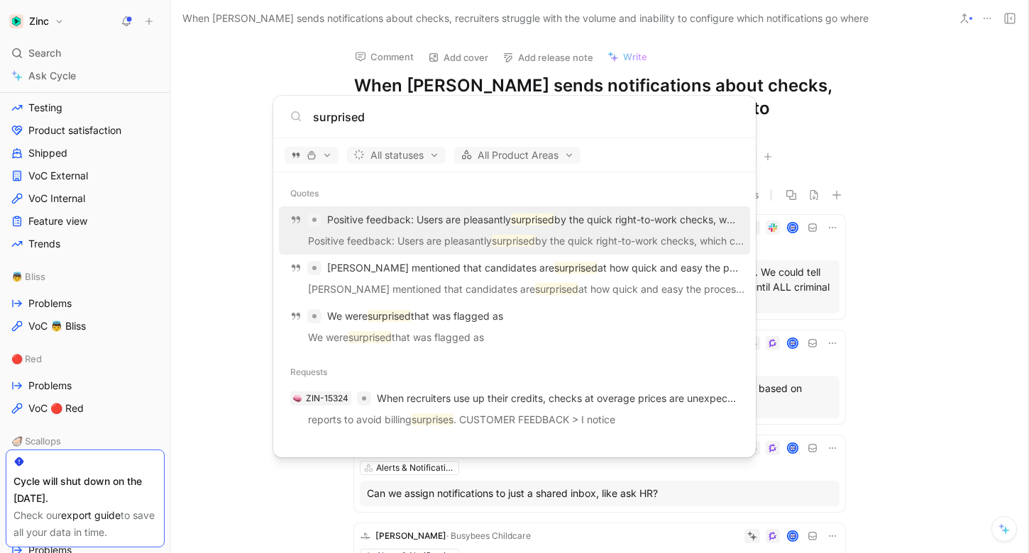
click at [401, 121] on input "surprised" at bounding box center [526, 117] width 426 height 17
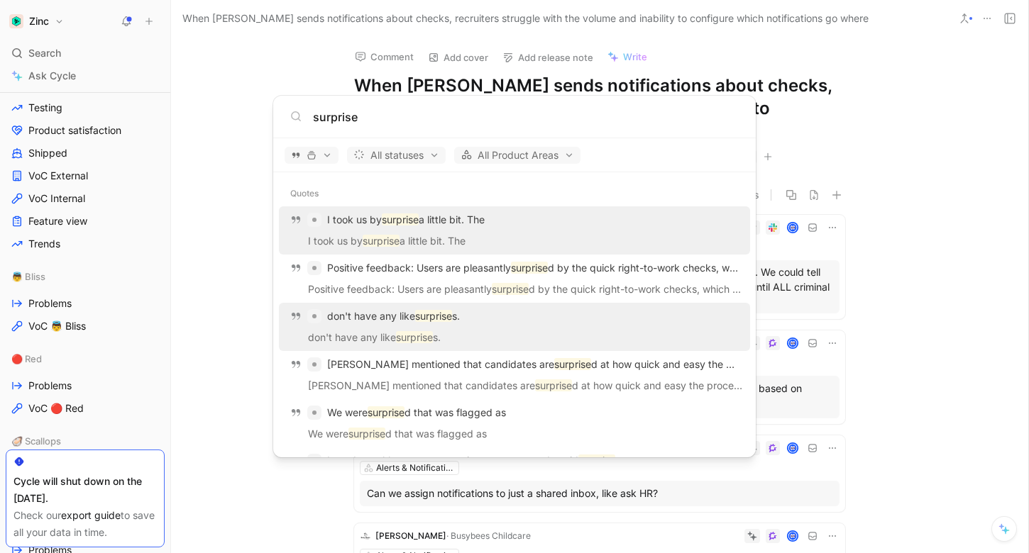
type input "surprise"
click at [559, 326] on div "don't have any like surprise s." at bounding box center [514, 317] width 463 height 26
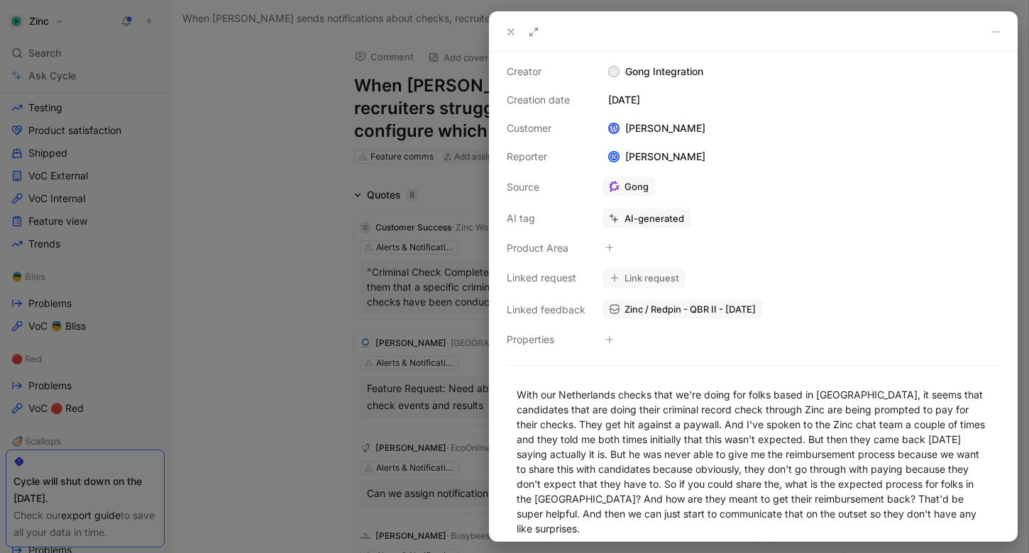
scroll to position [87, 0]
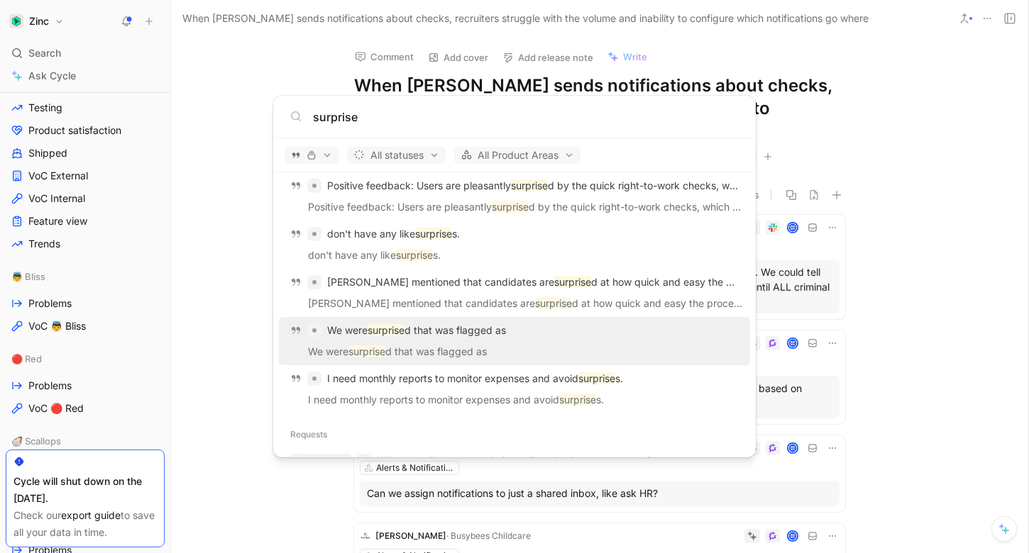
scroll to position [132, 0]
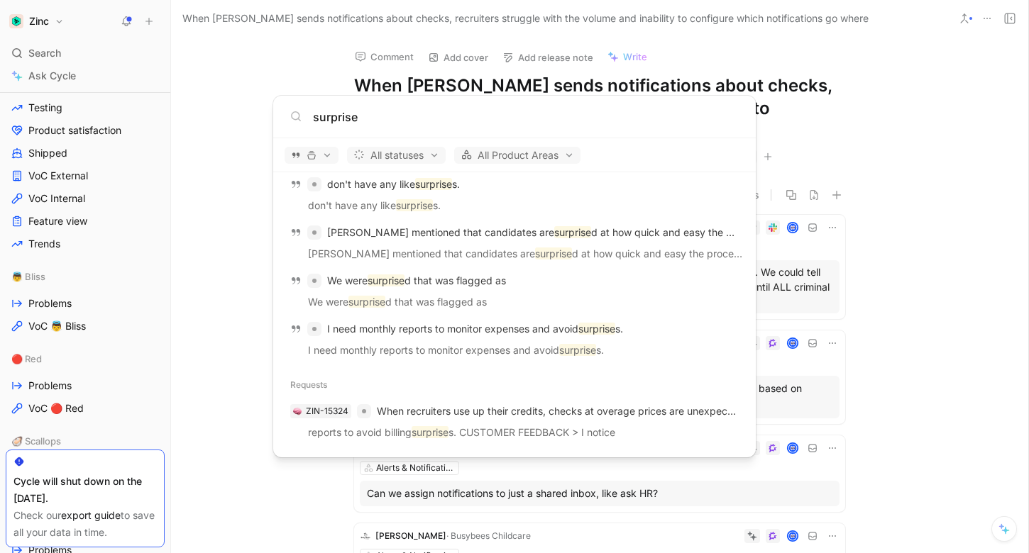
click at [348, 121] on input "surprise" at bounding box center [526, 117] width 426 height 17
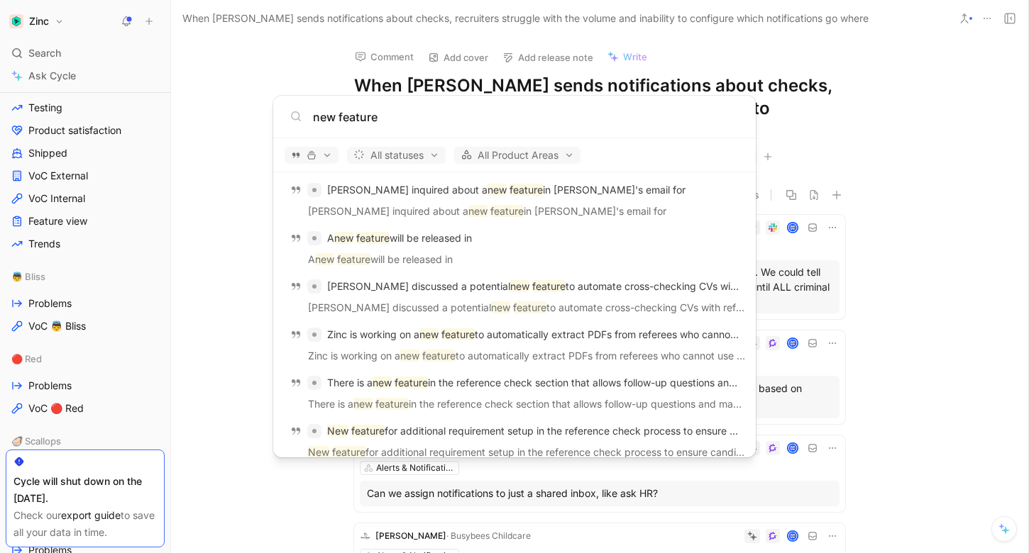
scroll to position [0, 0]
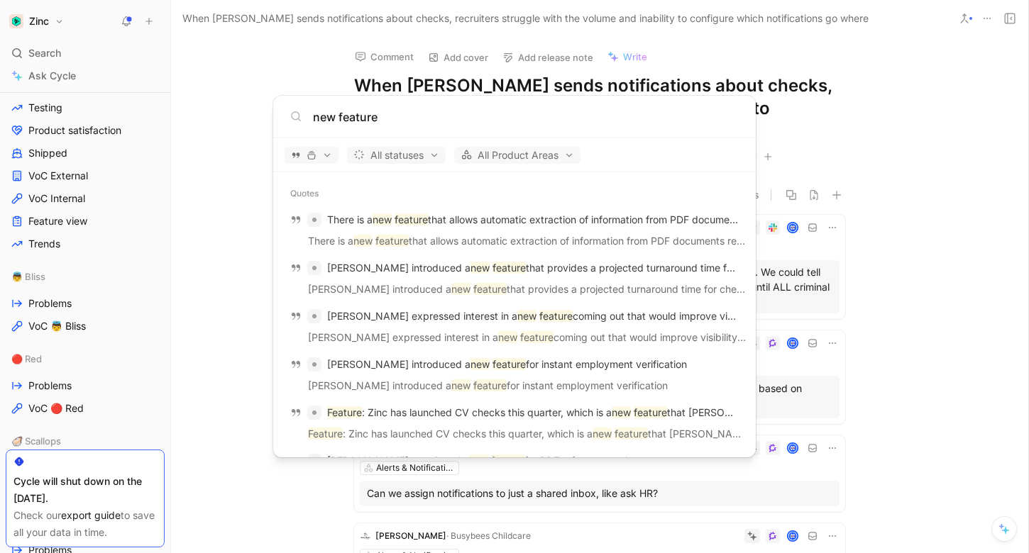
drag, startPoint x: 338, startPoint y: 114, endPoint x: 289, endPoint y: 113, distance: 49.7
click at [289, 113] on div "new feature" at bounding box center [514, 117] width 482 height 43
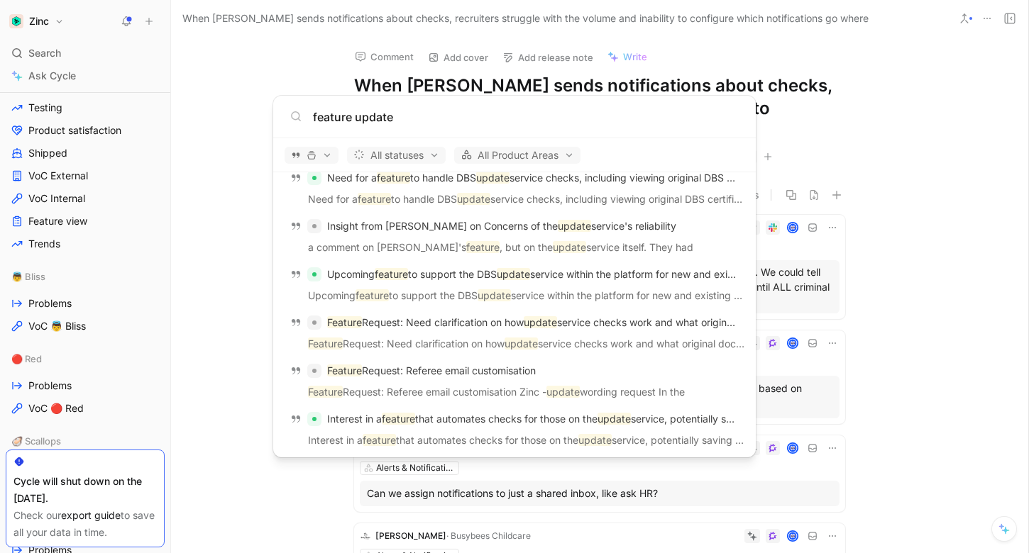
scroll to position [288, 0]
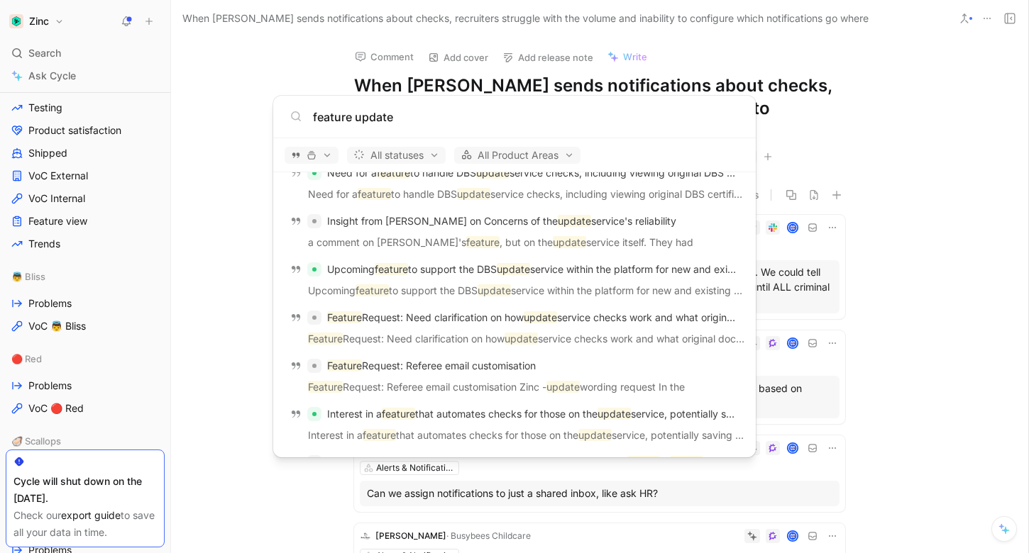
click at [389, 118] on input "feature update" at bounding box center [526, 117] width 426 height 17
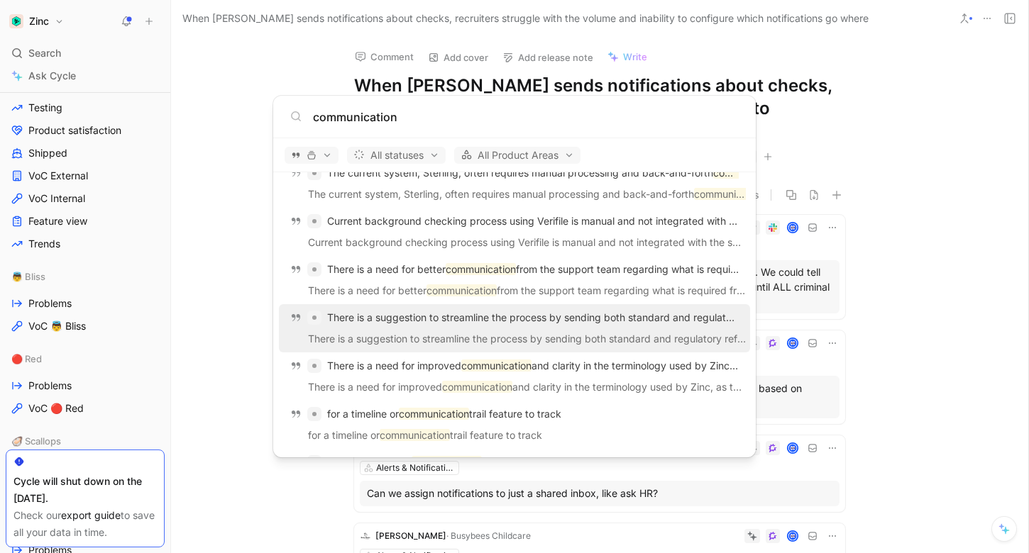
scroll to position [0, 0]
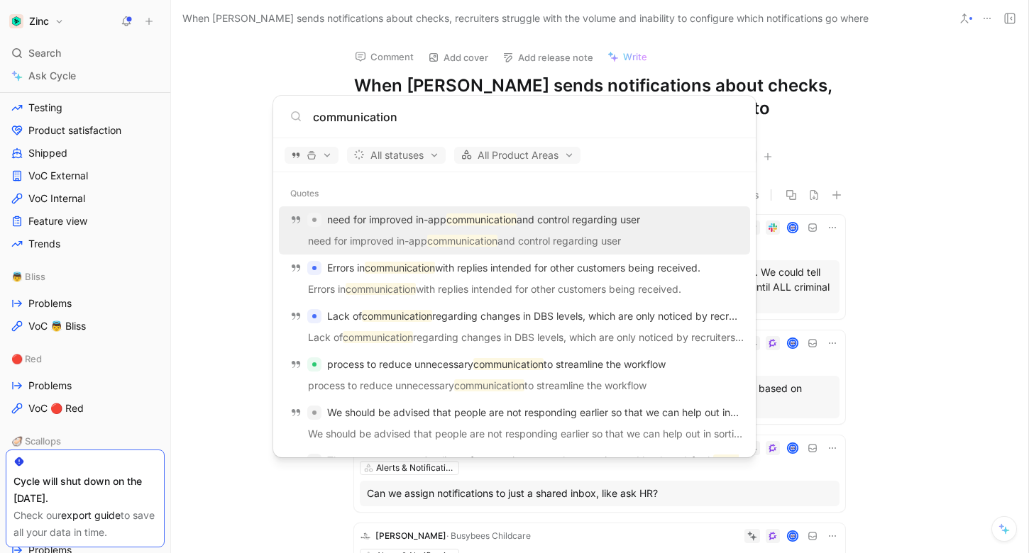
type input "communication"
click at [631, 231] on div "need for improved in-app communication and control regarding user" at bounding box center [514, 220] width 463 height 26
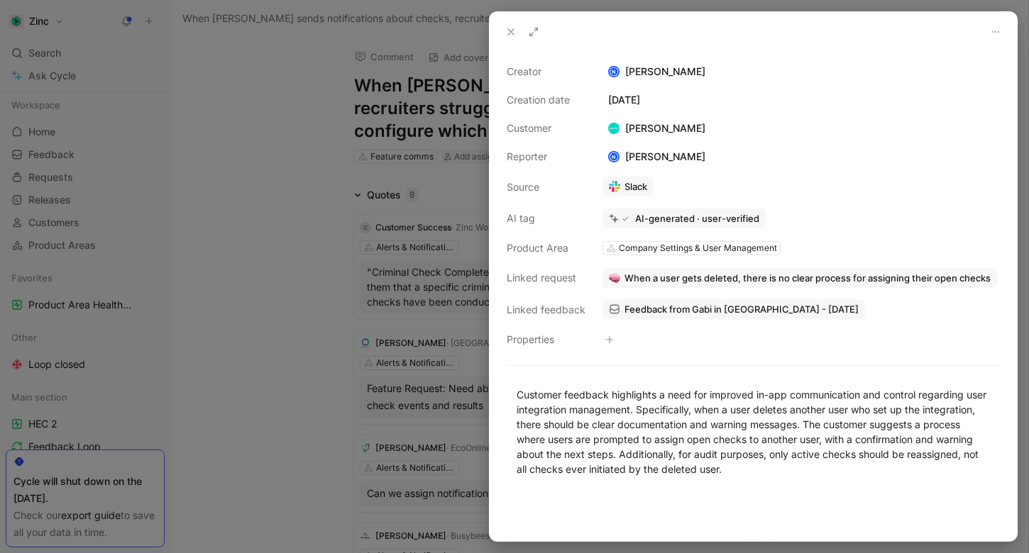
scroll to position [512, 0]
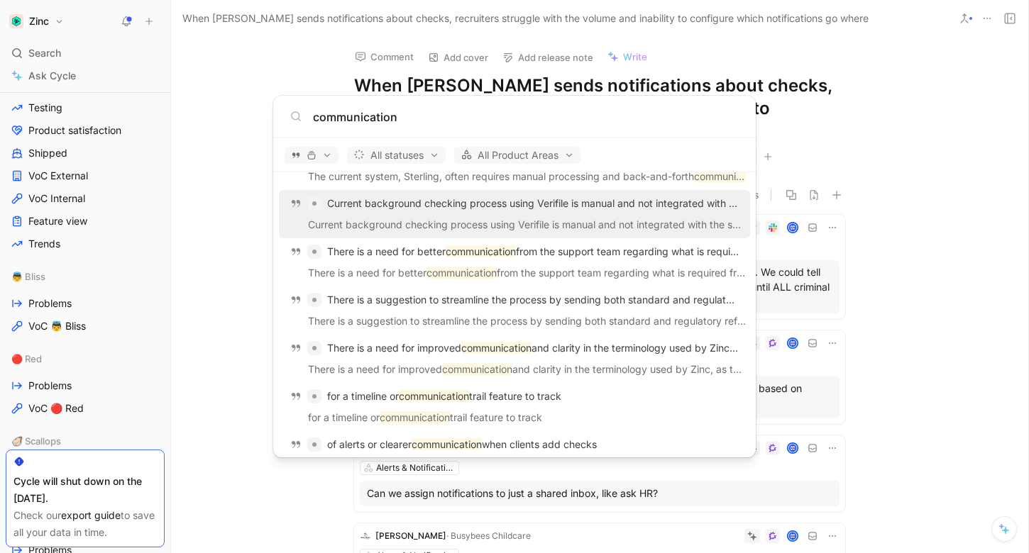
scroll to position [311, 0]
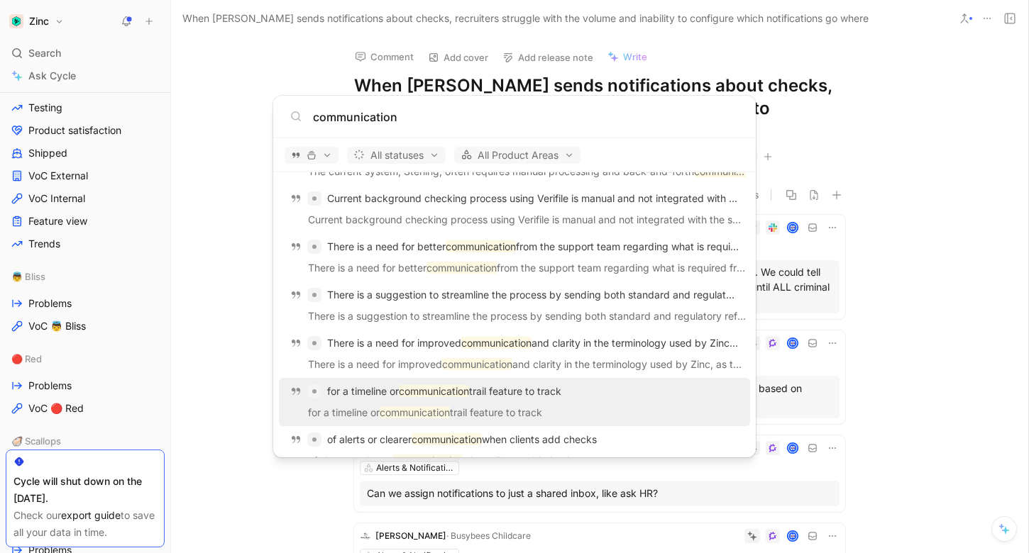
type input "communication"
click at [413, 401] on div "for a timeline or communication trail feature to track" at bounding box center [514, 392] width 463 height 26
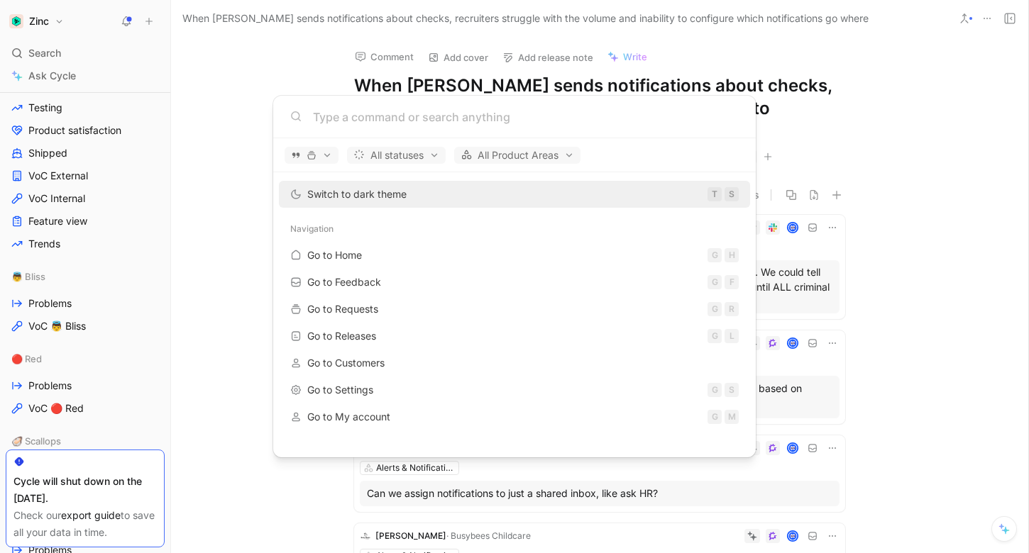
click at [410, 140] on div "All statuses All Product Areas" at bounding box center [514, 155] width 482 height 34
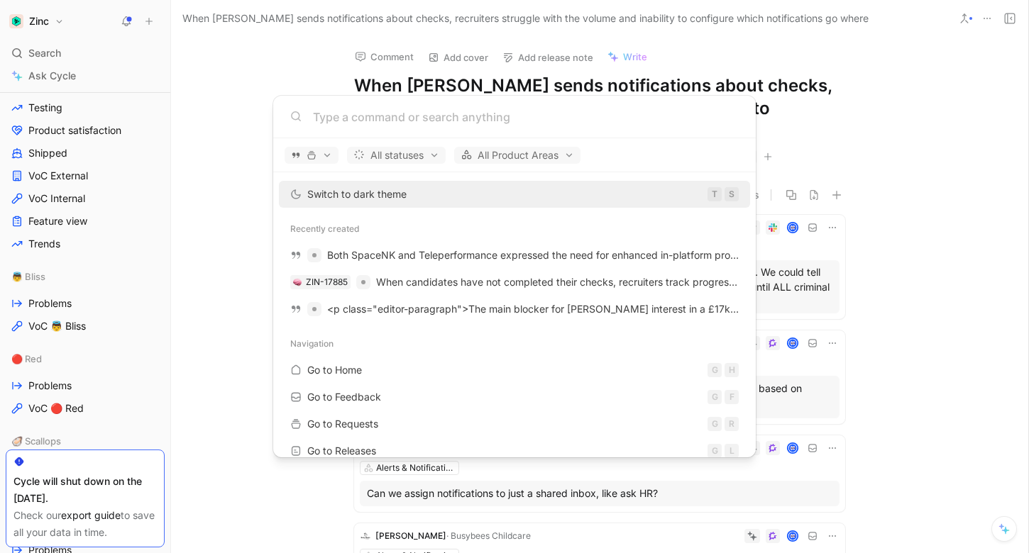
click at [380, 123] on input at bounding box center [526, 117] width 426 height 17
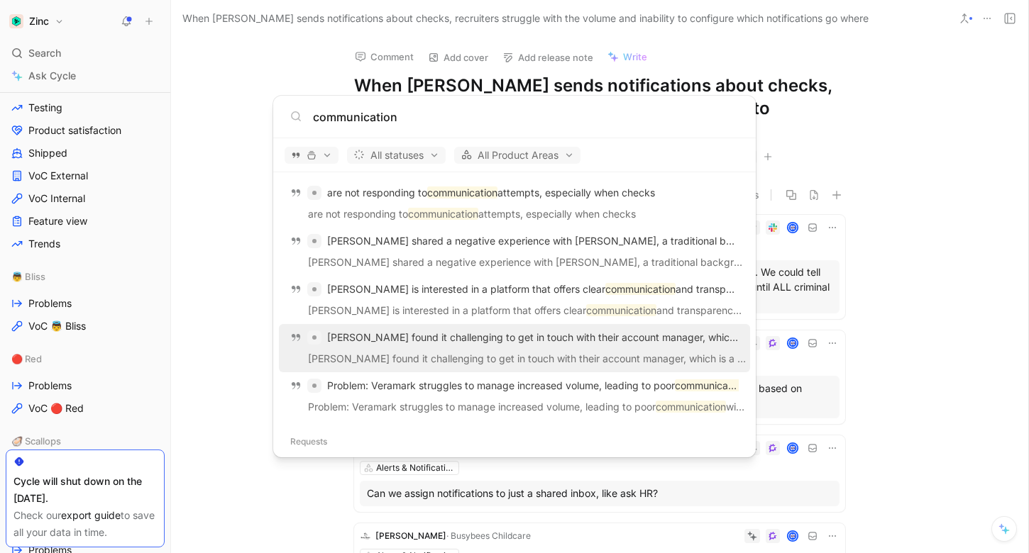
scroll to position [739, 0]
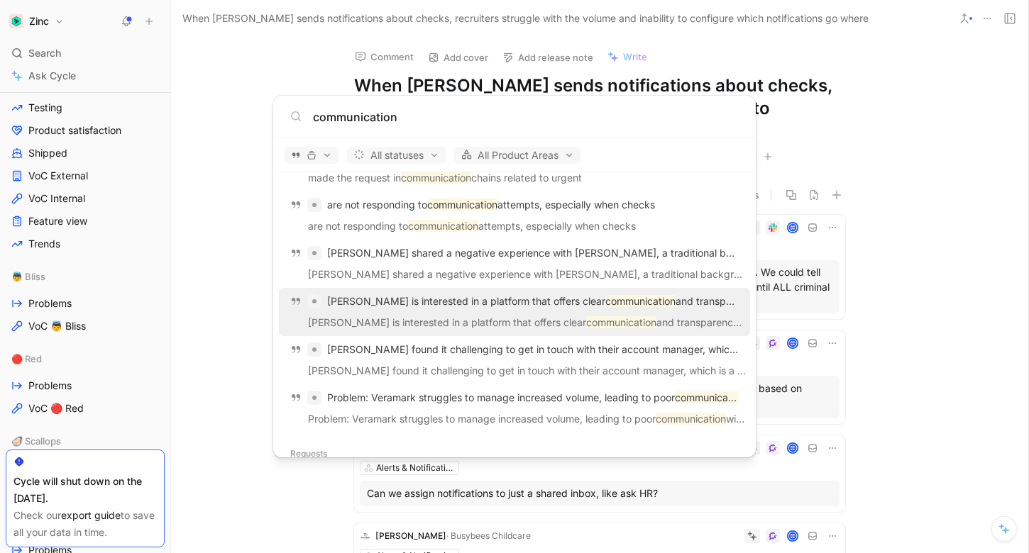
type input "communication"
click at [623, 321] on p "[PERSON_NAME] is interested in a platform that offers clear communication and t…" at bounding box center [514, 324] width 463 height 21
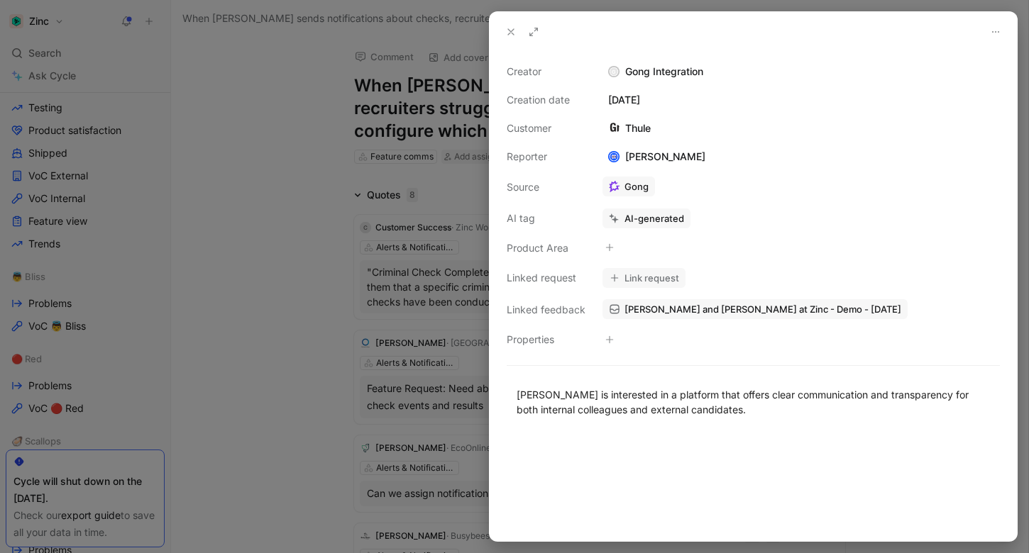
click at [662, 313] on span "Oscar and Elliot at Zinc - Demo - 5/13/2025" at bounding box center [762, 309] width 277 height 13
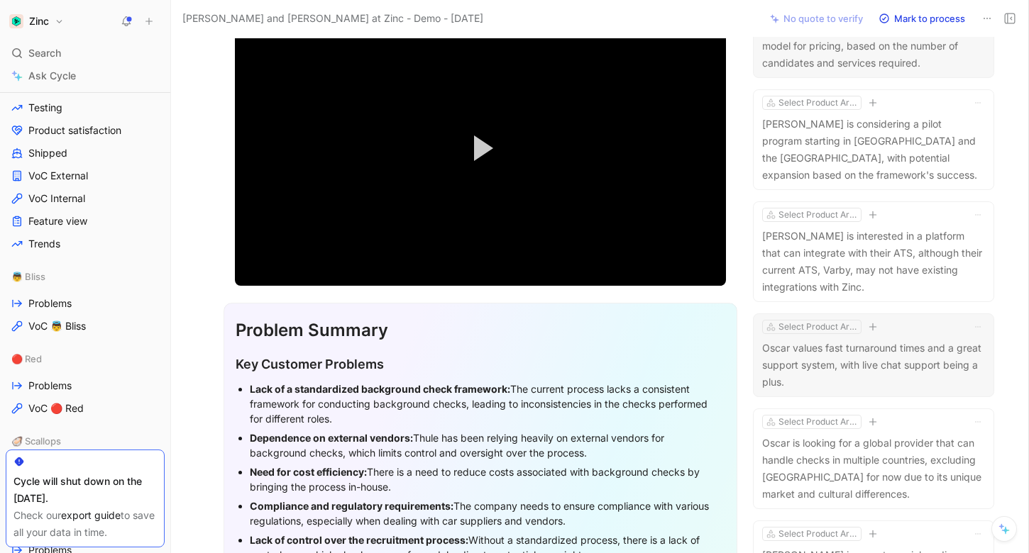
scroll to position [353, 0]
